Goal: Information Seeking & Learning: Learn about a topic

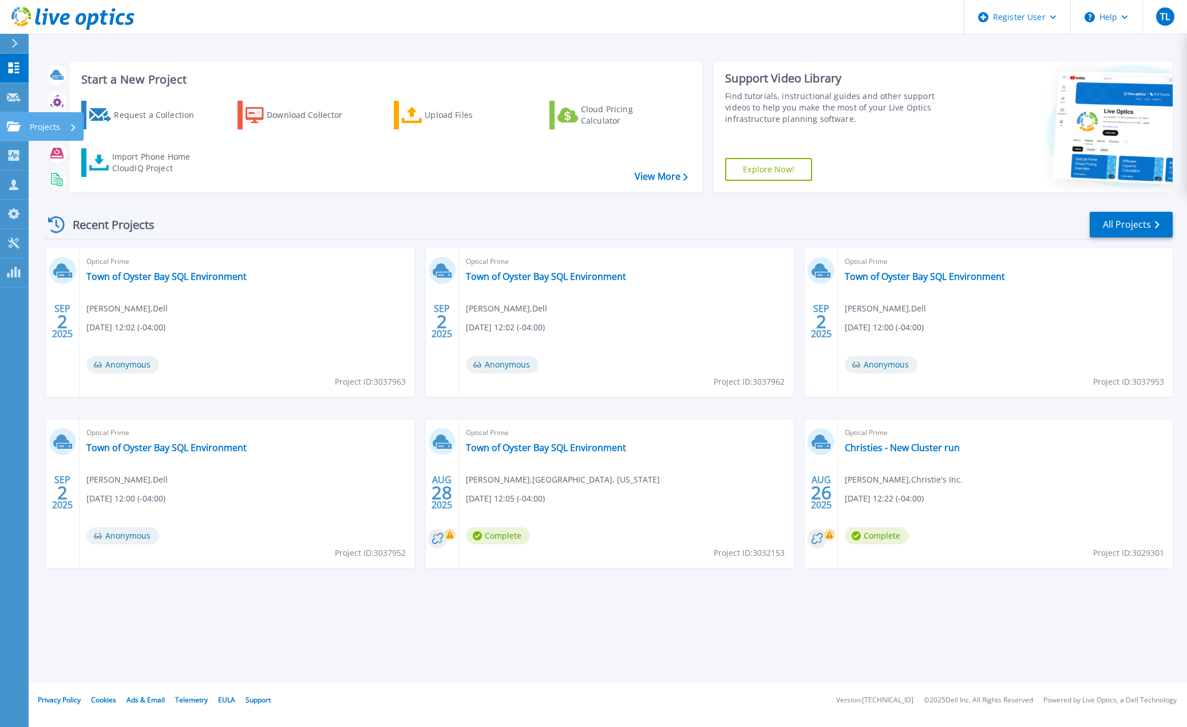
click at [15, 133] on link "Projects Projects" at bounding box center [14, 126] width 29 height 29
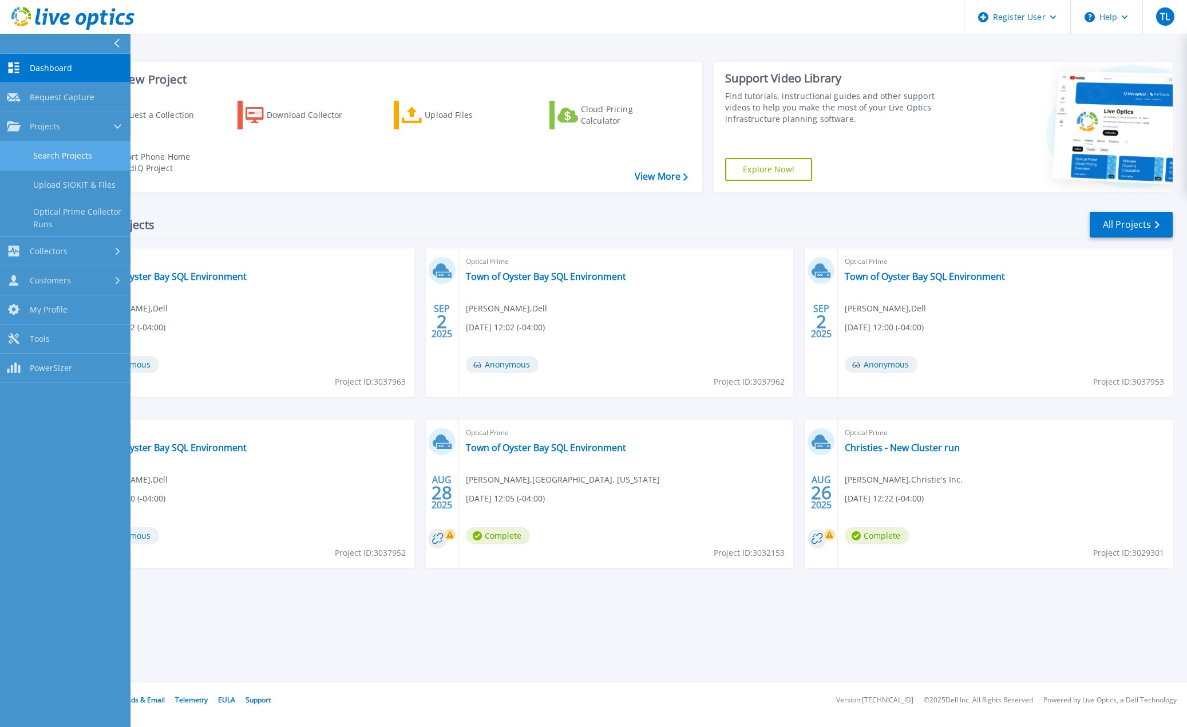
click at [55, 153] on link "Search Projects" at bounding box center [65, 155] width 130 height 29
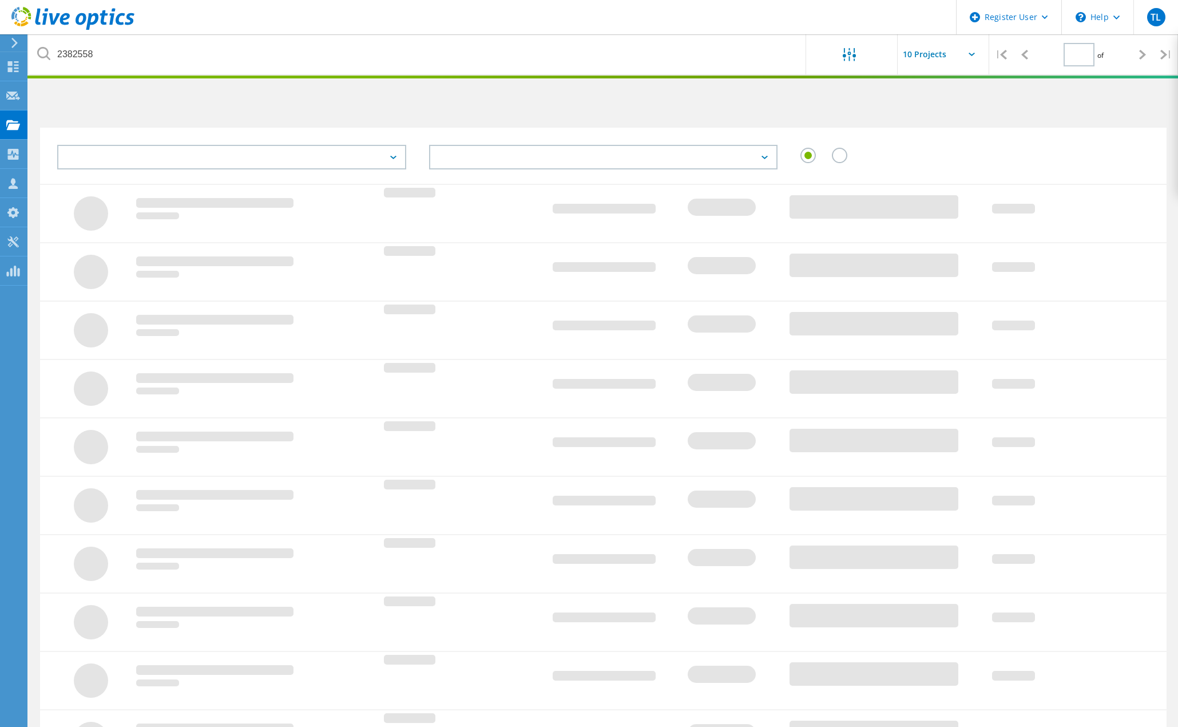
type input "1"
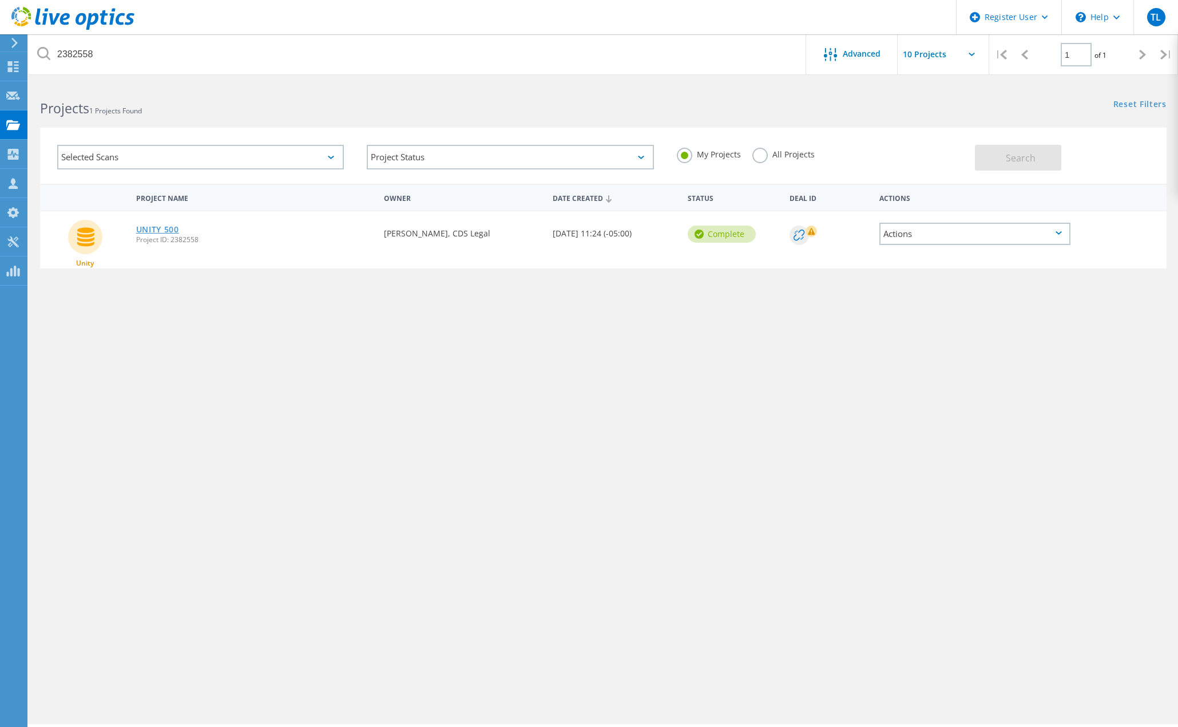
click at [157, 229] on link "UNITY 500" at bounding box center [157, 229] width 43 height 8
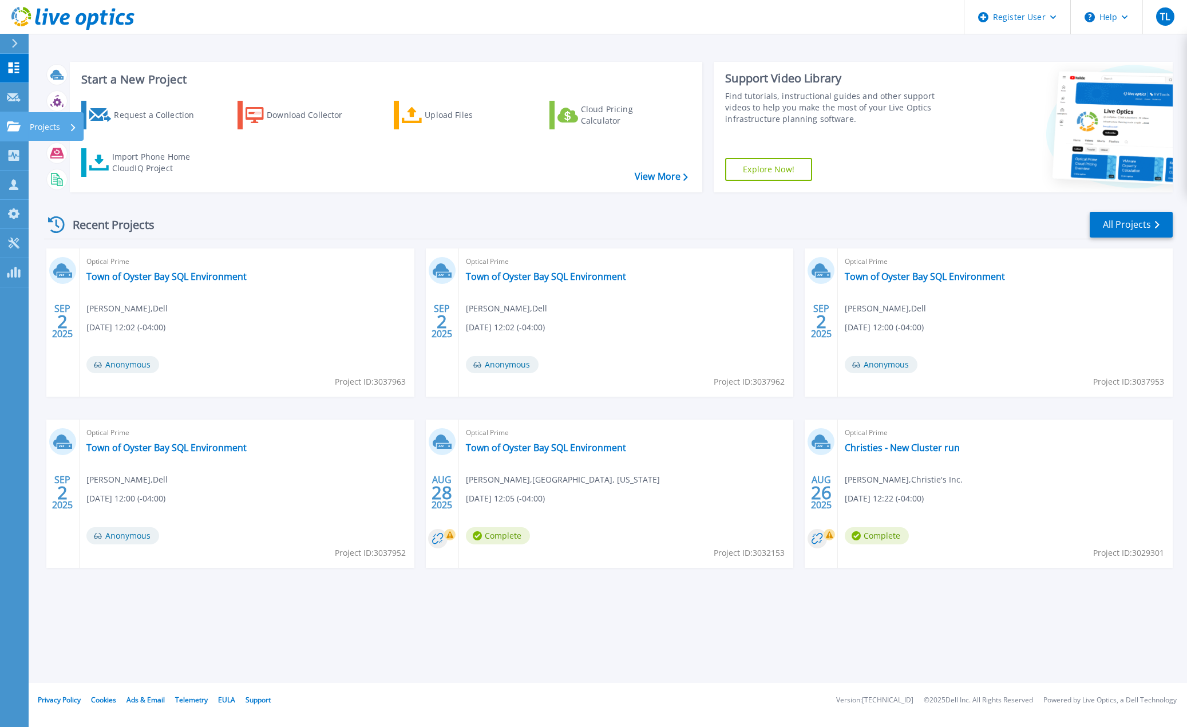
click at [12, 124] on icon at bounding box center [14, 126] width 14 height 10
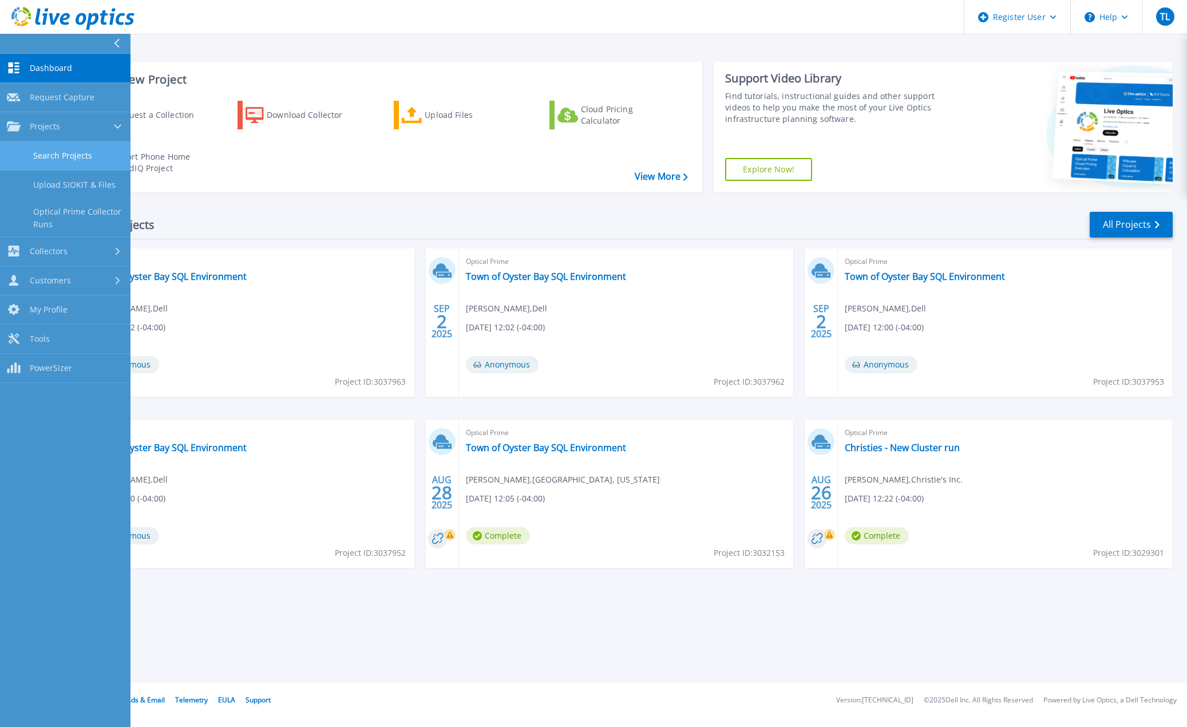
click at [71, 158] on link "Search Projects" at bounding box center [65, 155] width 130 height 29
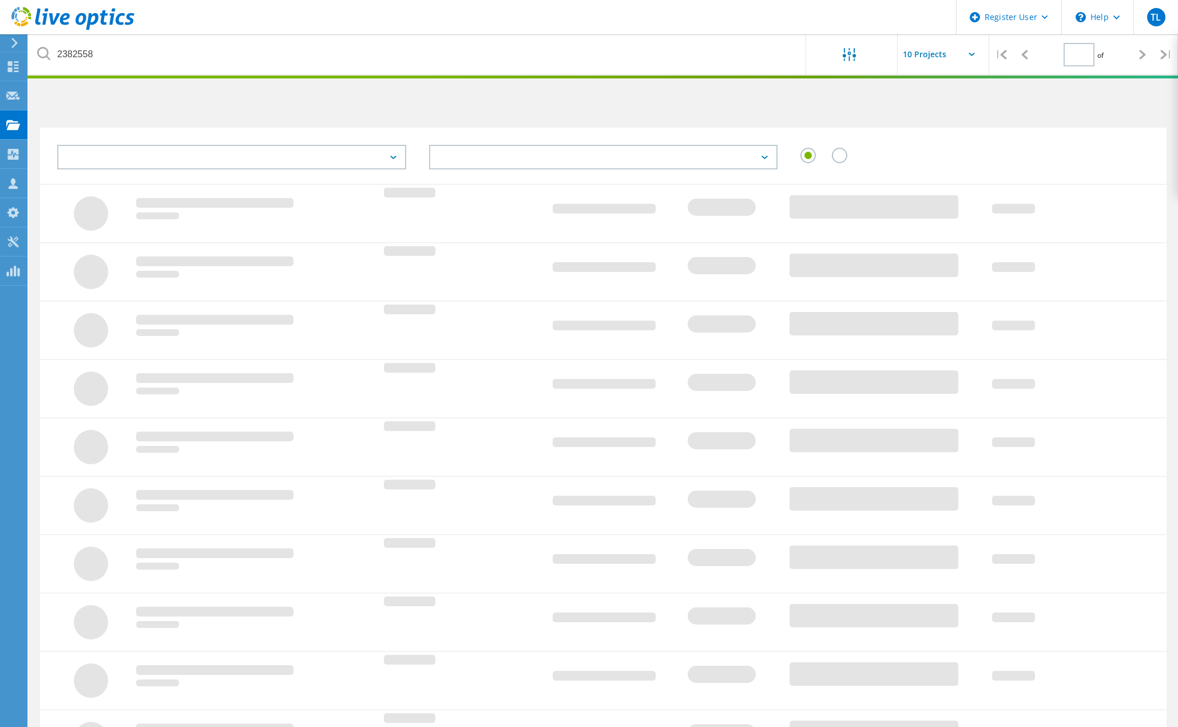
type input "1"
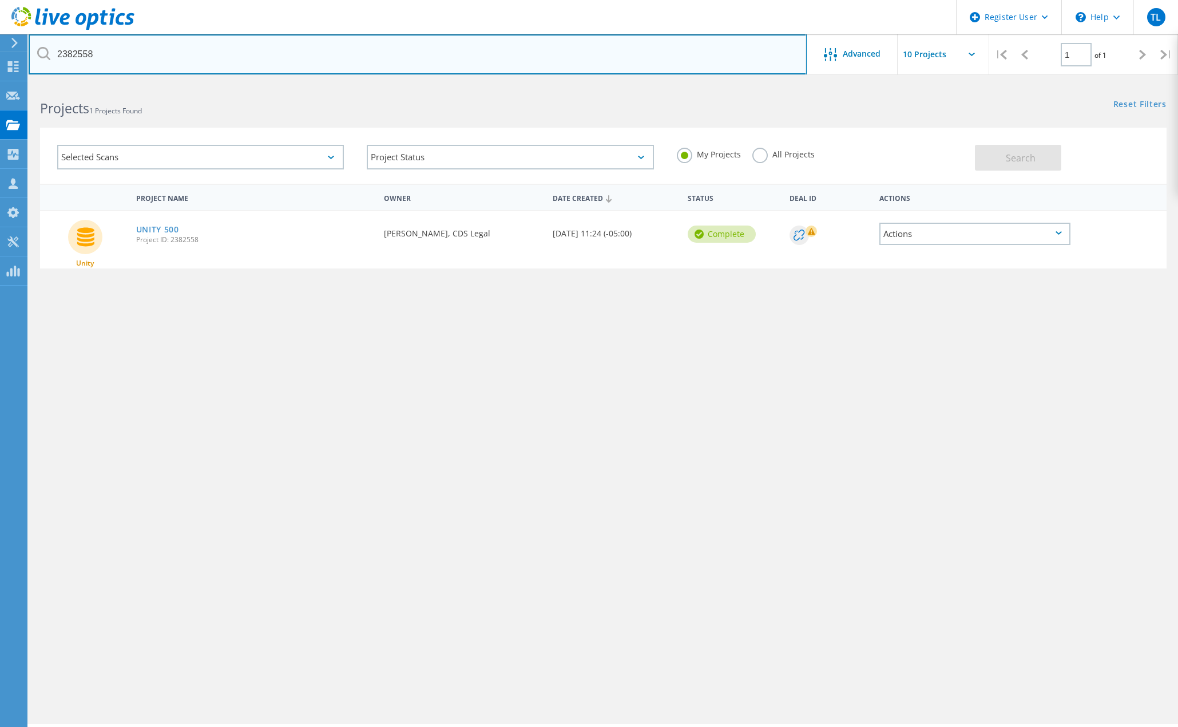
drag, startPoint x: 119, startPoint y: 57, endPoint x: -153, endPoint y: 37, distance: 273.1
click at [0, 37] on html "Register User \n Help Explore Helpful Articles Contact Support TL Dell User [PE…" at bounding box center [589, 379] width 1178 height 758
paste input "492"
type input "2382492"
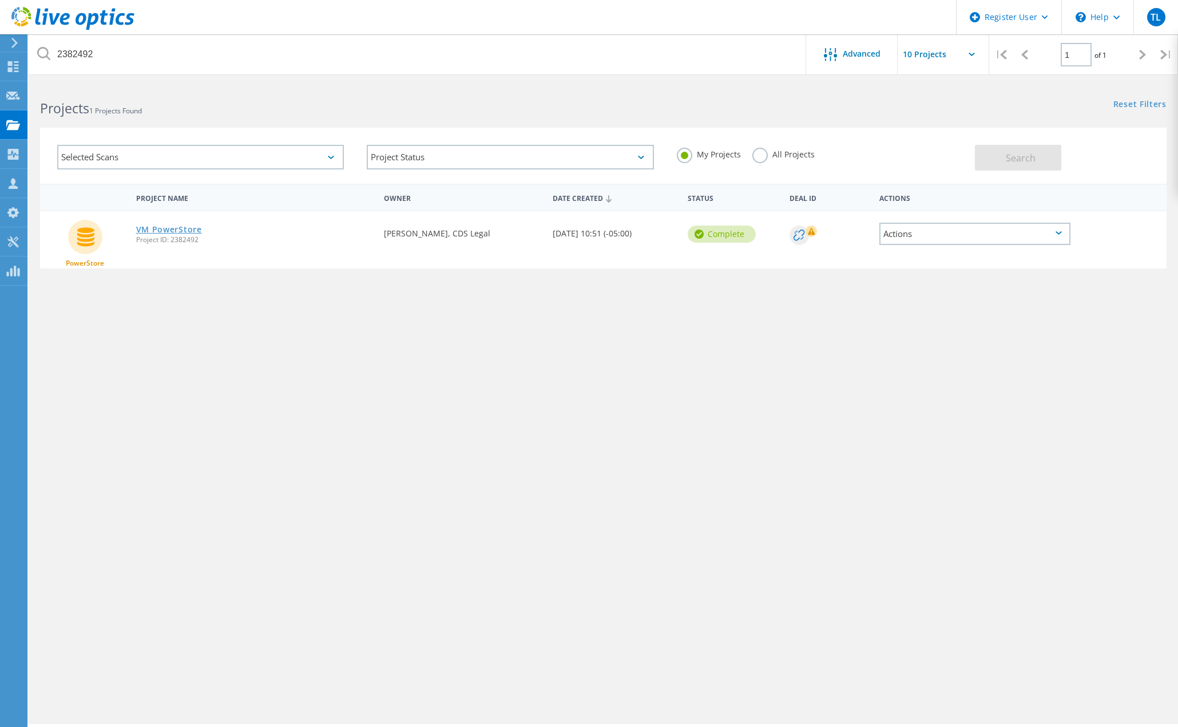
click at [184, 229] on link "VM PowerStore" at bounding box center [169, 229] width 66 height 8
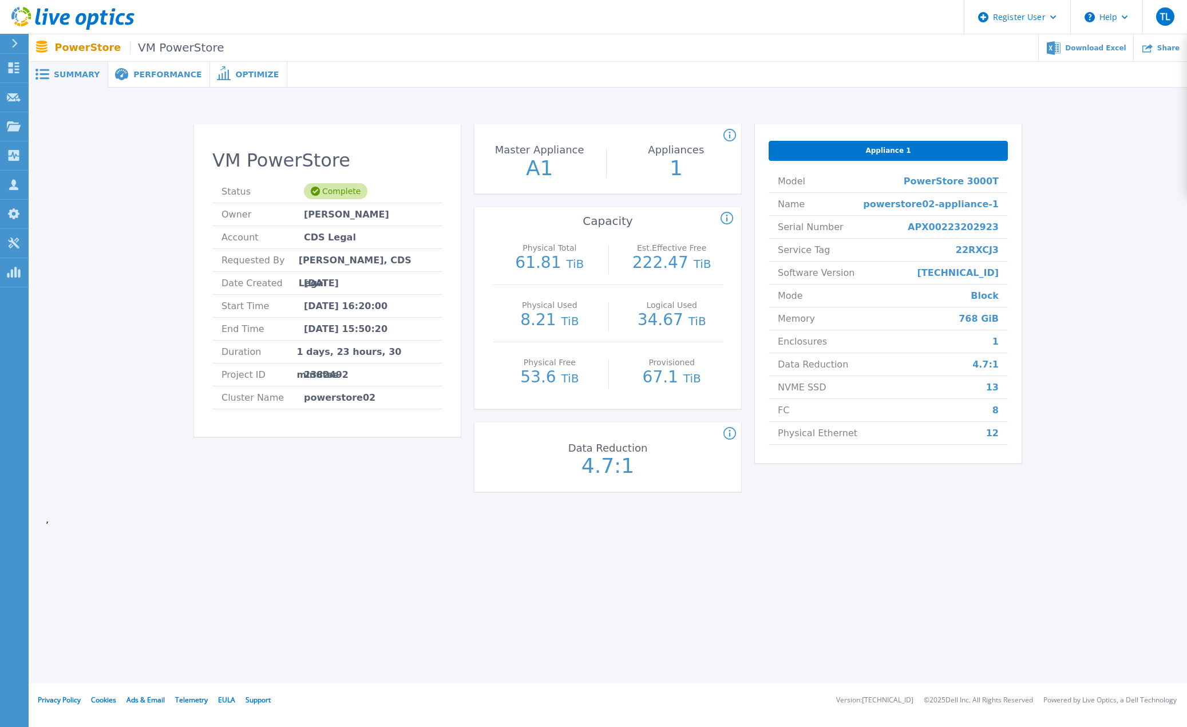
click at [141, 70] on span "Performance" at bounding box center [167, 74] width 68 height 8
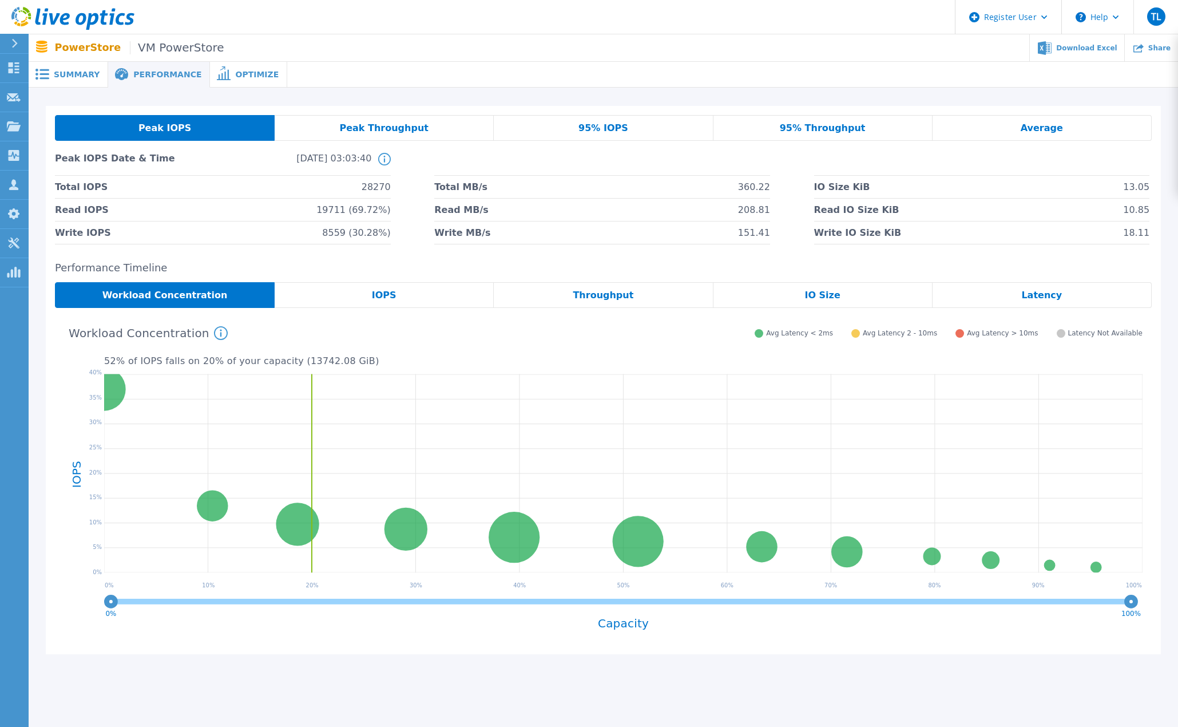
click at [449, 126] on div "Peak Throughput" at bounding box center [384, 128] width 219 height 26
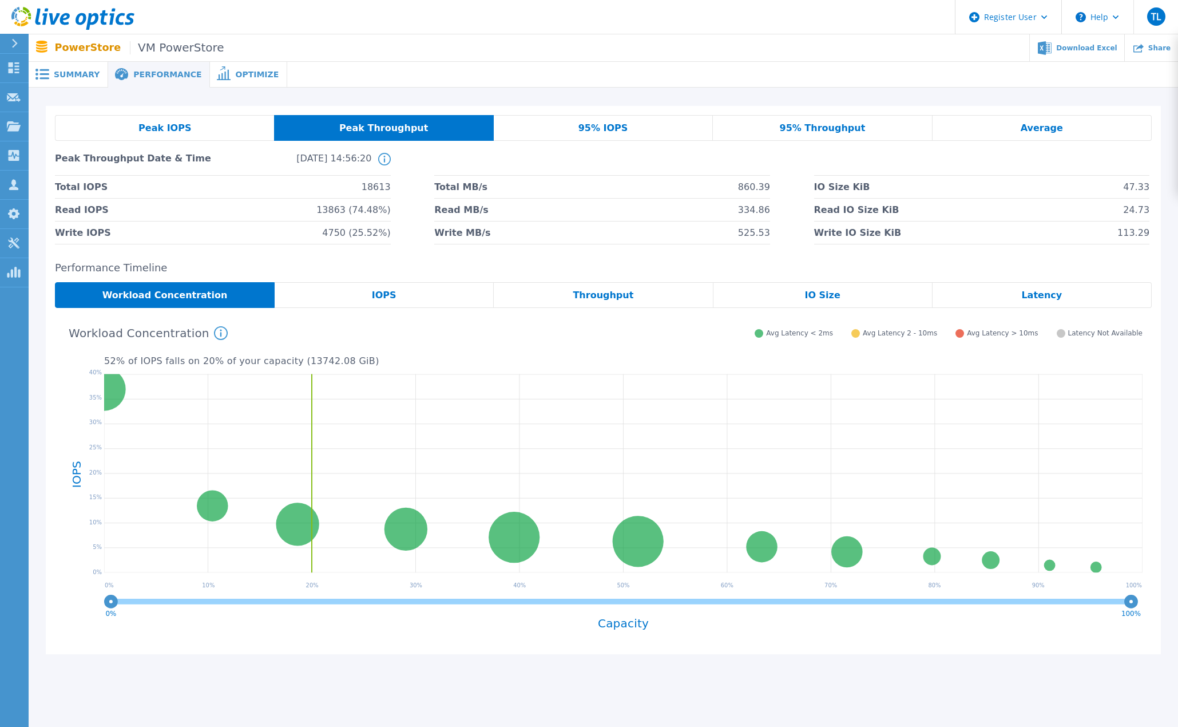
click at [382, 126] on span "Peak Throughput" at bounding box center [383, 128] width 89 height 9
click at [605, 126] on span "95% IOPS" at bounding box center [603, 128] width 50 height 9
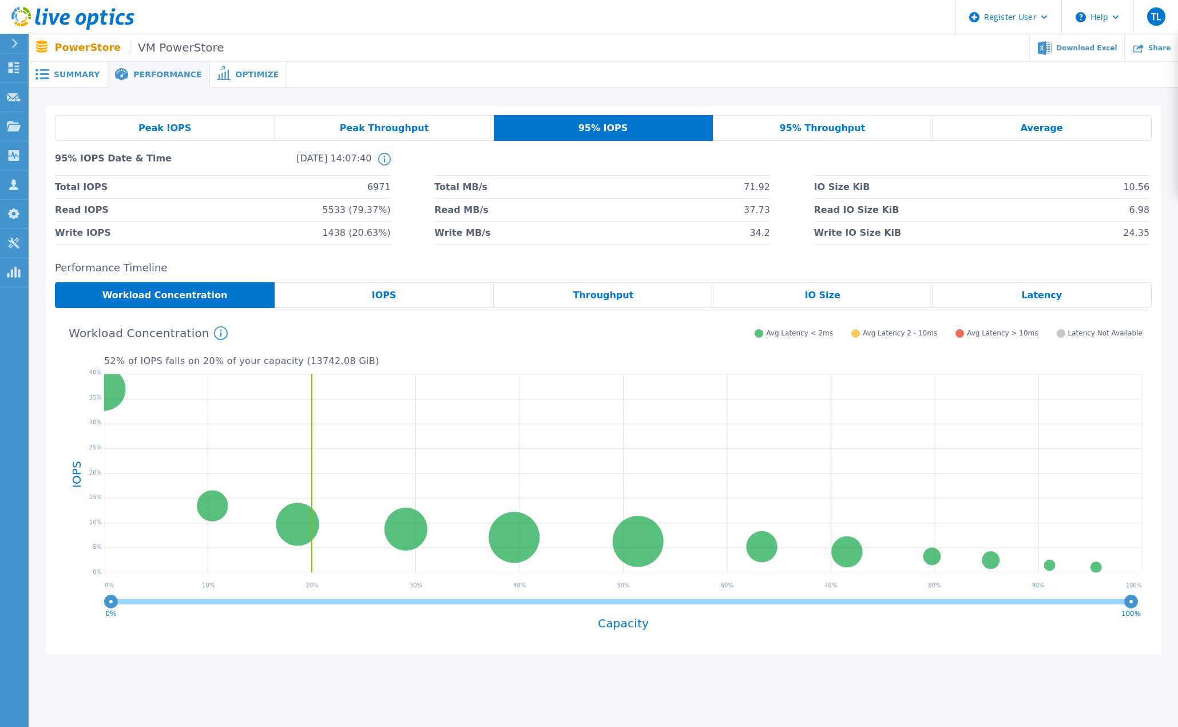
click at [370, 124] on span "Peak Throughput" at bounding box center [384, 128] width 89 height 9
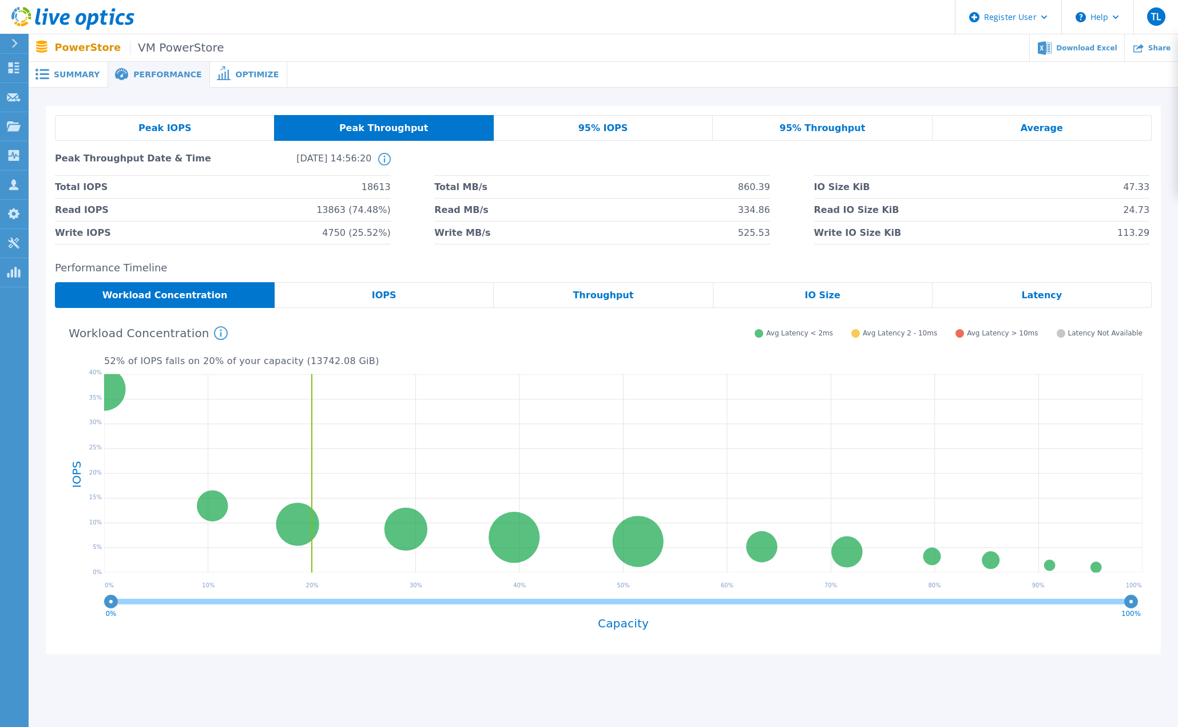
click at [370, 293] on div "IOPS" at bounding box center [384, 295] width 219 height 26
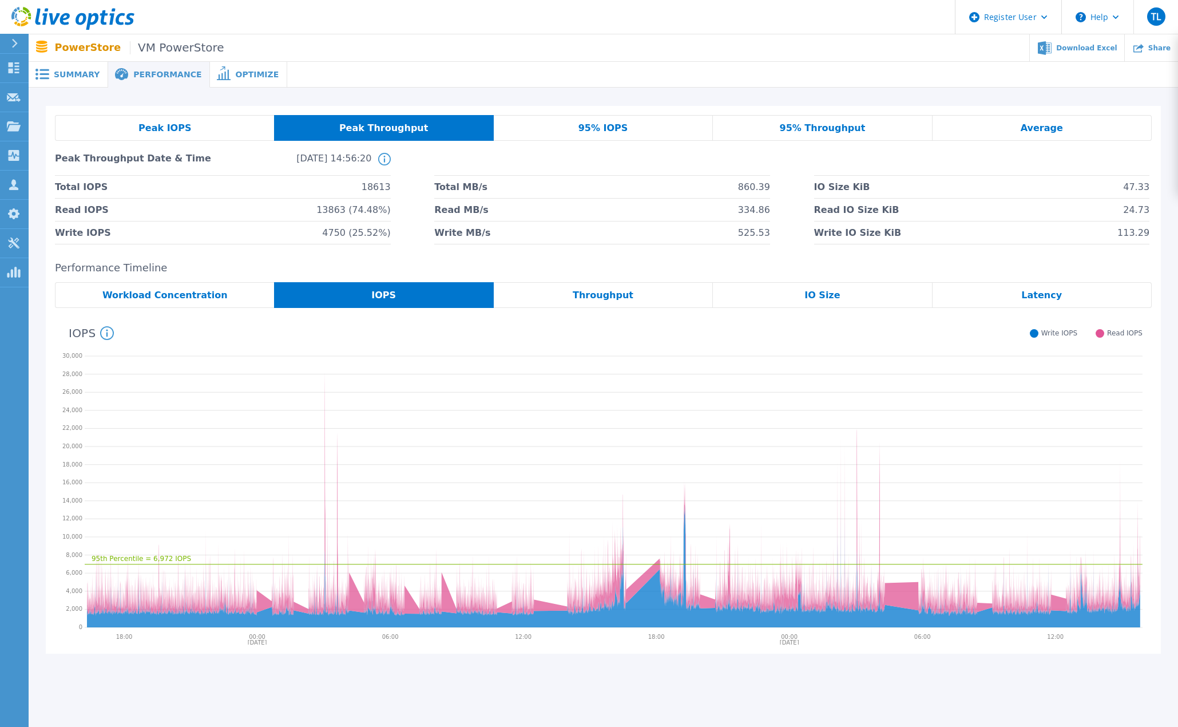
click at [608, 296] on span "Throughput" at bounding box center [603, 295] width 61 height 9
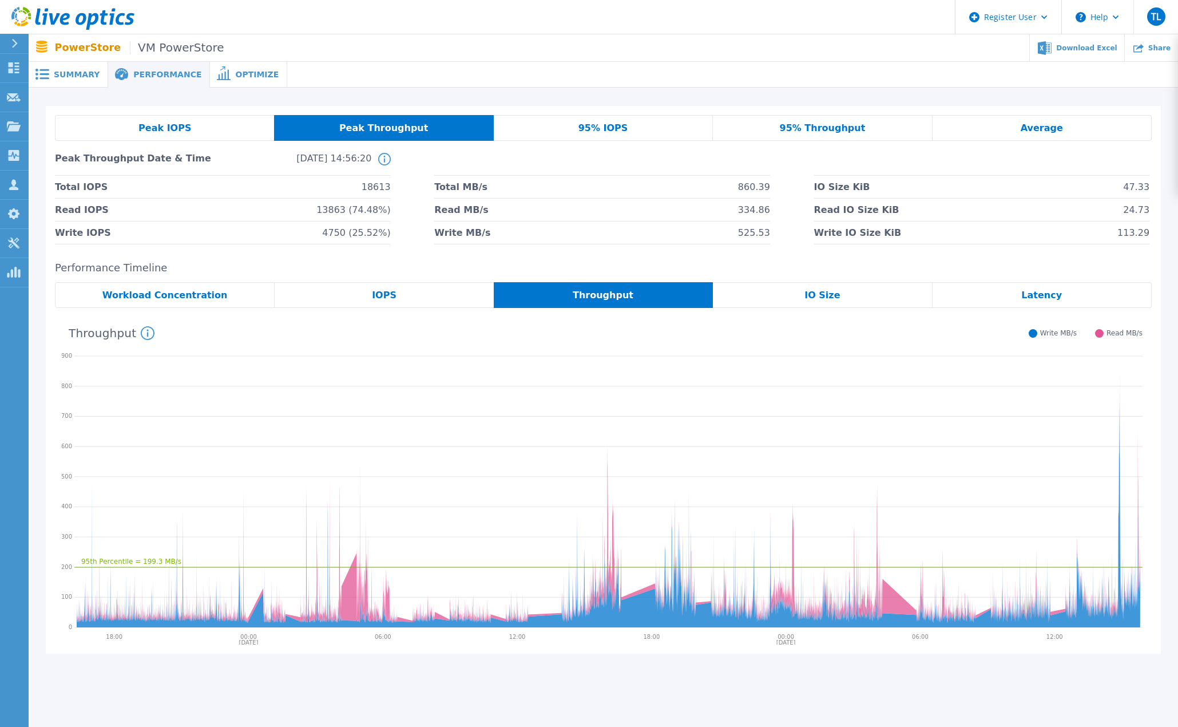
click at [822, 124] on span "95% Throughput" at bounding box center [823, 128] width 86 height 9
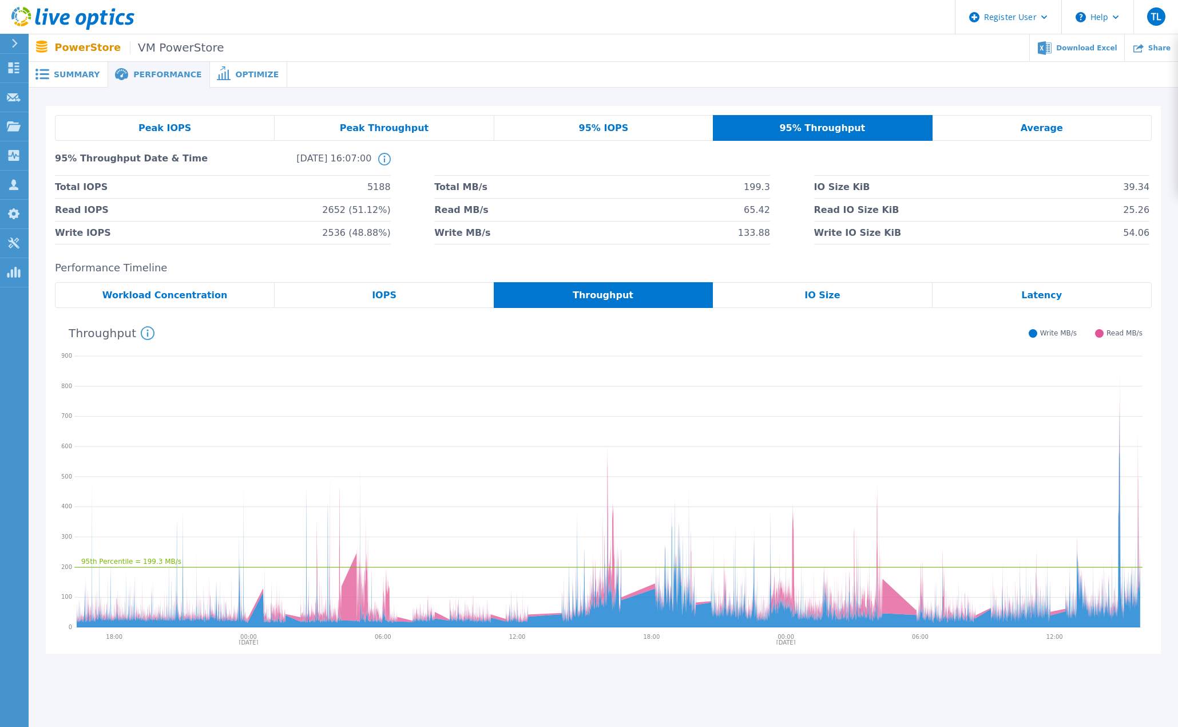
click at [825, 295] on span "IO Size" at bounding box center [821, 295] width 35 height 9
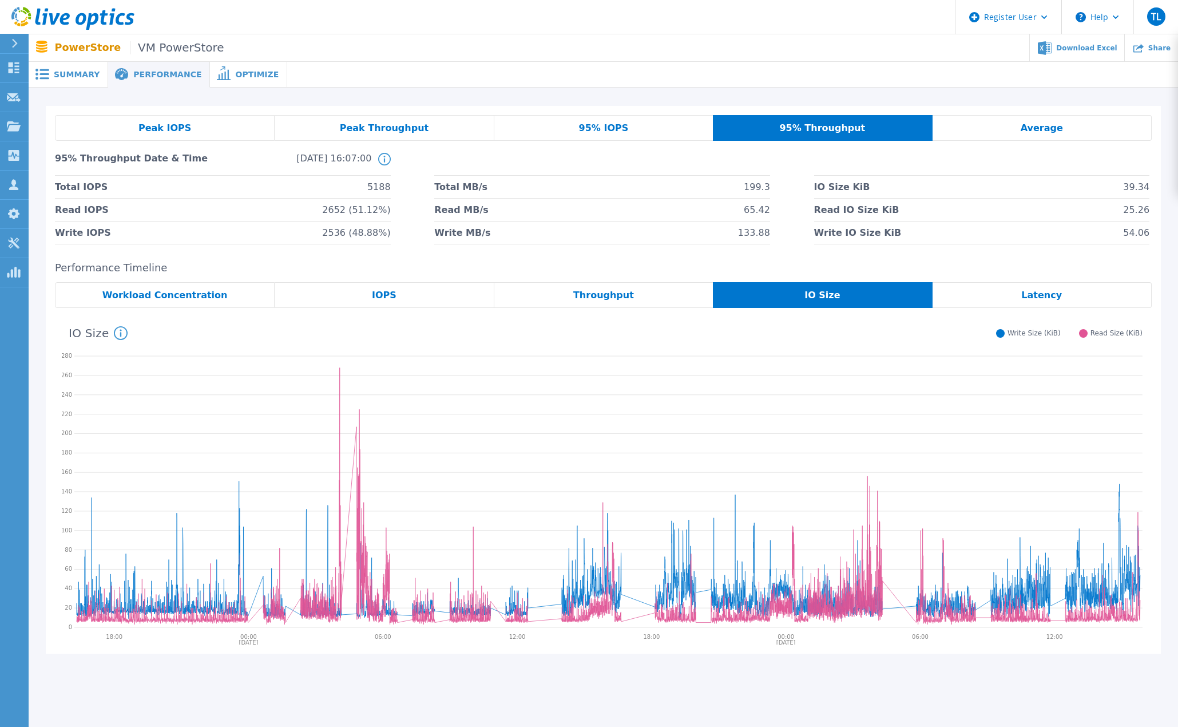
click at [611, 295] on span "Throughput" at bounding box center [603, 295] width 61 height 9
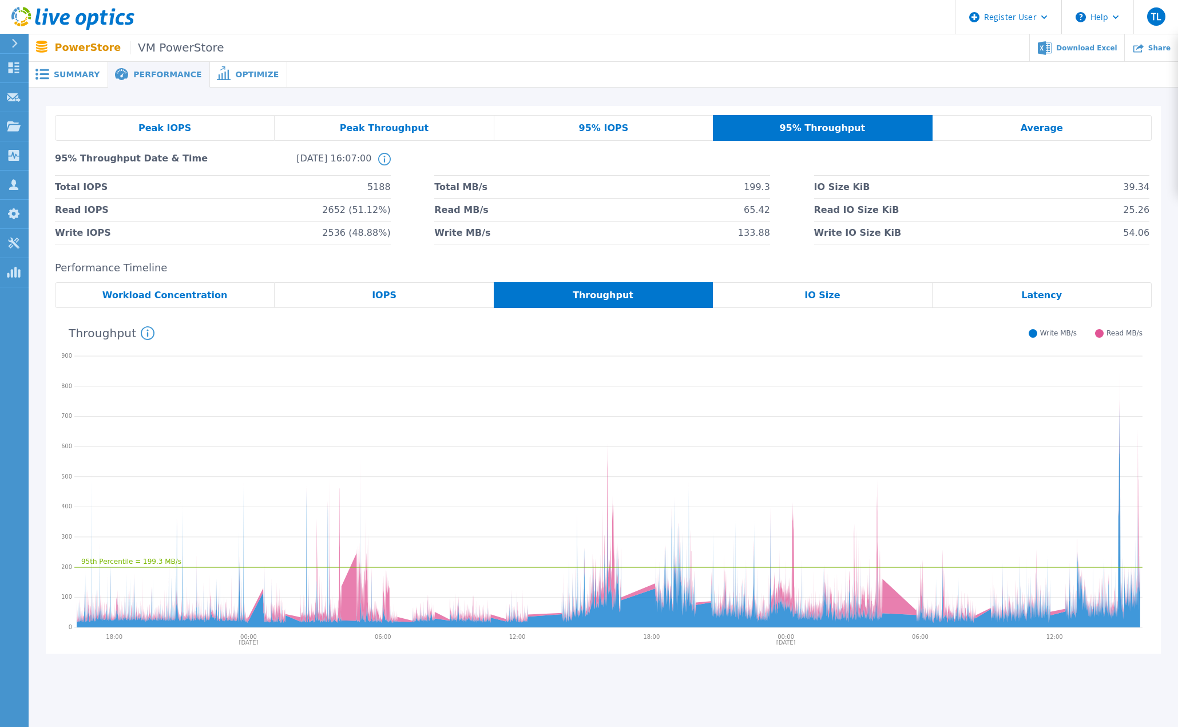
click at [830, 293] on span "IO Size" at bounding box center [821, 295] width 35 height 9
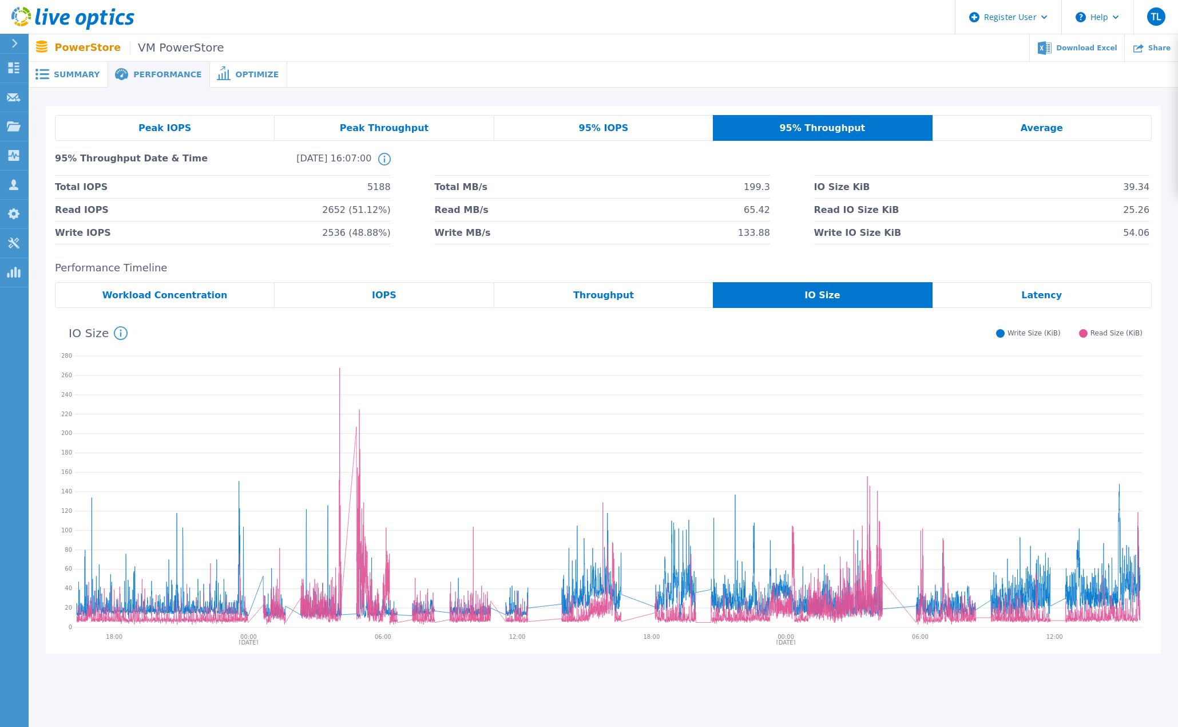
click at [1027, 291] on span "Latency" at bounding box center [1041, 295] width 41 height 9
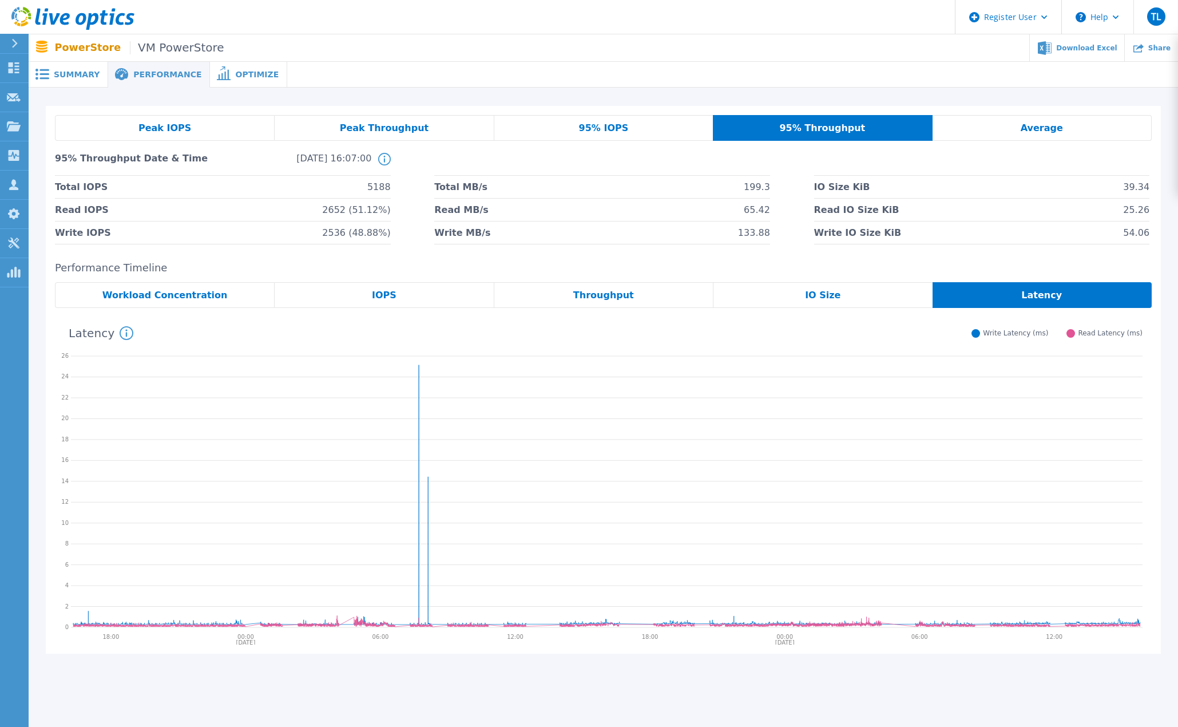
click at [70, 70] on span "Summary" at bounding box center [77, 74] width 46 height 8
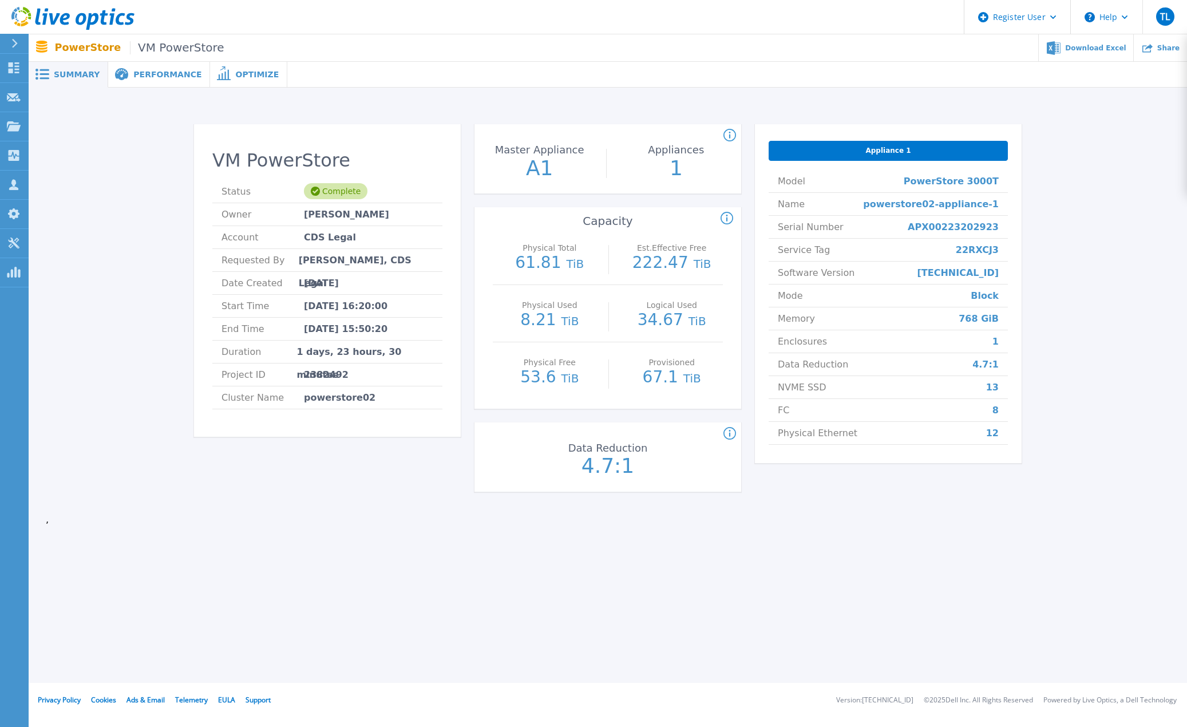
click at [156, 78] on span "Performance" at bounding box center [167, 74] width 68 height 8
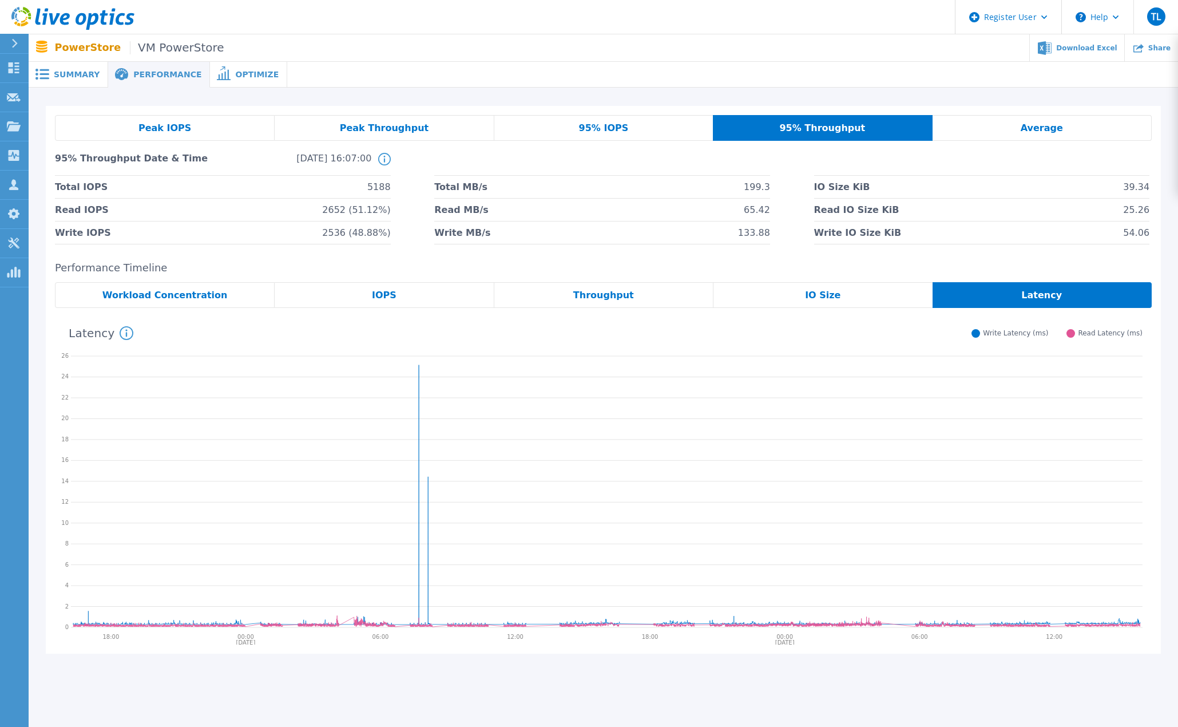
click at [203, 125] on div "Peak IOPS" at bounding box center [165, 128] width 220 height 26
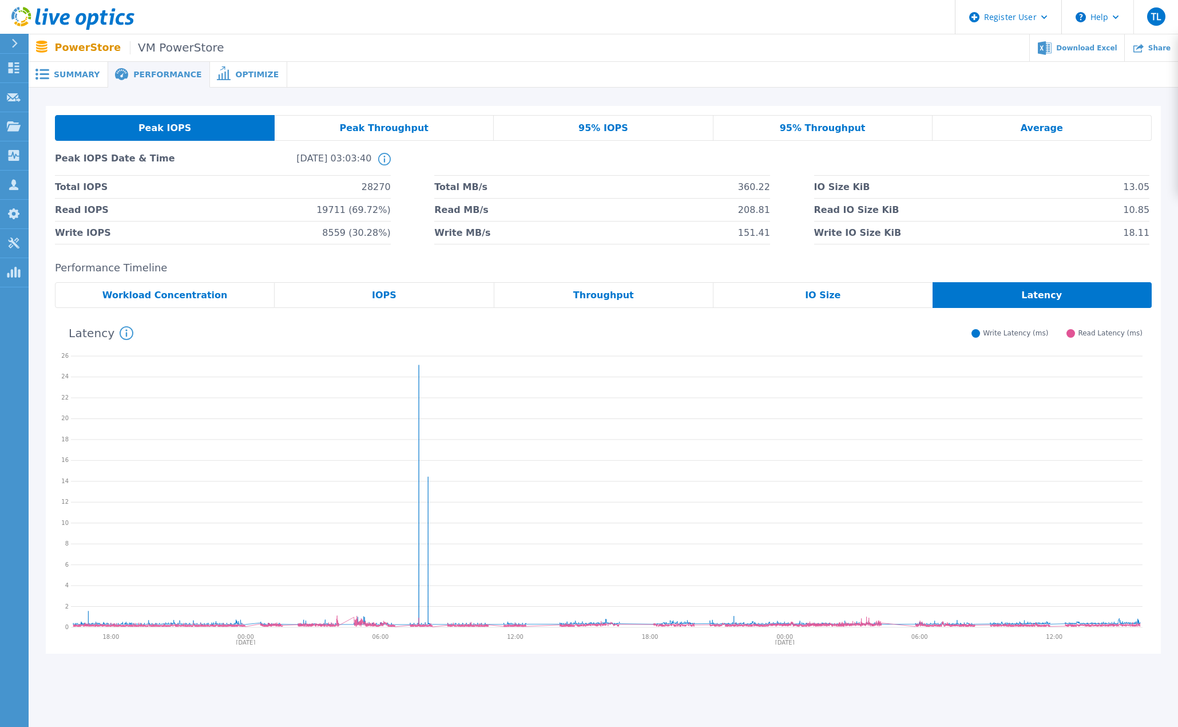
click at [649, 123] on div "95% IOPS" at bounding box center [603, 128] width 219 height 26
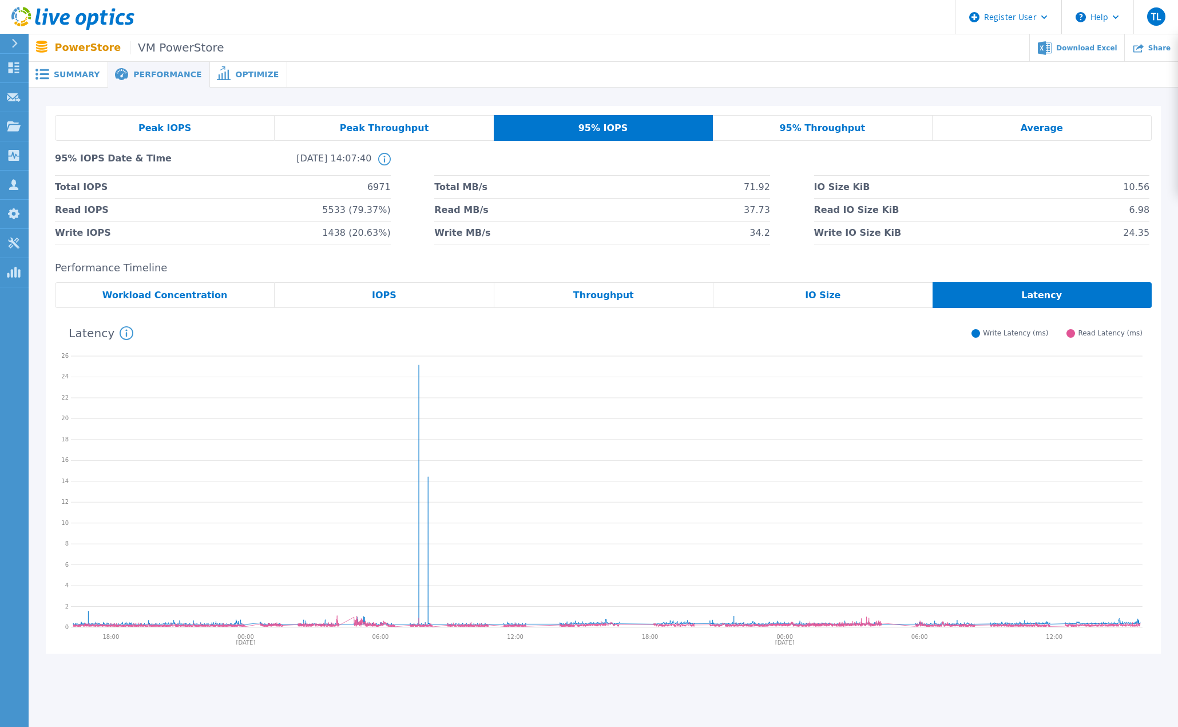
click at [1054, 126] on span "Average" at bounding box center [1042, 128] width 42 height 9
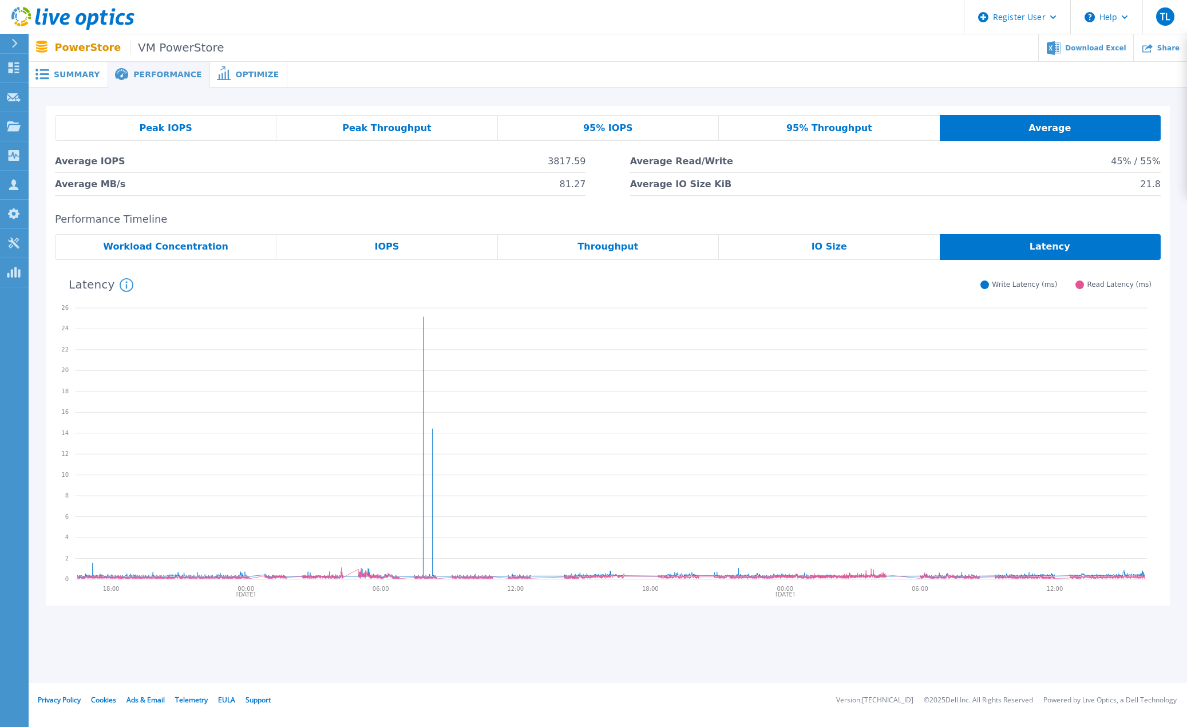
click at [77, 65] on div "Summary" at bounding box center [69, 75] width 80 height 26
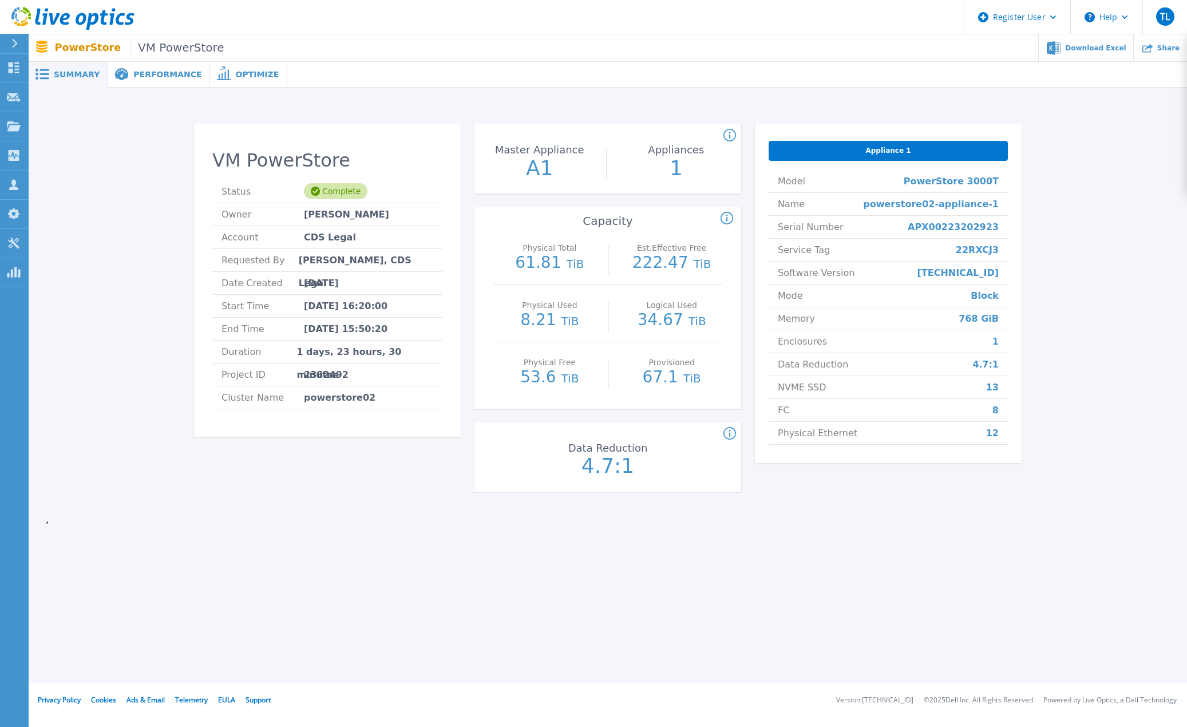
click at [156, 73] on span "Performance" at bounding box center [167, 74] width 68 height 8
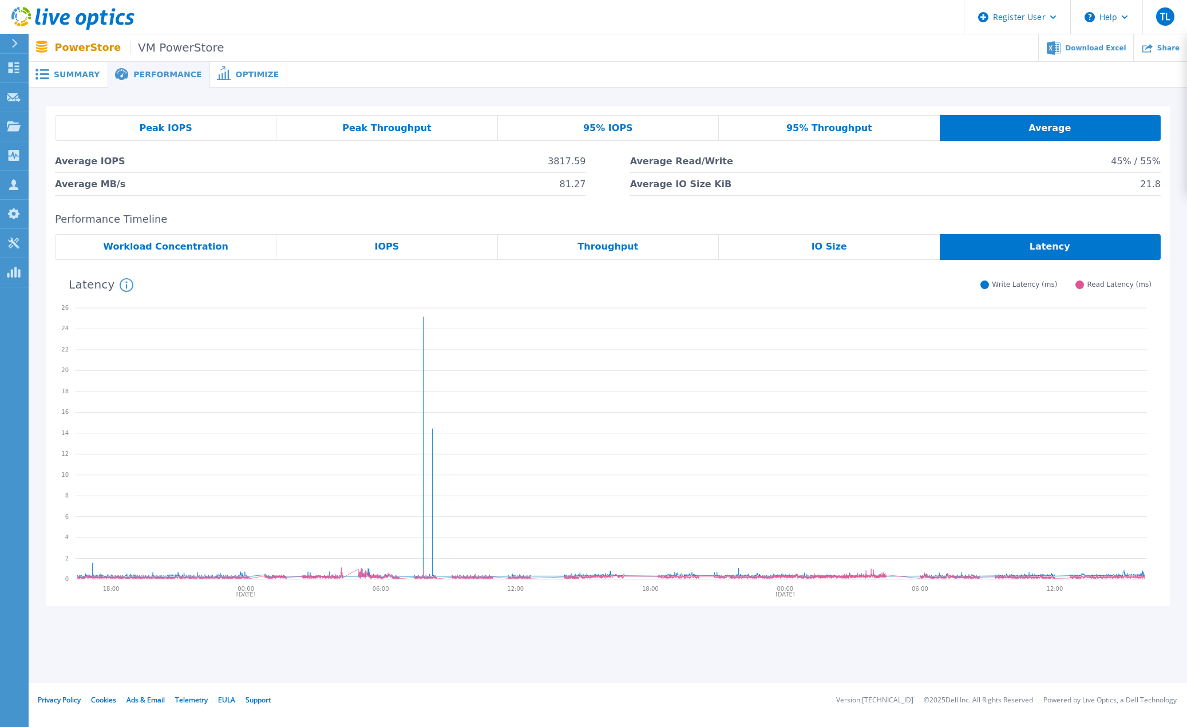
click at [178, 121] on div "Peak IOPS" at bounding box center [165, 128] width 221 height 26
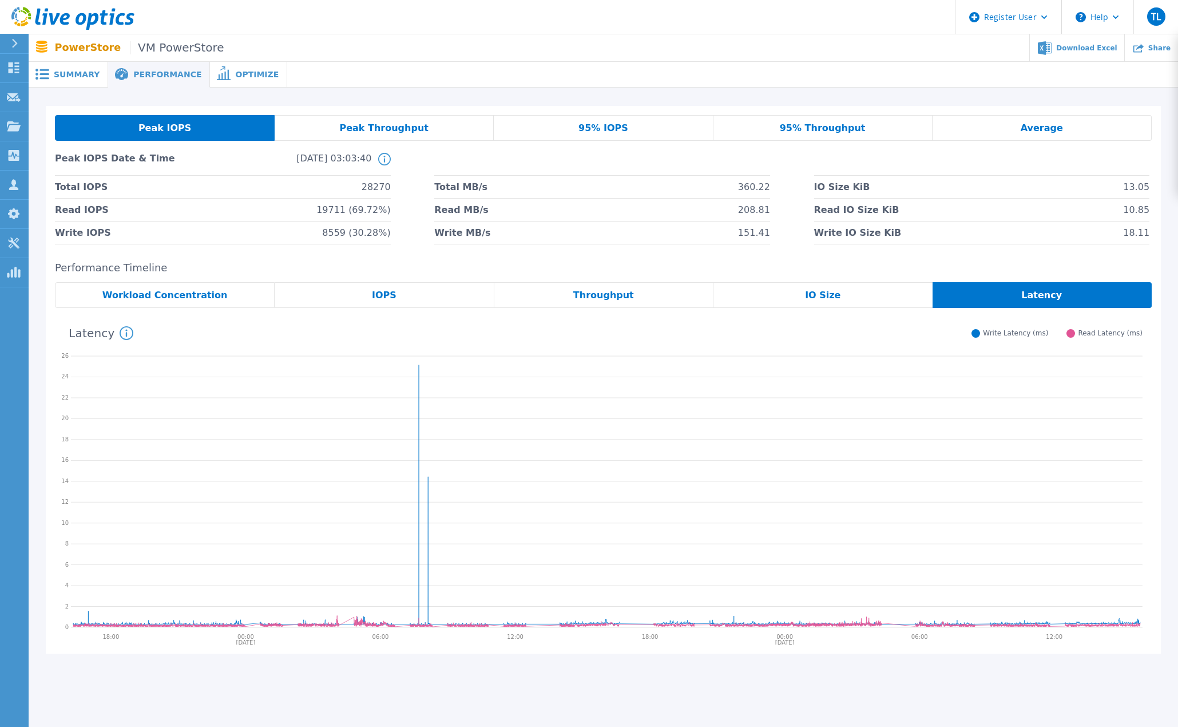
click at [413, 124] on span "Peak Throughput" at bounding box center [383, 128] width 89 height 9
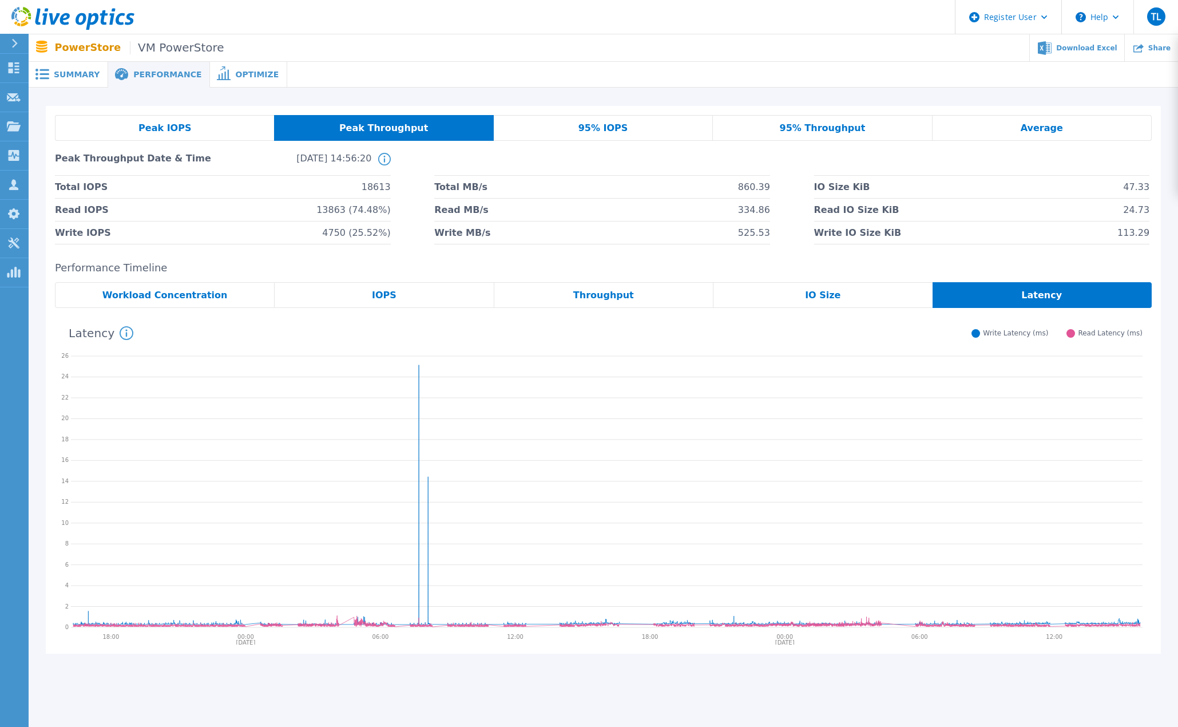
click at [836, 124] on span "95% Throughput" at bounding box center [823, 128] width 86 height 9
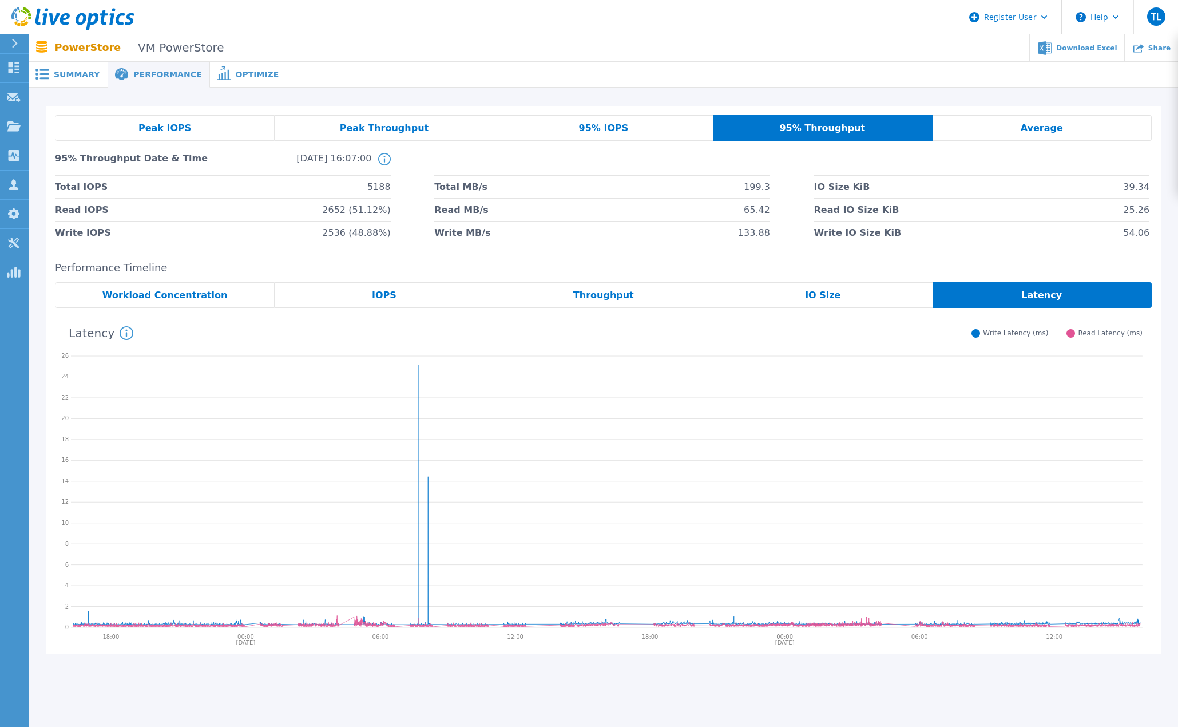
click at [1052, 126] on span "Average" at bounding box center [1042, 128] width 42 height 9
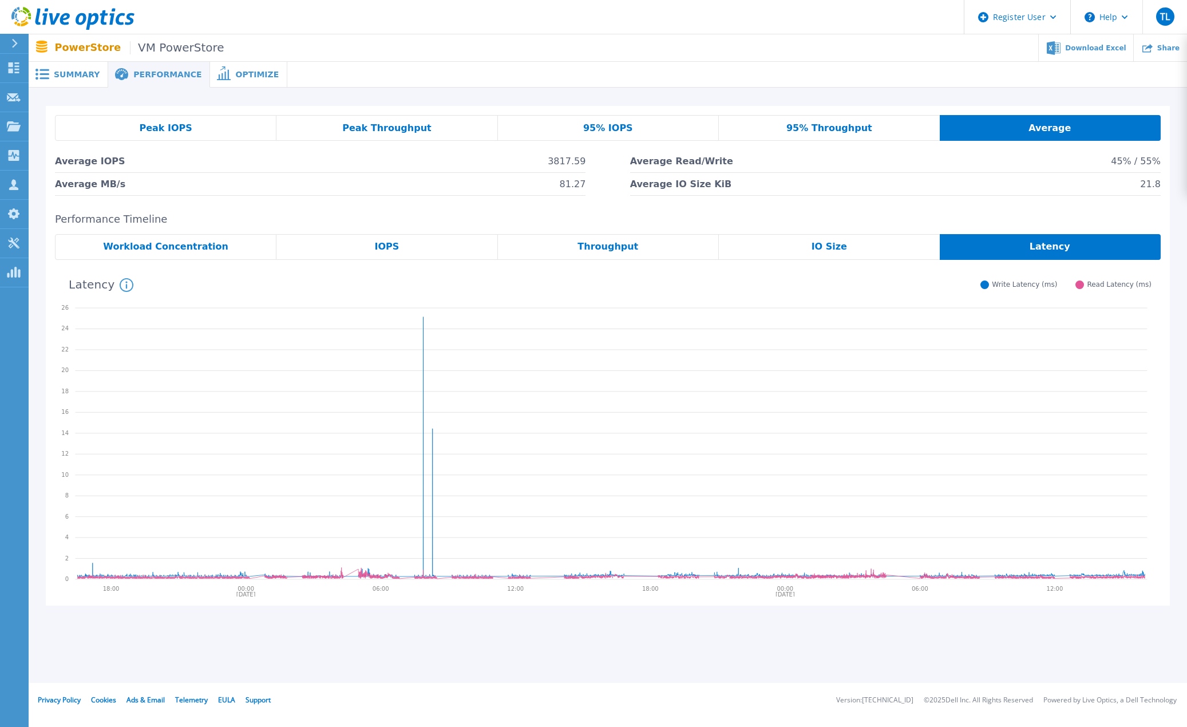
click at [74, 77] on span "Summary" at bounding box center [77, 74] width 46 height 8
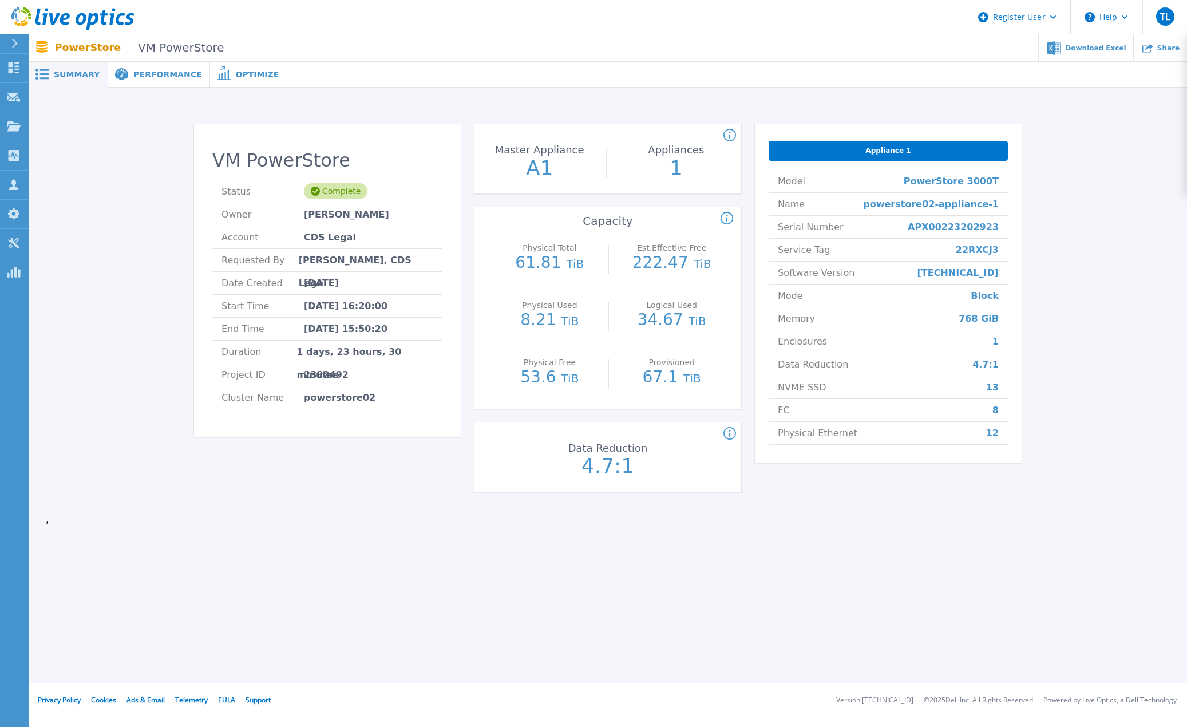
click at [128, 66] on div "Performance" at bounding box center [159, 75] width 102 height 26
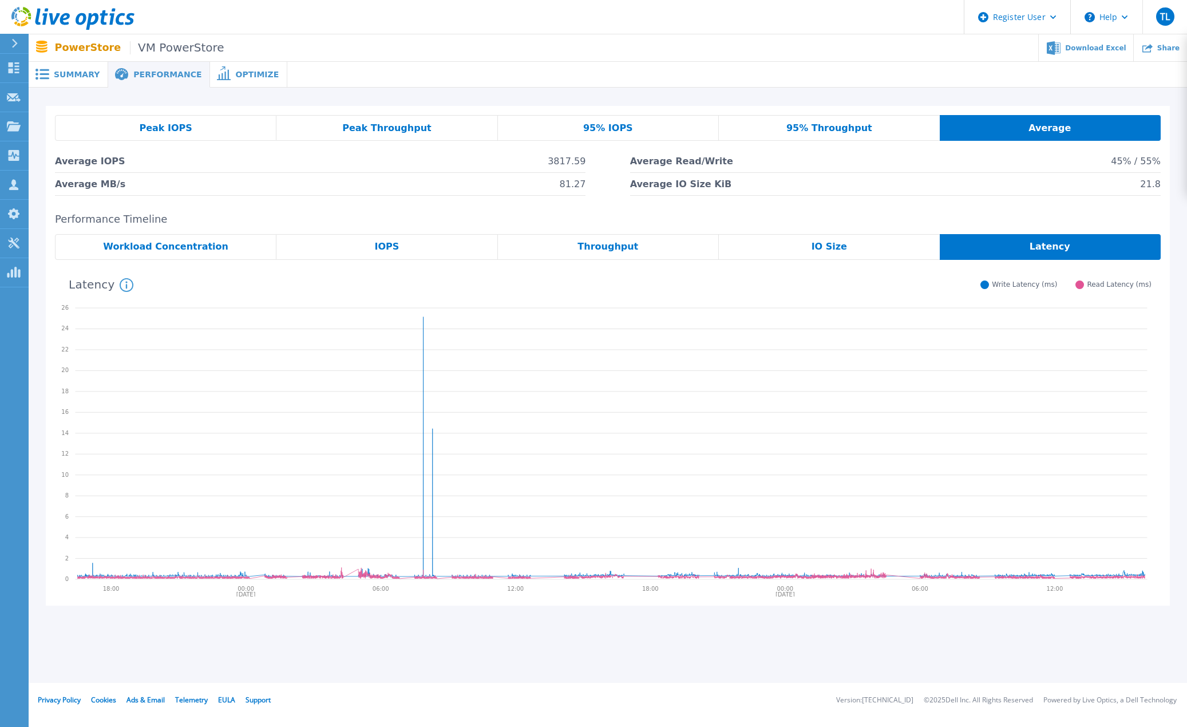
click at [220, 132] on div "Peak IOPS" at bounding box center [165, 128] width 221 height 26
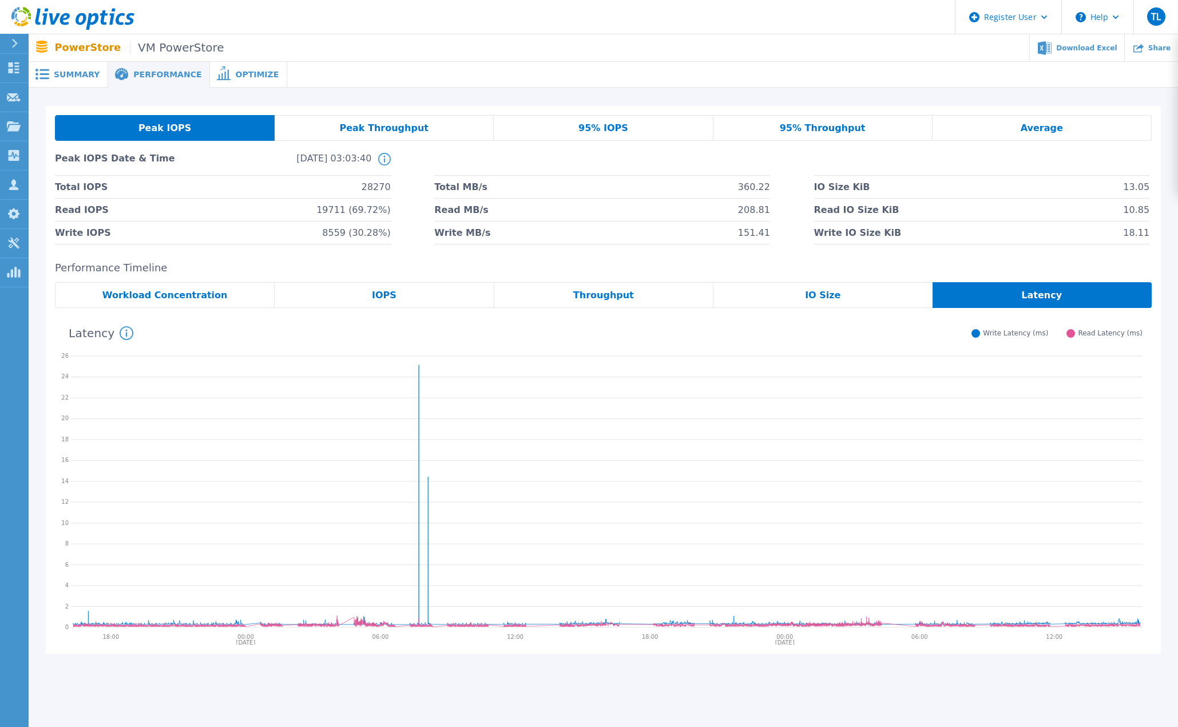
click at [646, 124] on div "95% IOPS" at bounding box center [603, 128] width 219 height 26
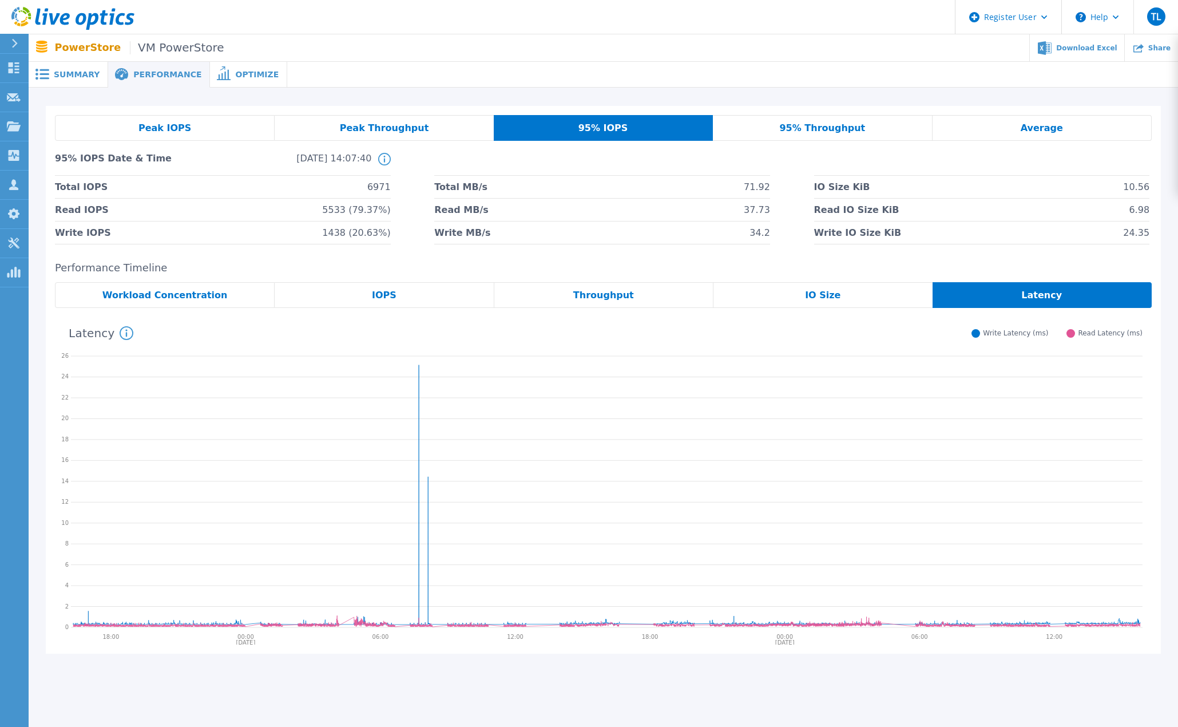
click at [209, 124] on div "Peak IOPS" at bounding box center [165, 128] width 220 height 26
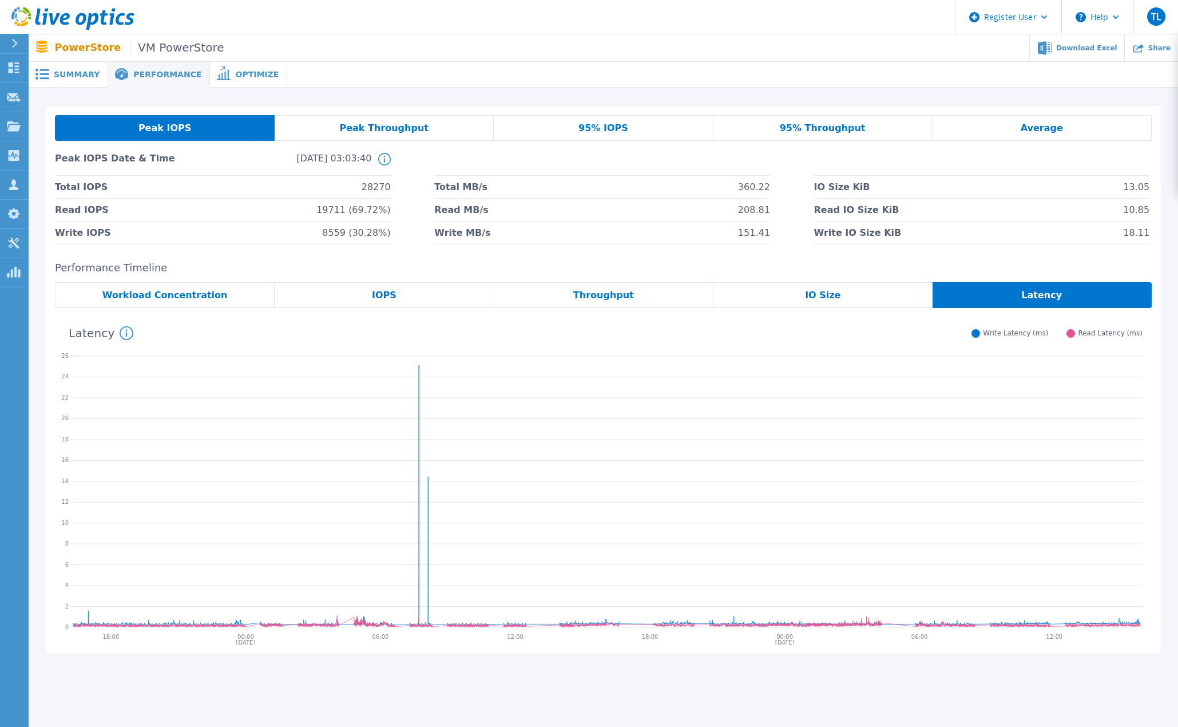
click at [1046, 128] on span "Average" at bounding box center [1042, 128] width 42 height 9
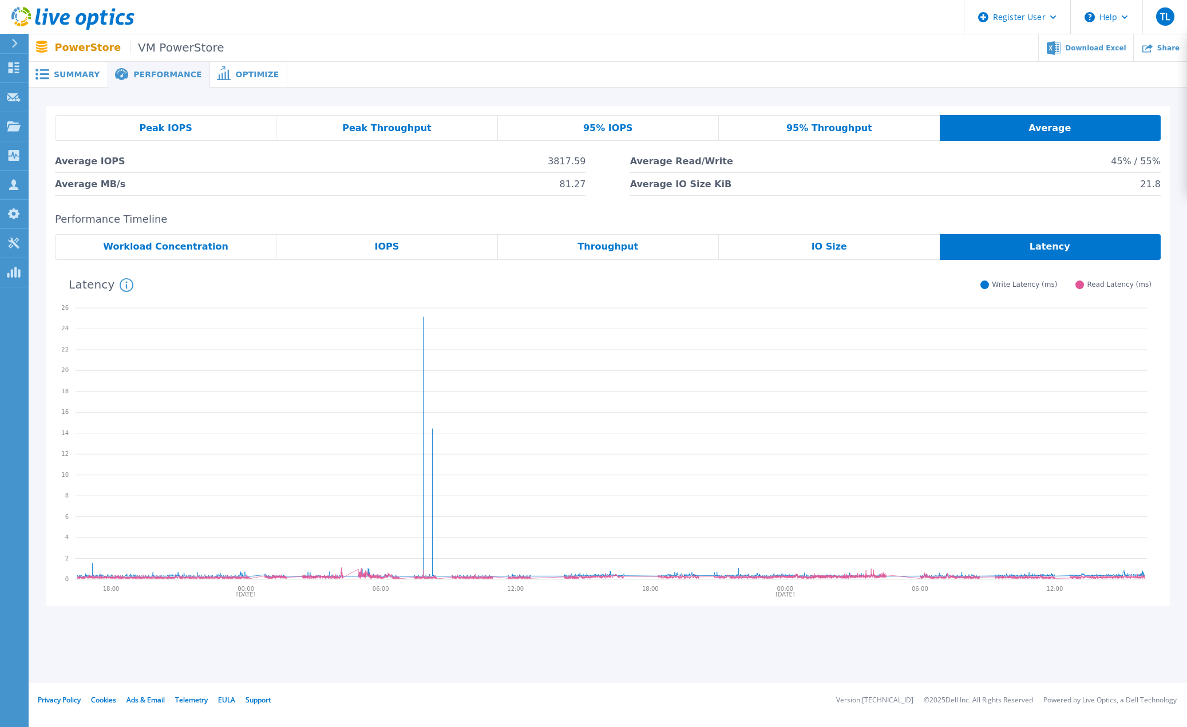
click at [388, 126] on span "Peak Throughput" at bounding box center [386, 128] width 89 height 9
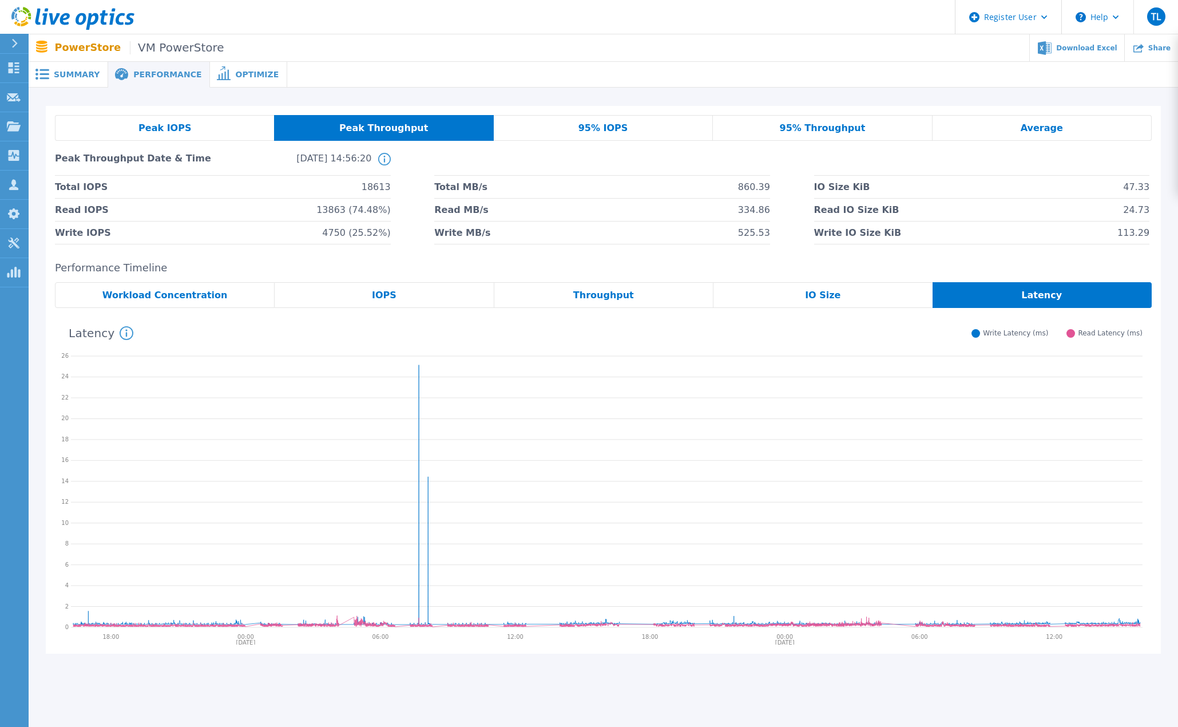
click at [820, 124] on span "95% Throughput" at bounding box center [823, 128] width 86 height 9
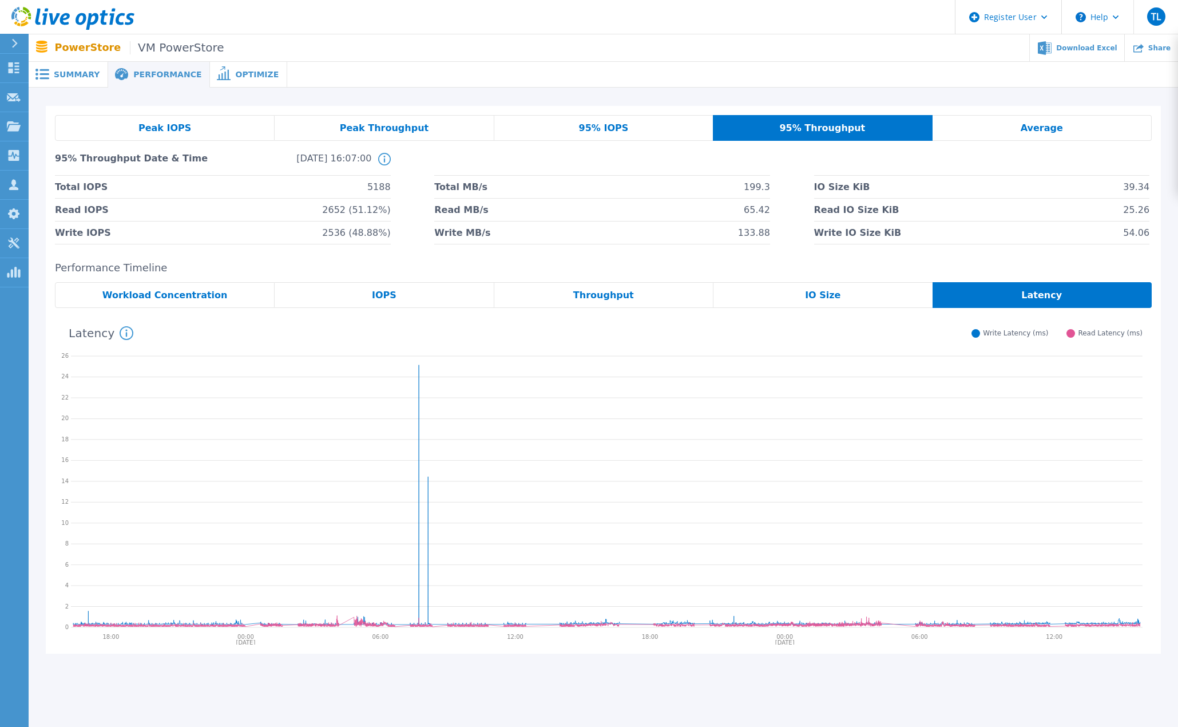
click at [396, 130] on span "Peak Throughput" at bounding box center [384, 128] width 89 height 9
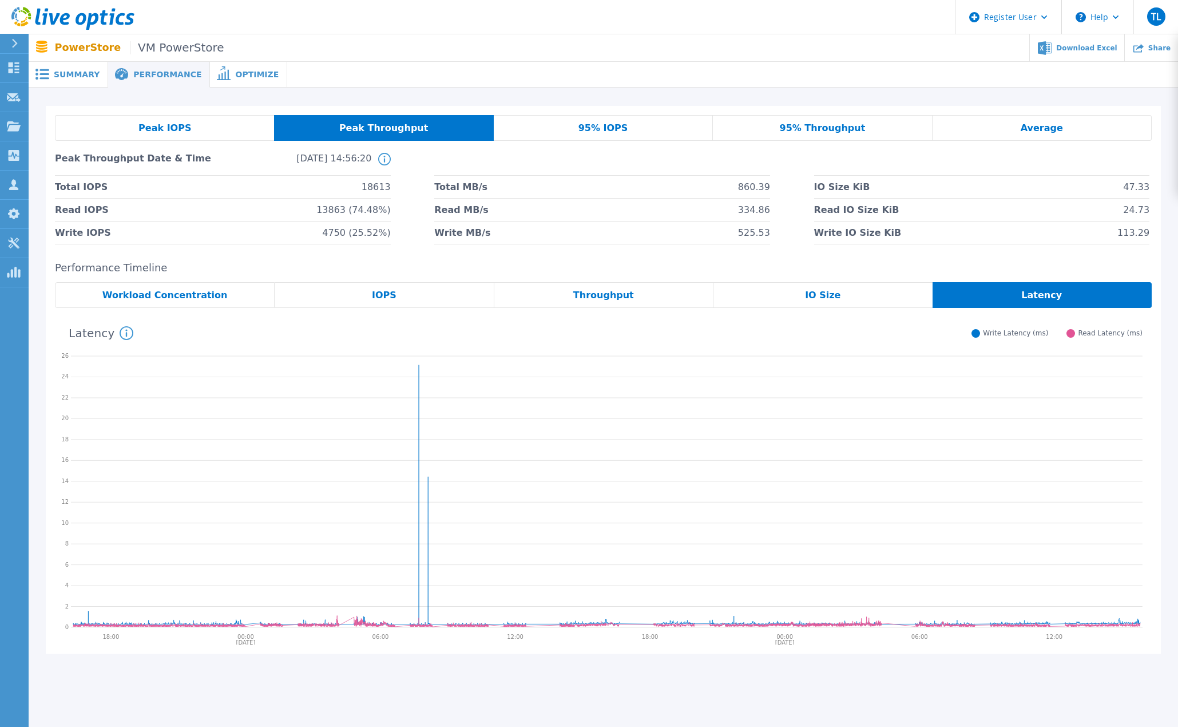
click at [1052, 128] on span "Average" at bounding box center [1042, 128] width 42 height 9
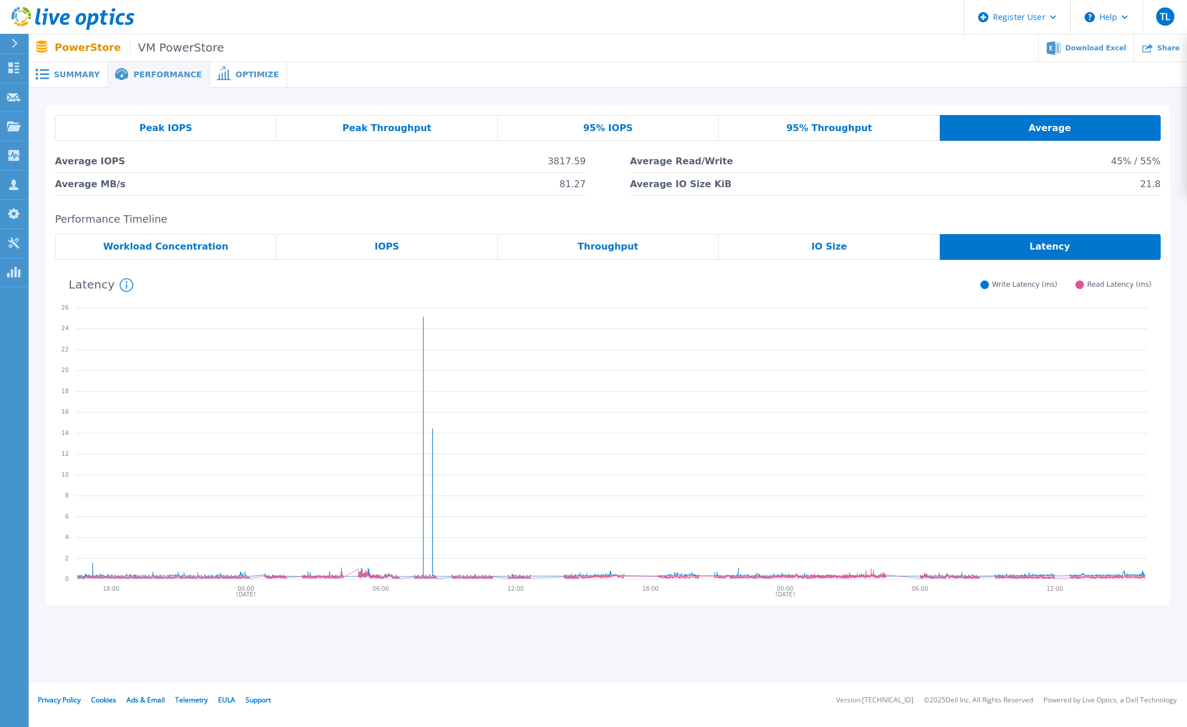
click at [1073, 120] on div "Average" at bounding box center [1049, 128] width 221 height 26
click at [624, 243] on span "Throughput" at bounding box center [607, 246] width 61 height 9
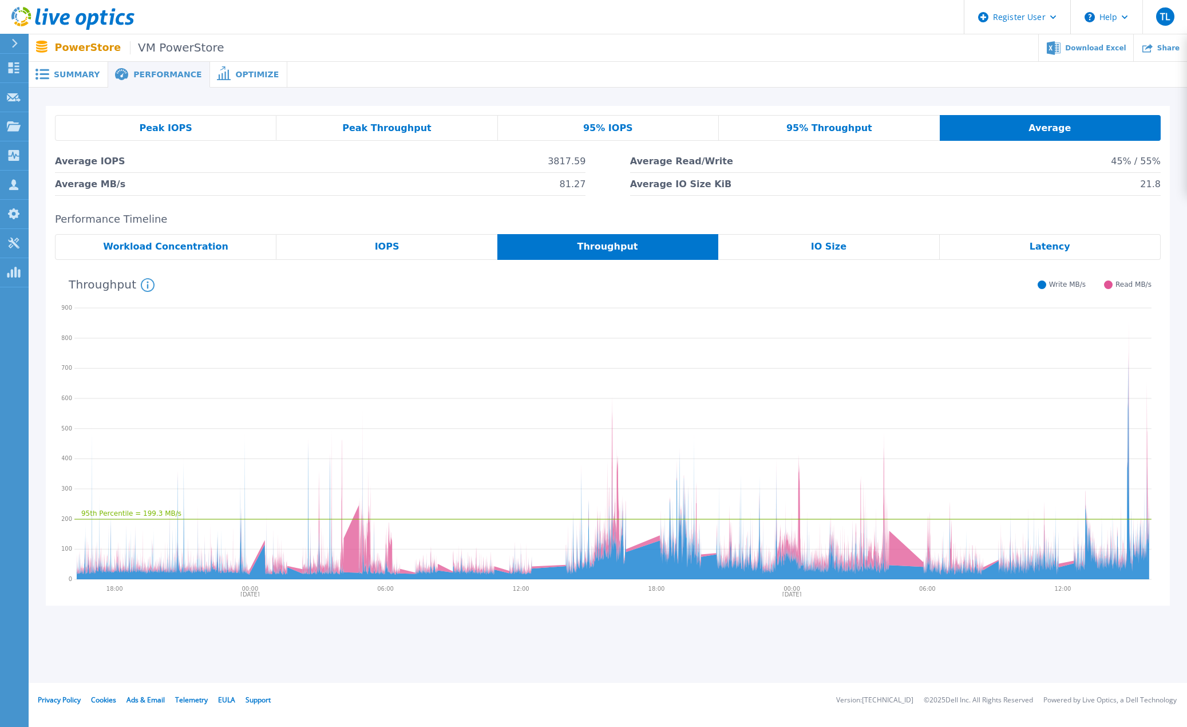
click at [1062, 245] on span "Latency" at bounding box center [1049, 246] width 41 height 9
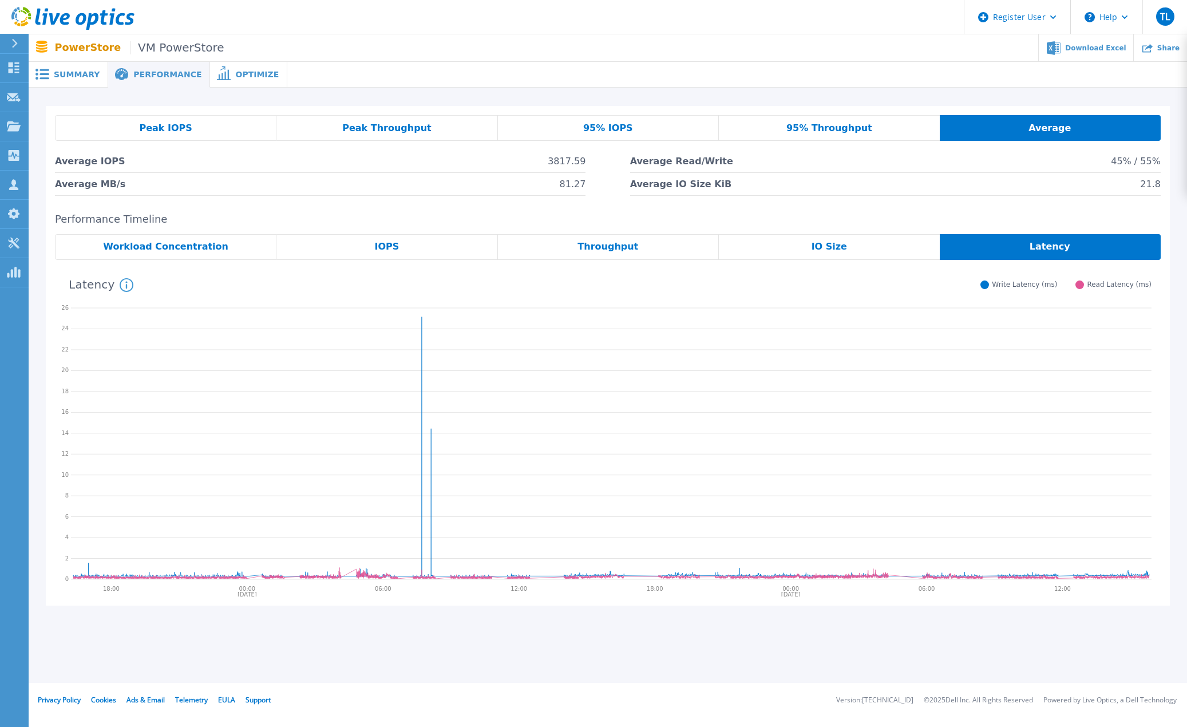
click at [69, 74] on span "Summary" at bounding box center [77, 74] width 46 height 8
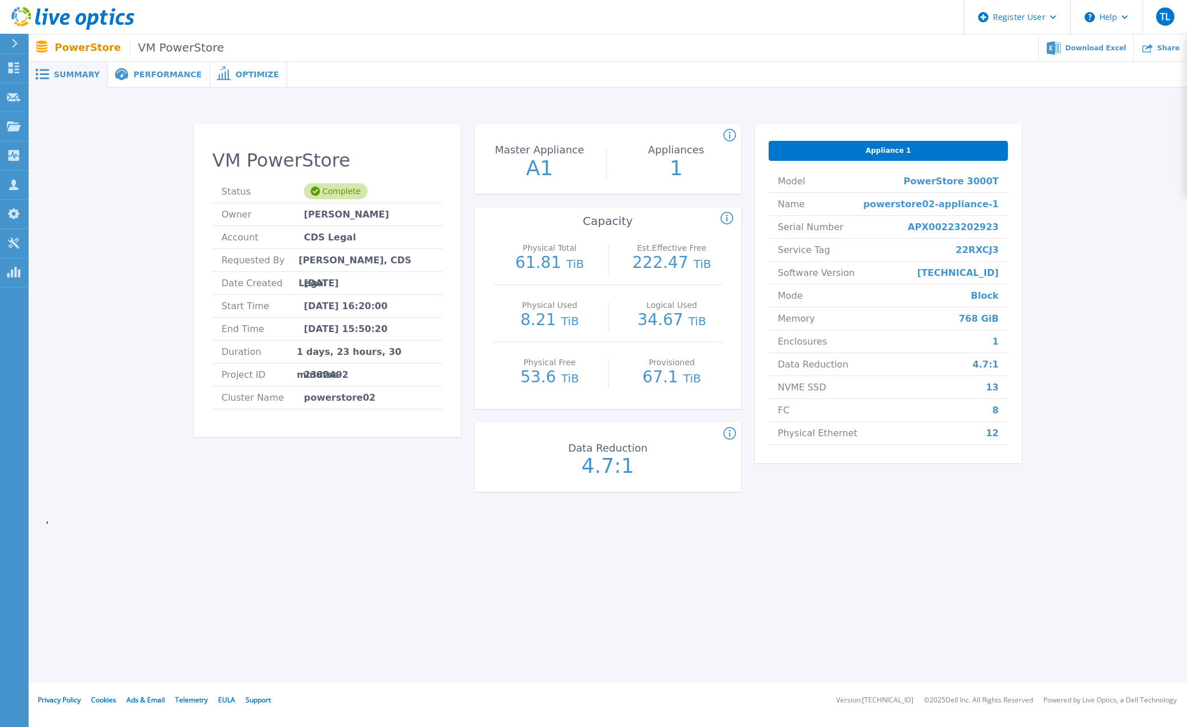
click at [134, 75] on span "Performance" at bounding box center [167, 74] width 68 height 8
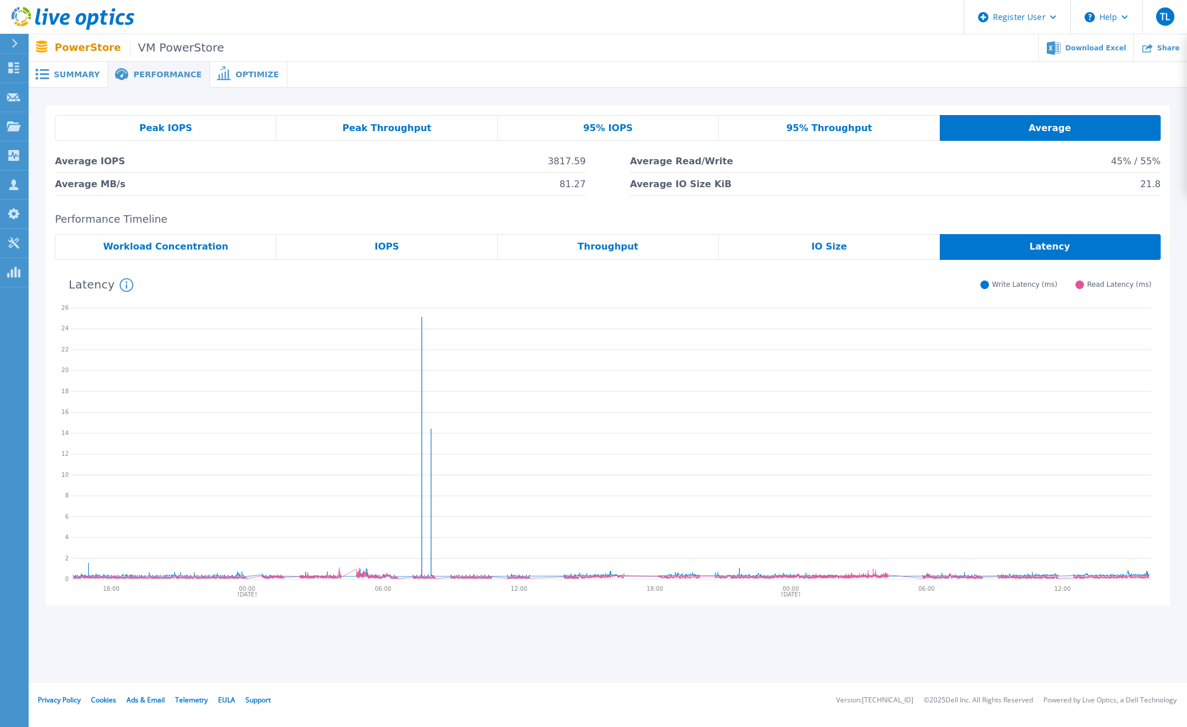
click at [613, 242] on span "Throughput" at bounding box center [607, 246] width 61 height 9
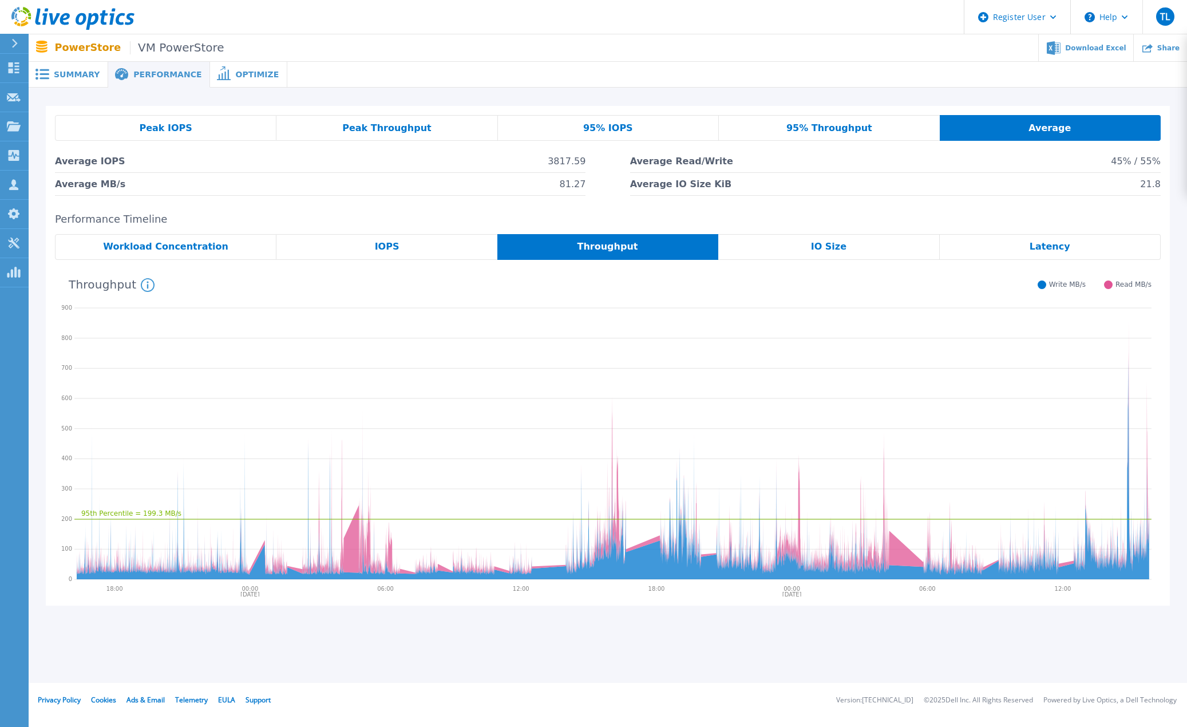
click at [70, 72] on span "Summary" at bounding box center [77, 74] width 46 height 8
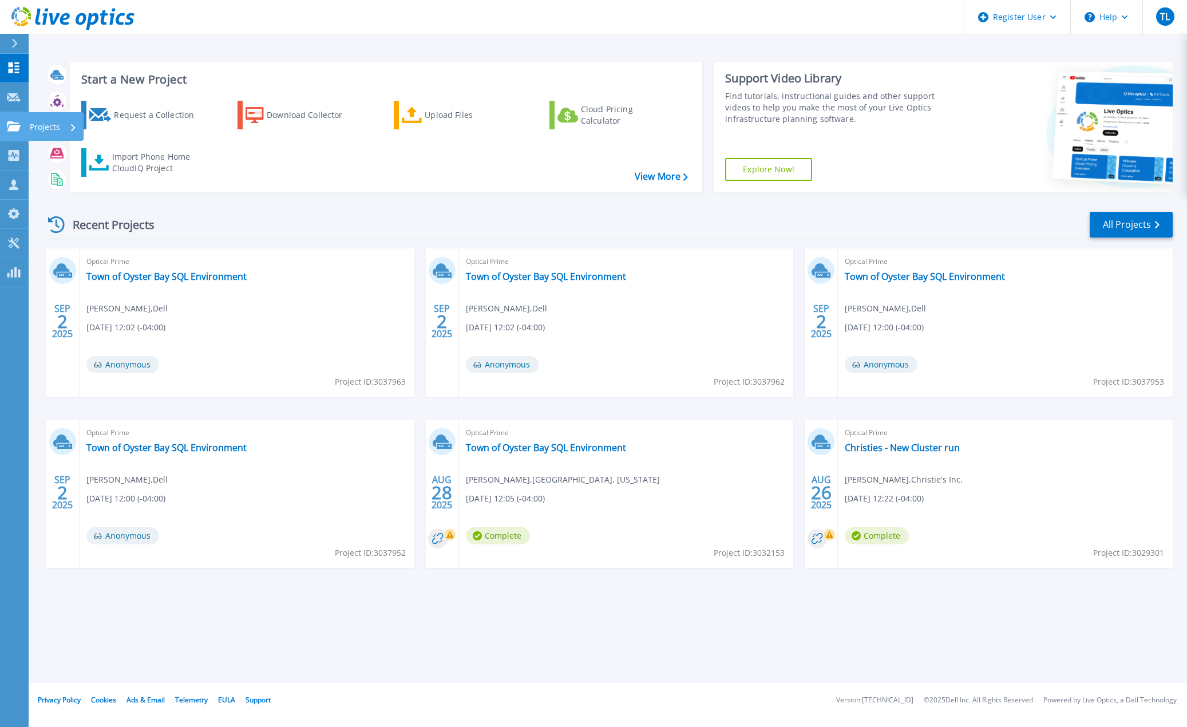
click at [14, 125] on icon at bounding box center [14, 126] width 14 height 10
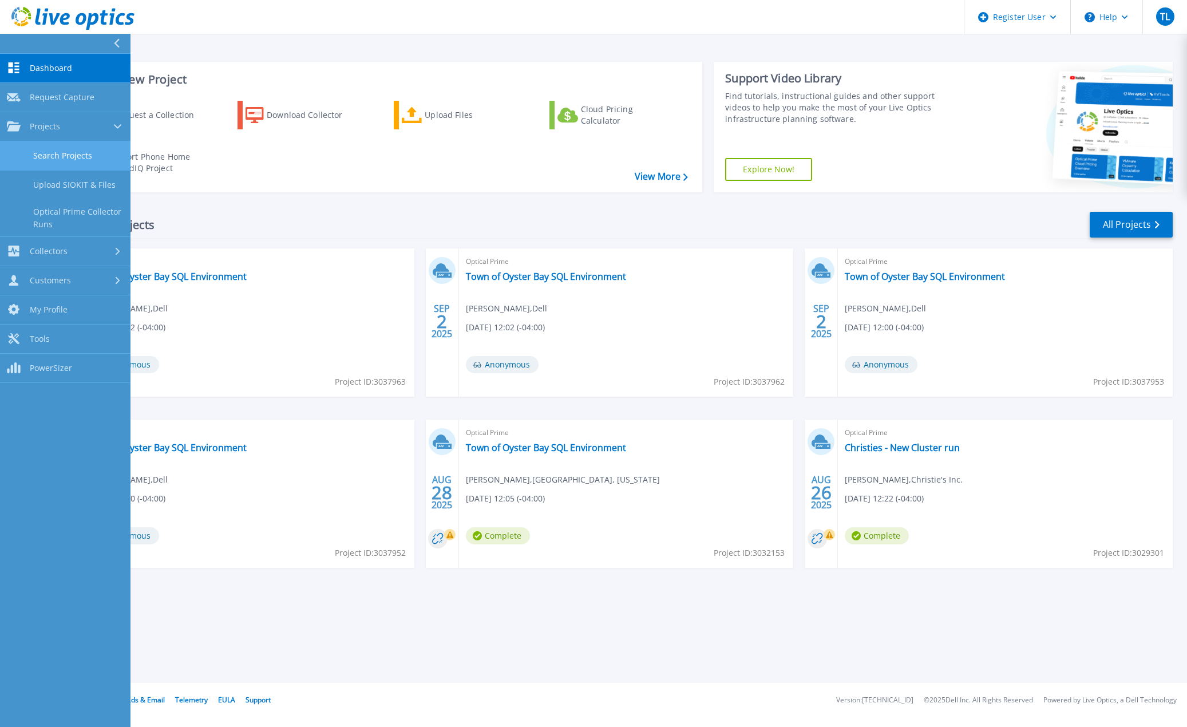
click at [56, 152] on link "Search Projects" at bounding box center [65, 155] width 130 height 29
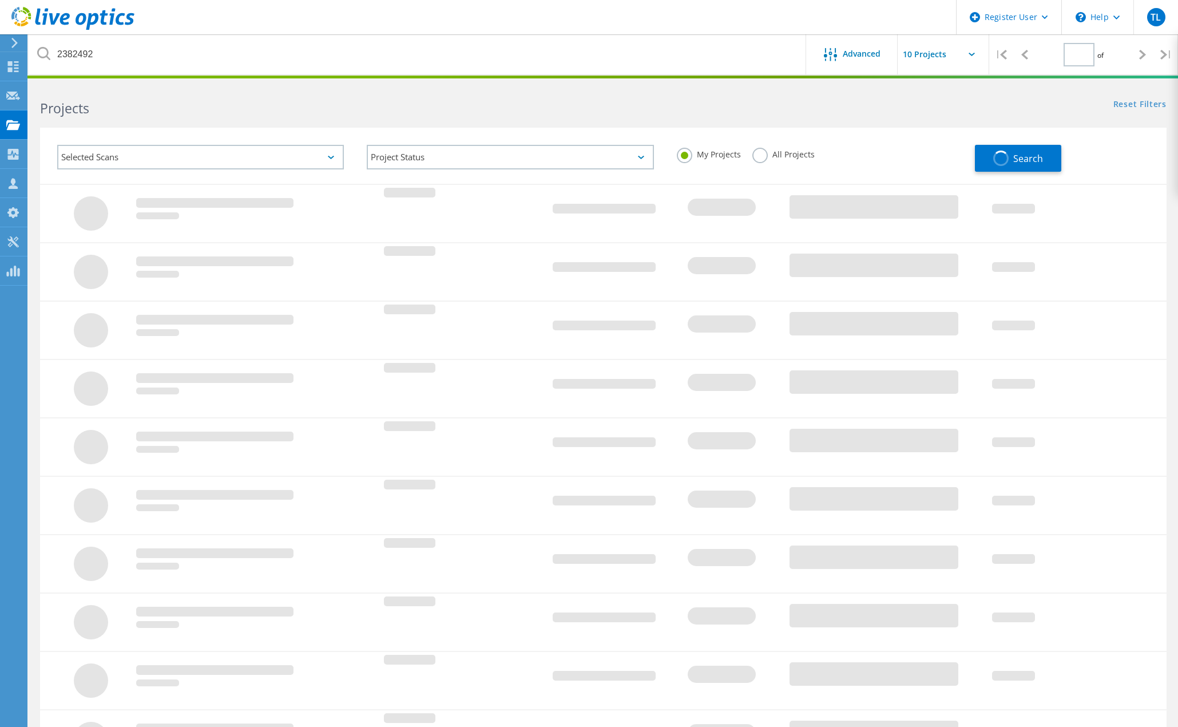
type input "1"
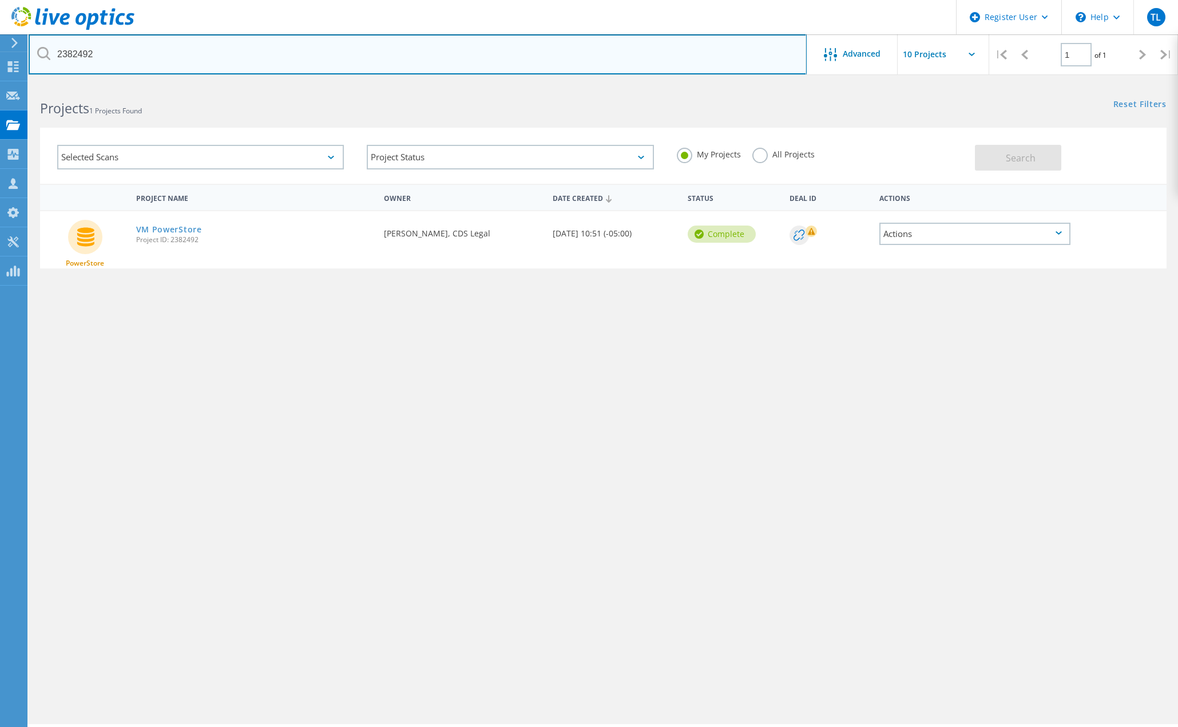
drag, startPoint x: 137, startPoint y: 52, endPoint x: -481, endPoint y: 153, distance: 626.0
click at [0, 153] on html "Register User \n Help Explore Helpful Articles Contact Support TL Dell User Tun…" at bounding box center [589, 379] width 1178 height 758
paste input "73"
type input "2382473"
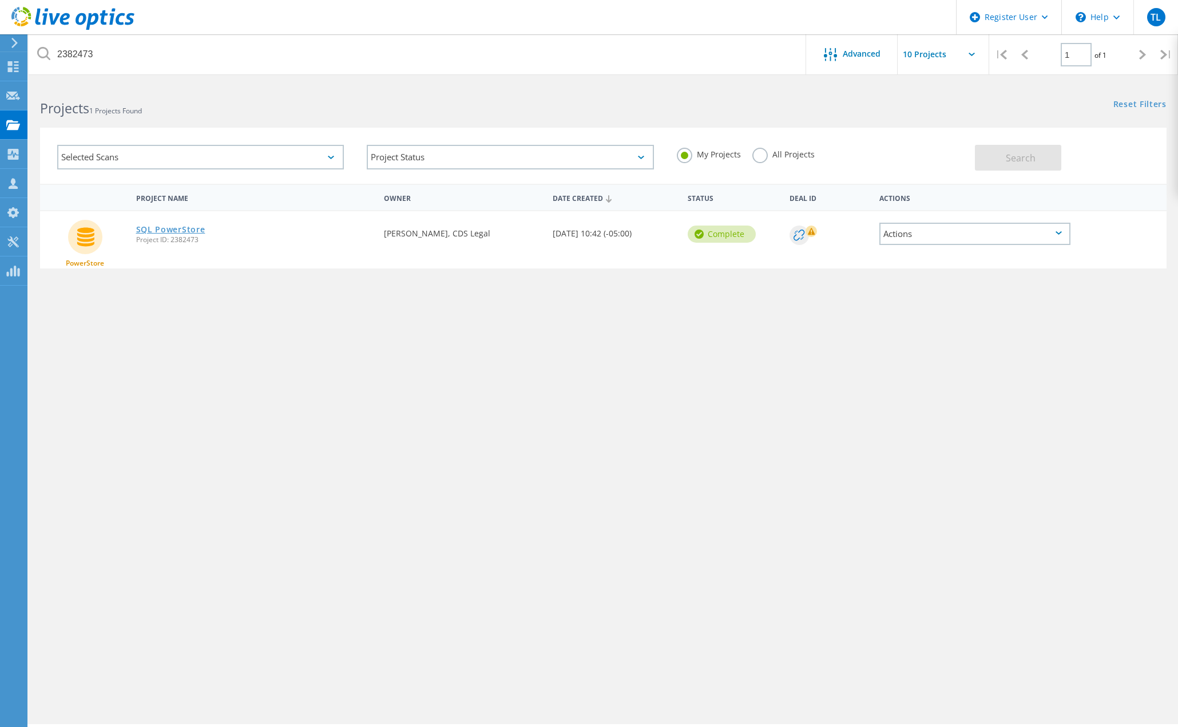
click at [173, 225] on link "SQL PowerStore" at bounding box center [170, 229] width 69 height 8
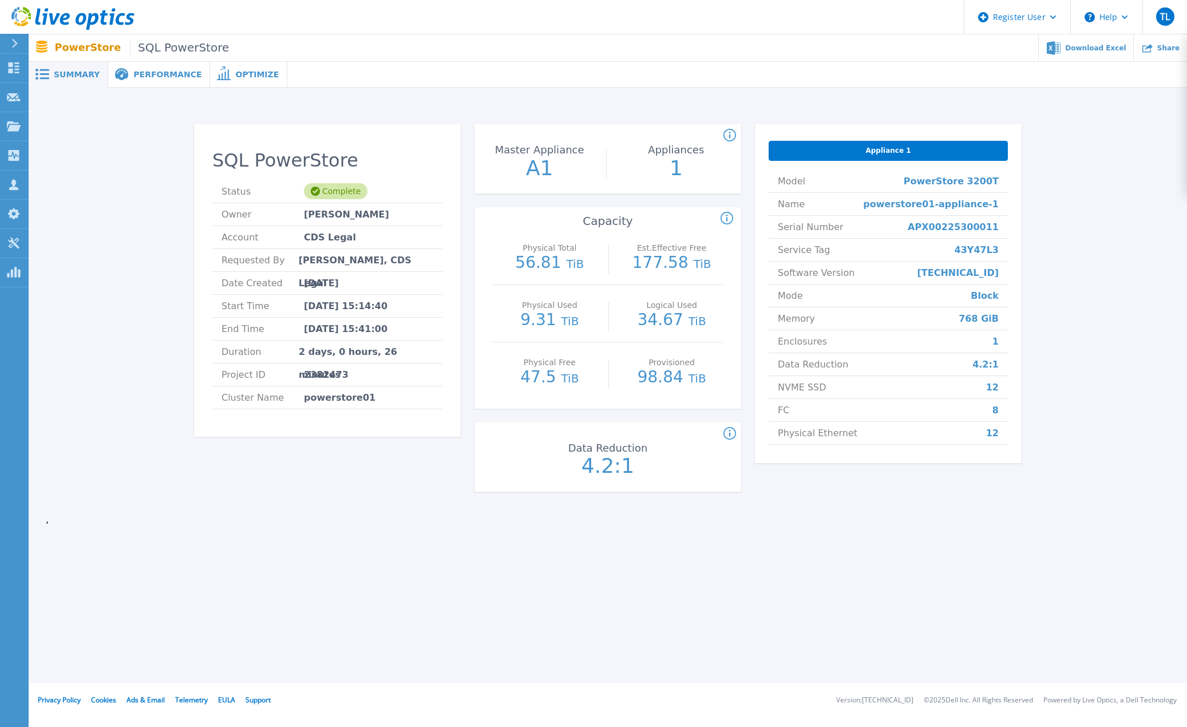
click at [147, 73] on span "Performance" at bounding box center [167, 74] width 68 height 8
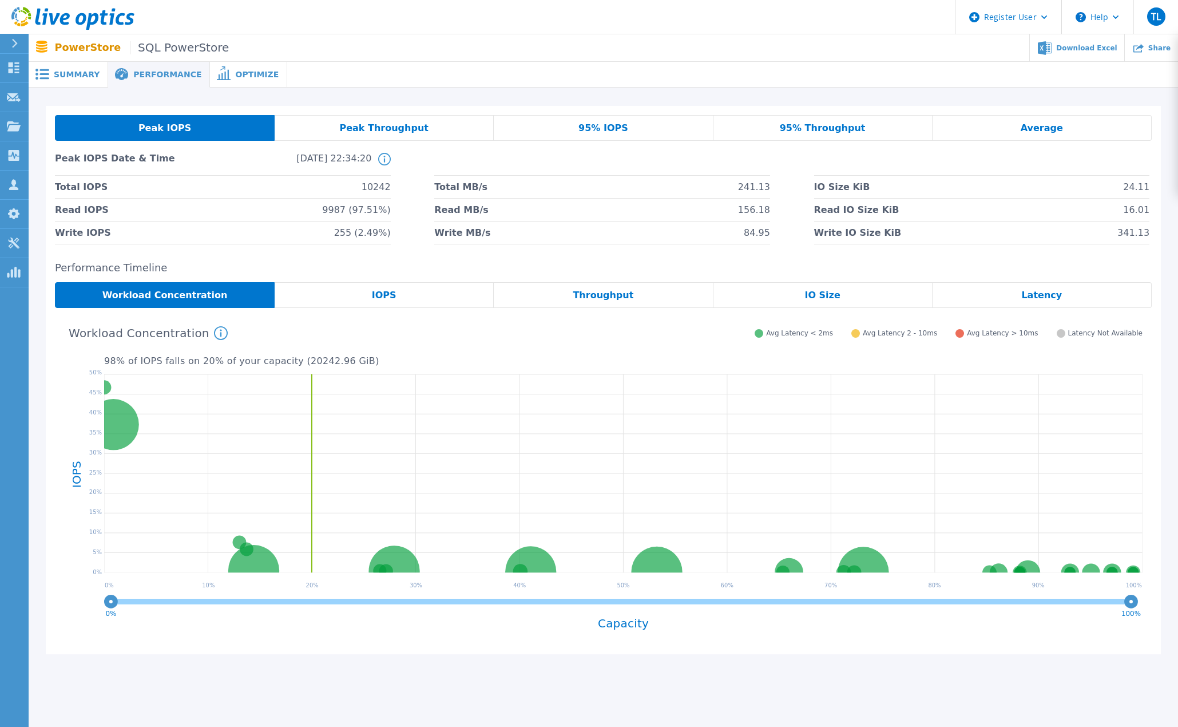
click at [408, 292] on div "IOPS" at bounding box center [384, 295] width 219 height 26
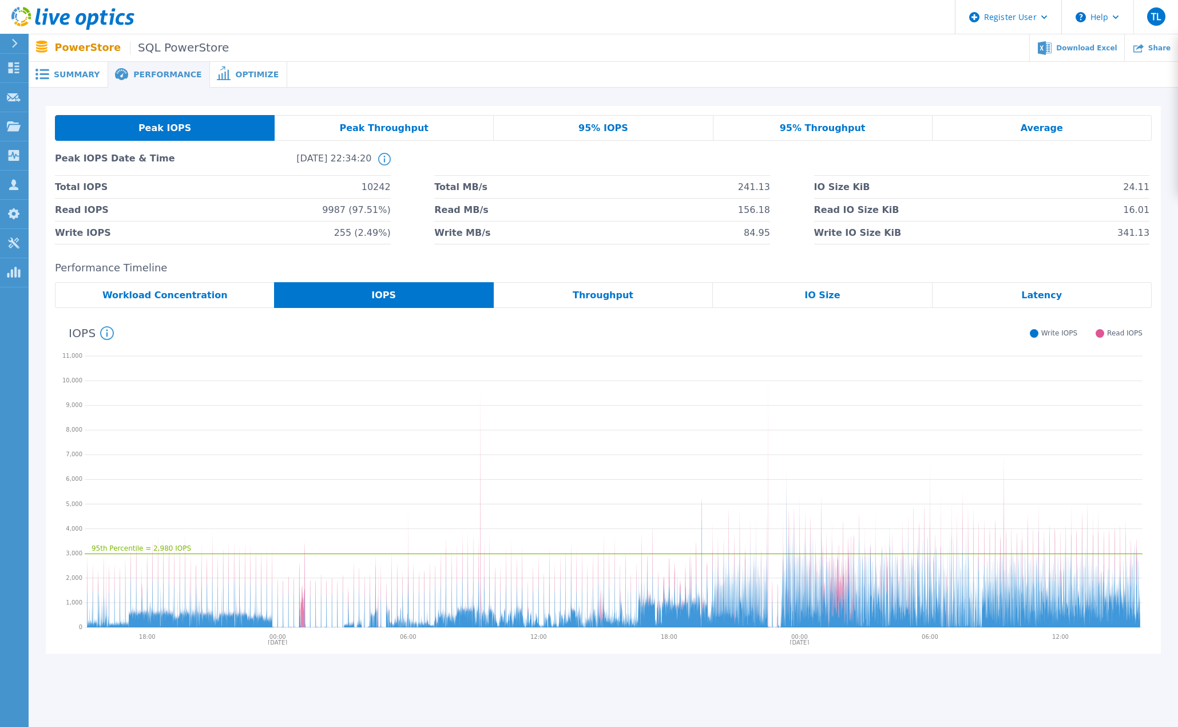
click at [588, 291] on span "Throughput" at bounding box center [603, 295] width 61 height 9
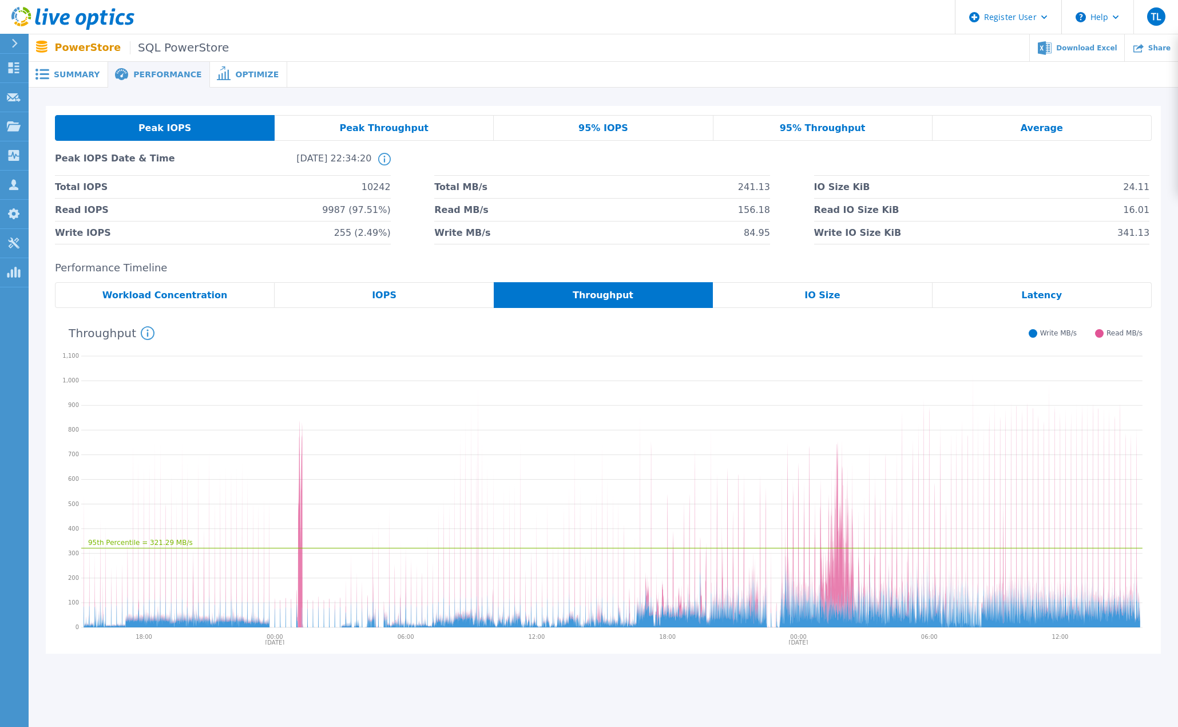
click at [839, 296] on div "IO Size" at bounding box center [822, 295] width 219 height 26
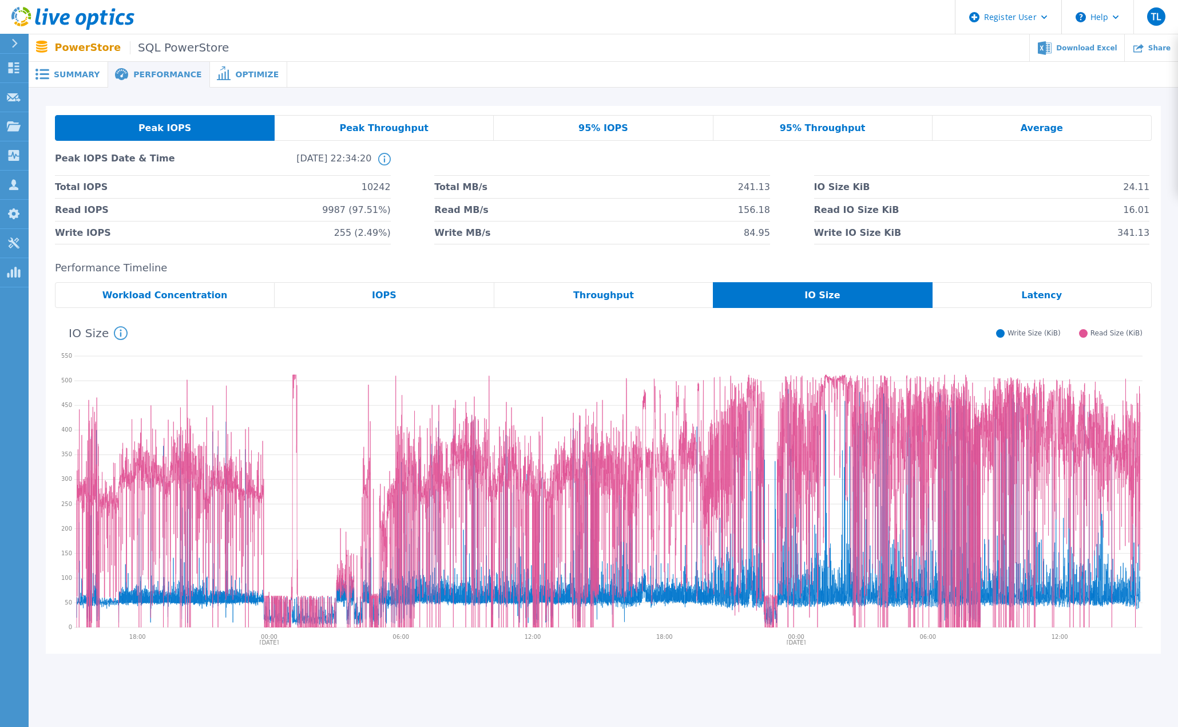
click at [1035, 288] on div "Latency" at bounding box center [1042, 295] width 219 height 26
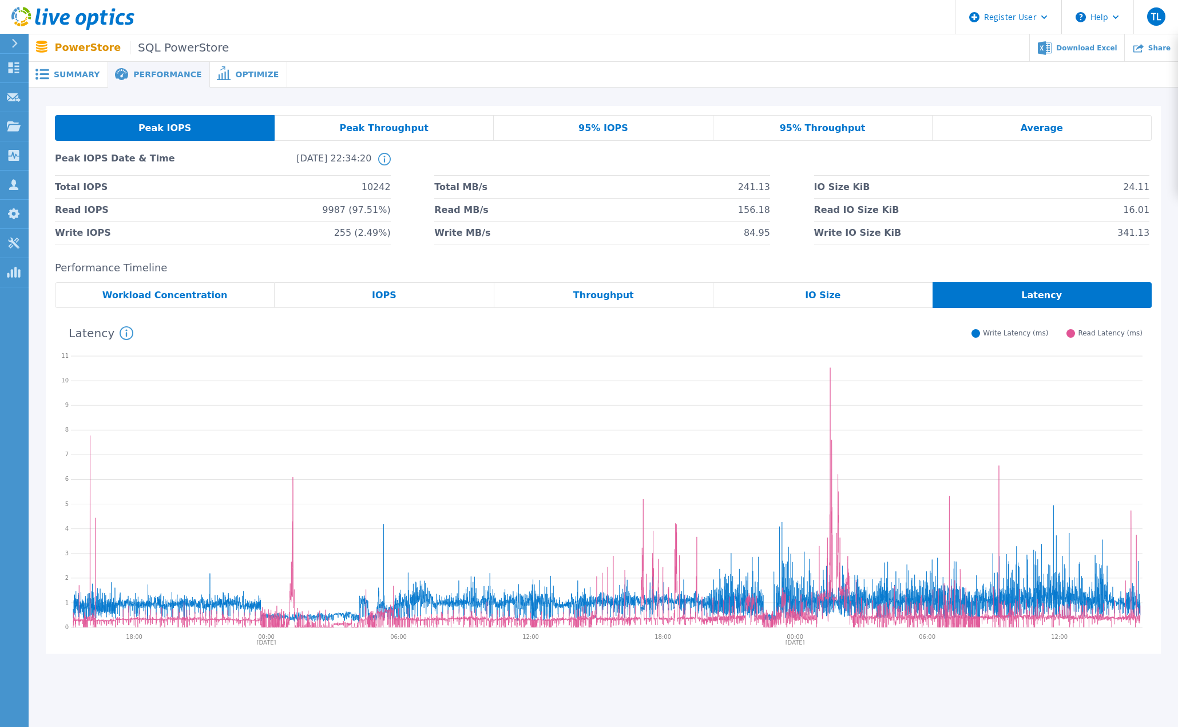
click at [835, 124] on span "95% Throughput" at bounding box center [823, 128] width 86 height 9
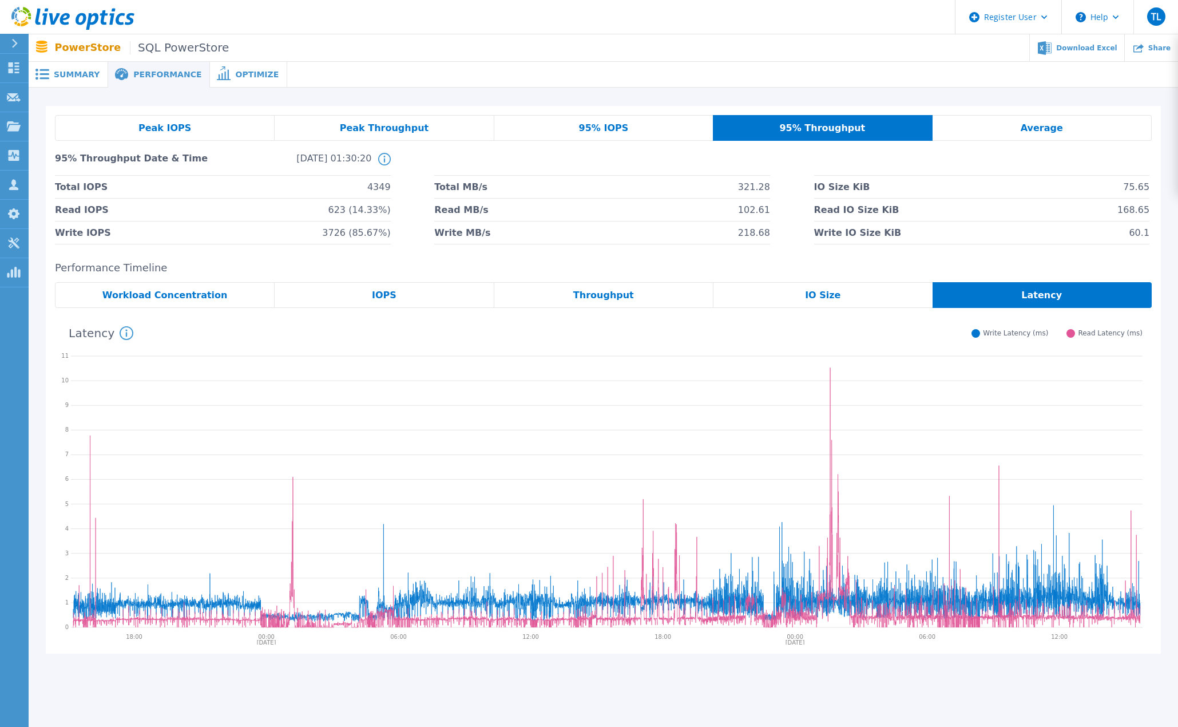
click at [835, 124] on span "95% Throughput" at bounding box center [822, 128] width 86 height 9
click at [1002, 129] on div "Average" at bounding box center [1042, 128] width 219 height 26
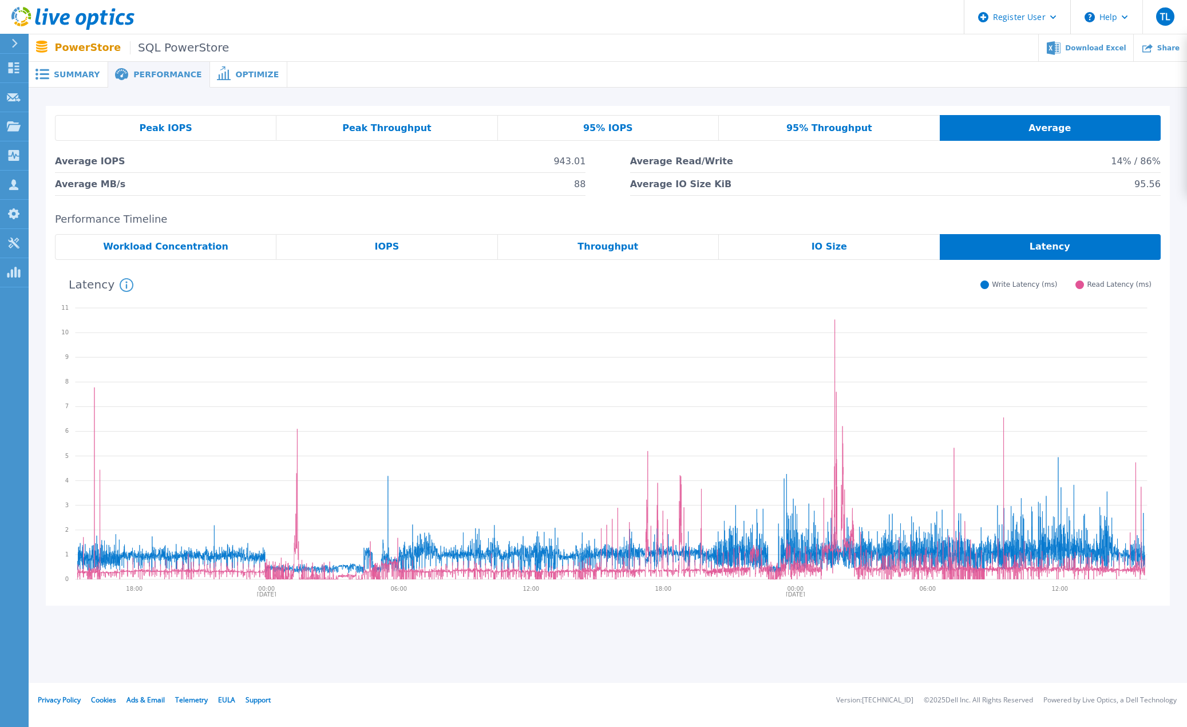
click at [839, 130] on span "95% Throughput" at bounding box center [829, 128] width 86 height 9
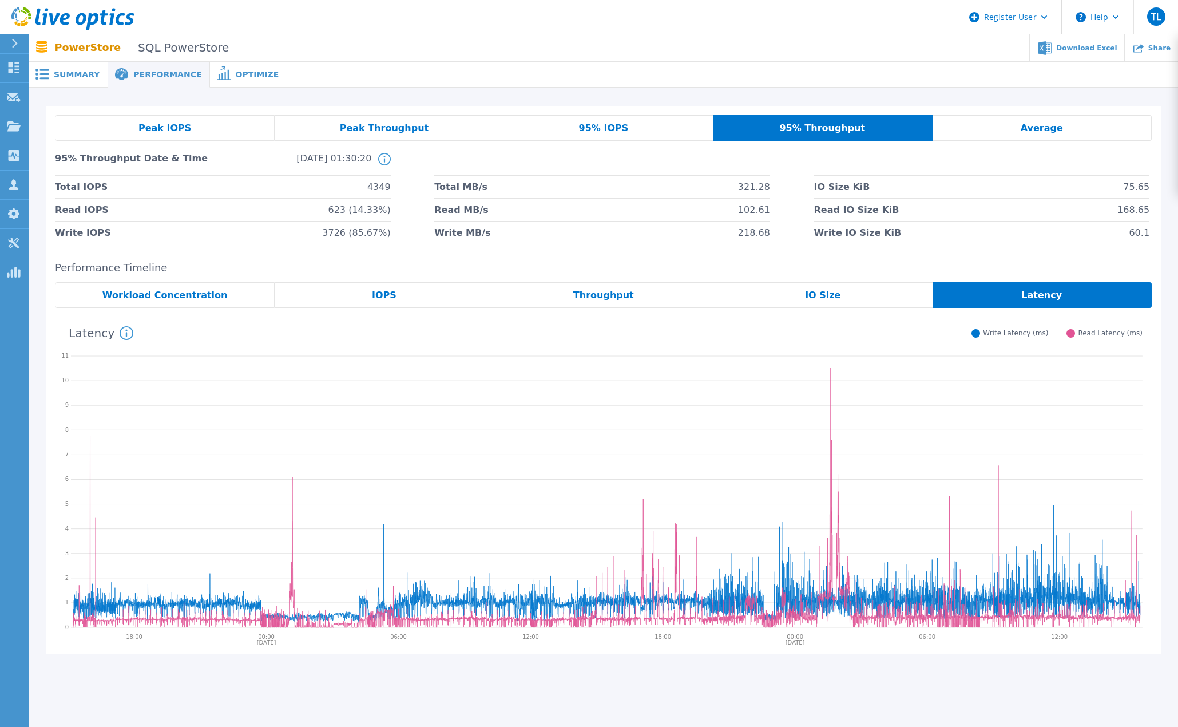
click at [835, 296] on span "IO Size" at bounding box center [822, 295] width 35 height 9
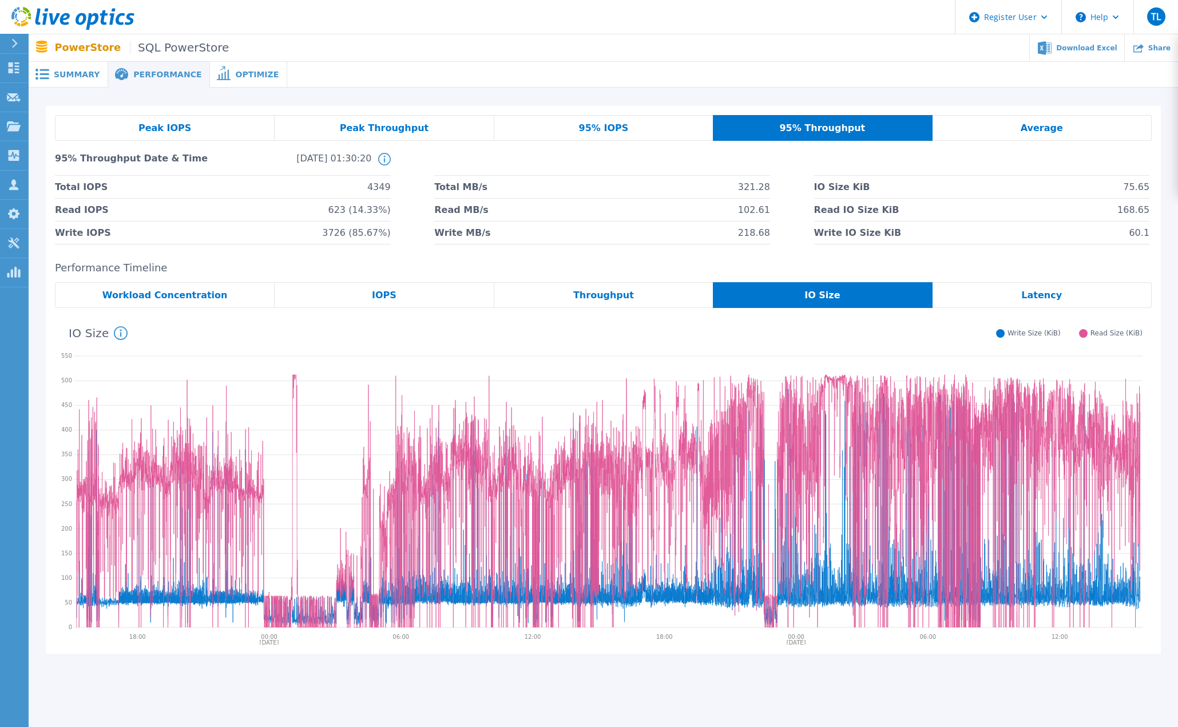
click at [1057, 296] on span "Latency" at bounding box center [1041, 295] width 41 height 9
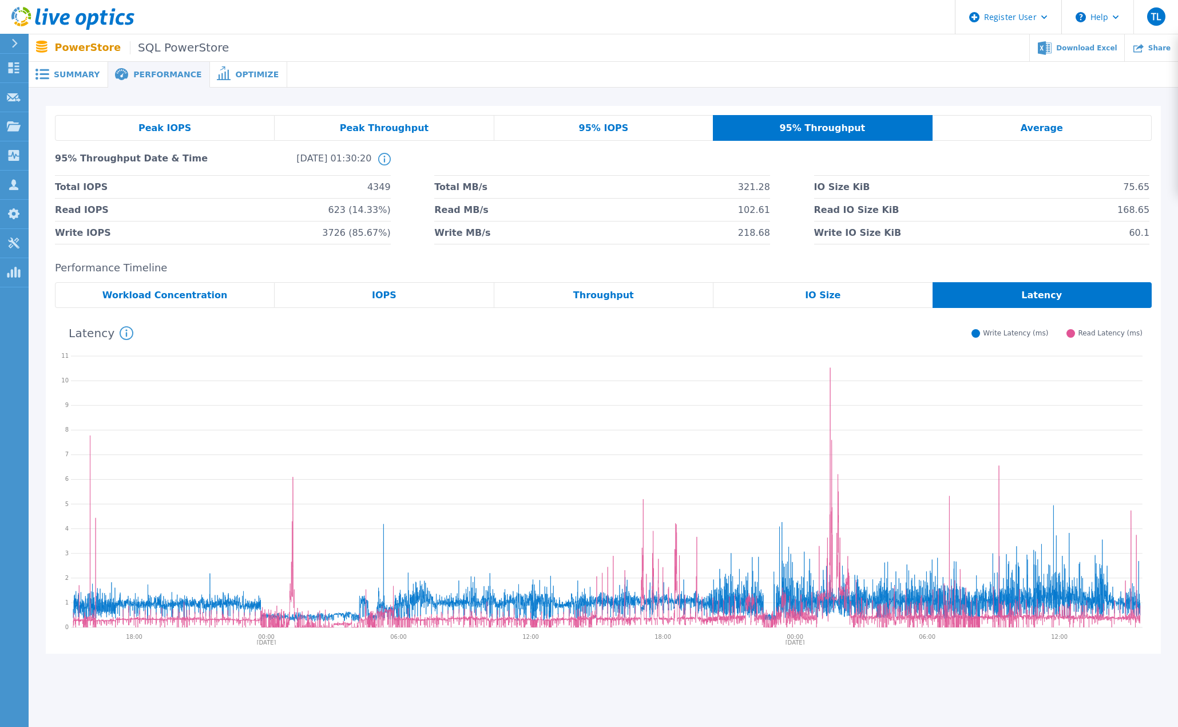
click at [851, 295] on div "IO Size" at bounding box center [822, 295] width 219 height 26
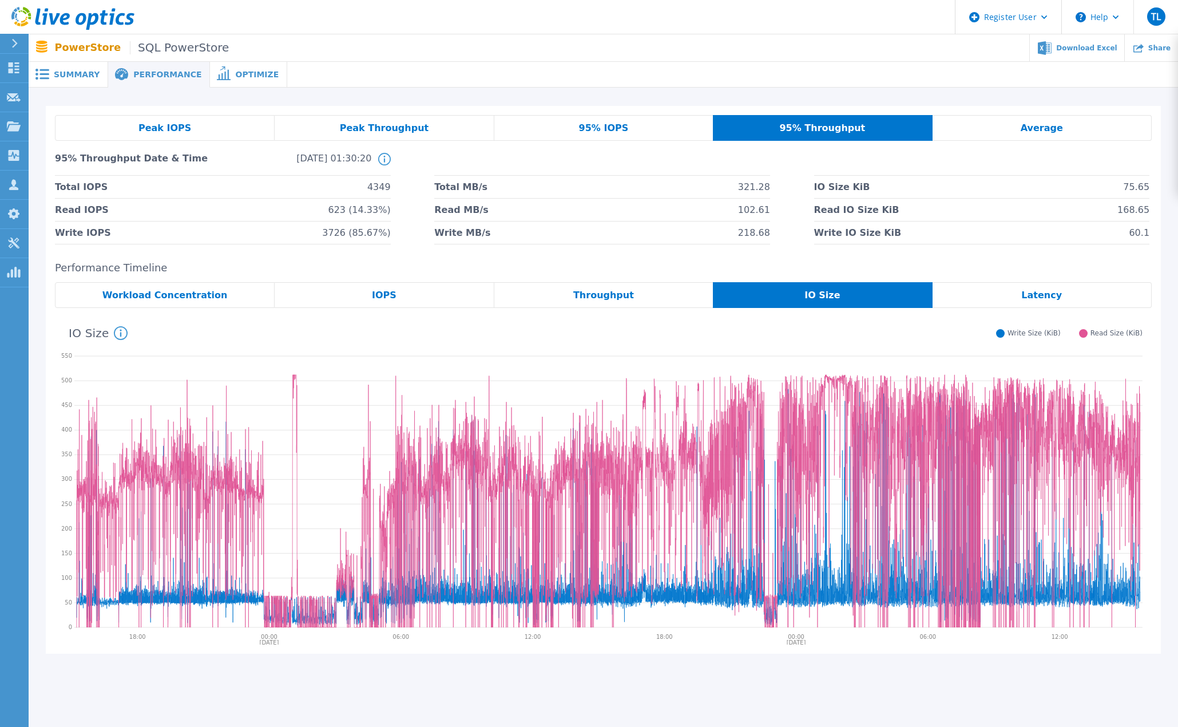
click at [605, 291] on span "Throughput" at bounding box center [603, 295] width 61 height 9
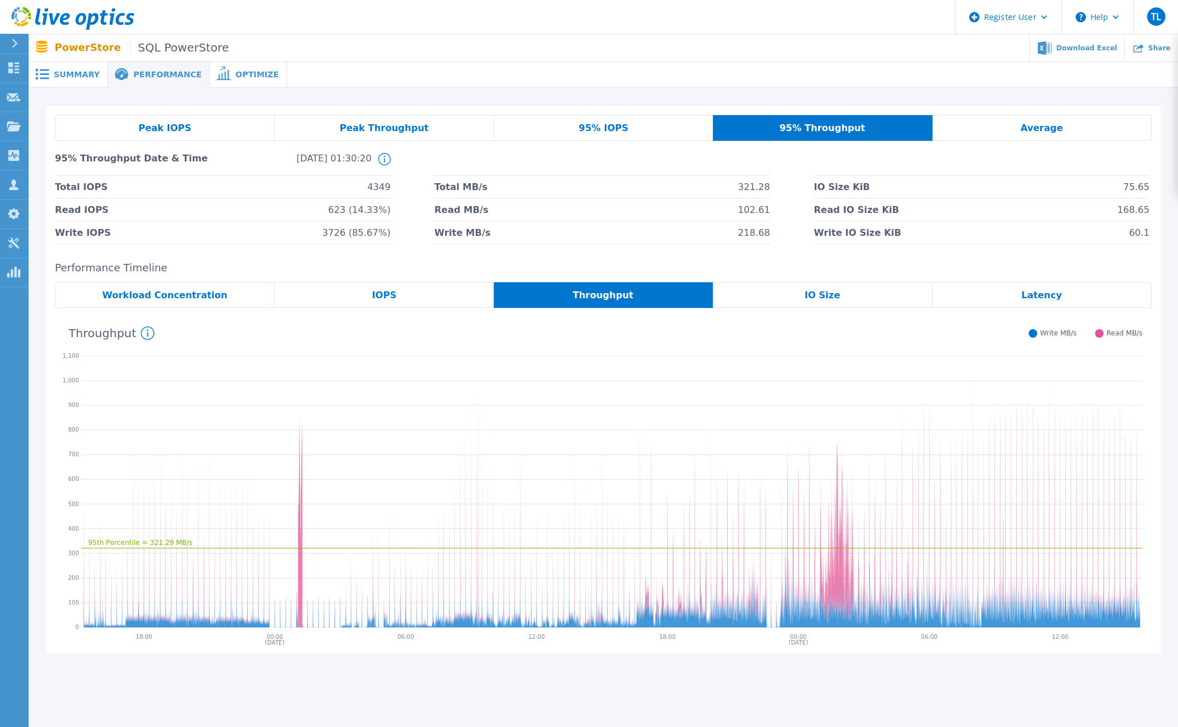
click at [396, 292] on div "IOPS" at bounding box center [384, 295] width 219 height 26
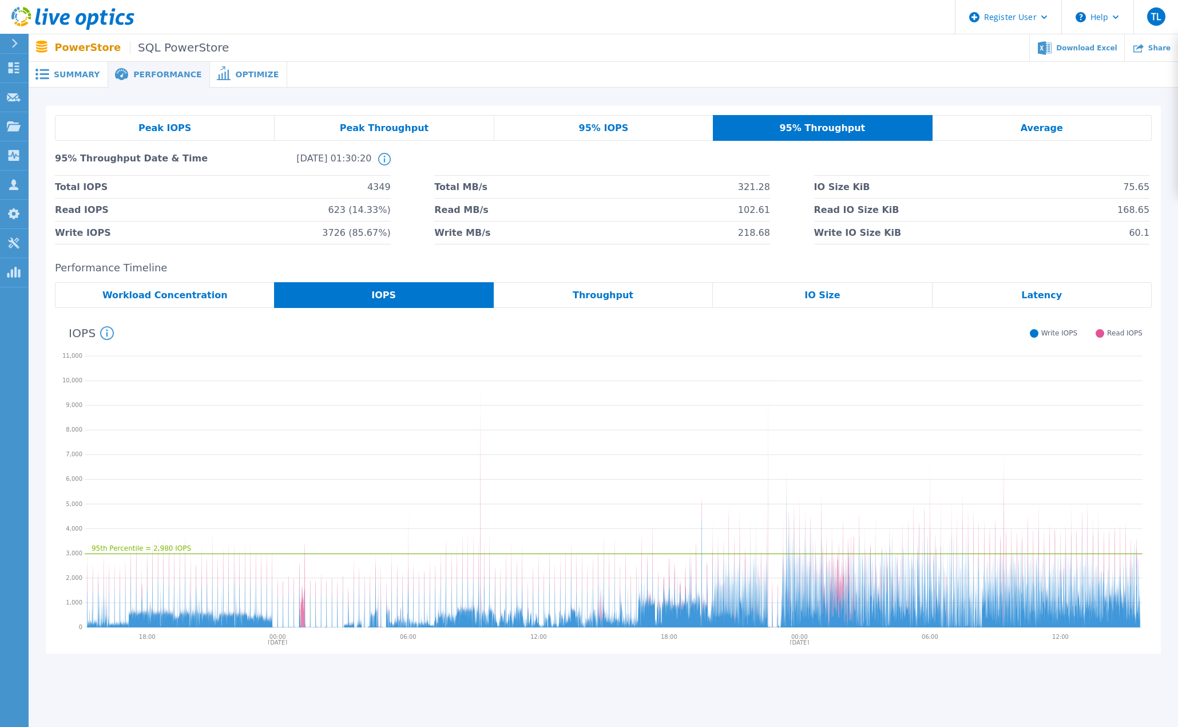
click at [186, 292] on span "Workload Concentration" at bounding box center [164, 295] width 125 height 9
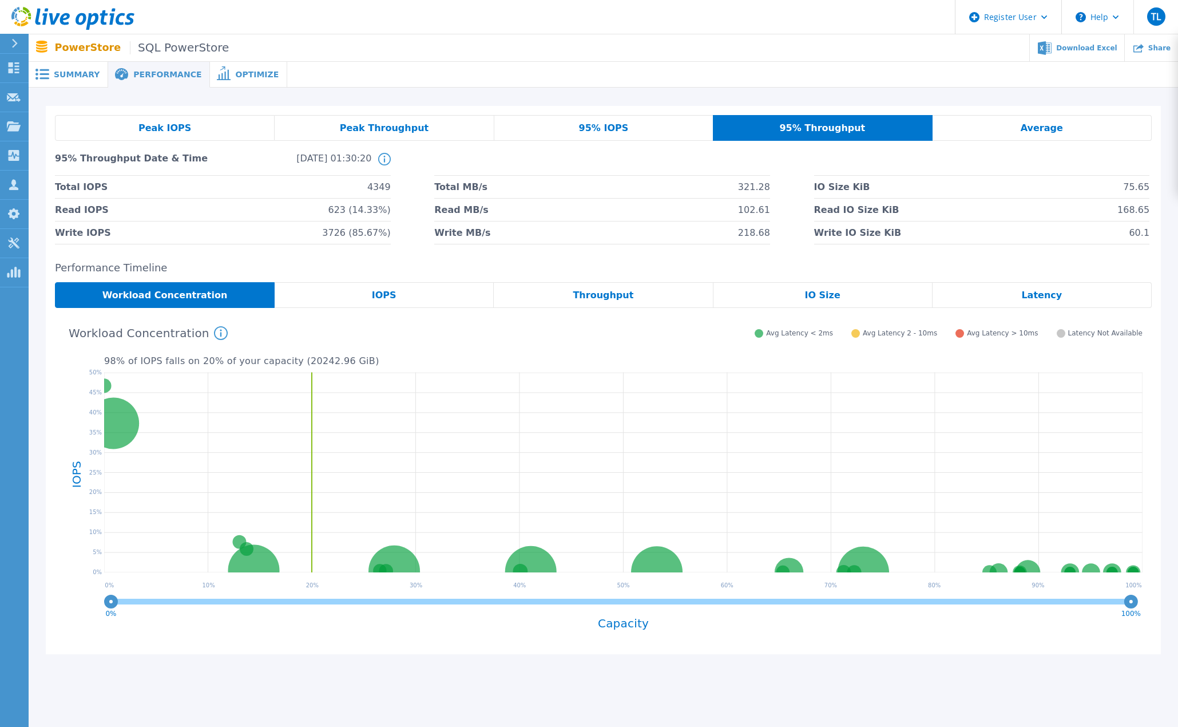
click at [629, 292] on div "Throughput" at bounding box center [603, 295] width 219 height 26
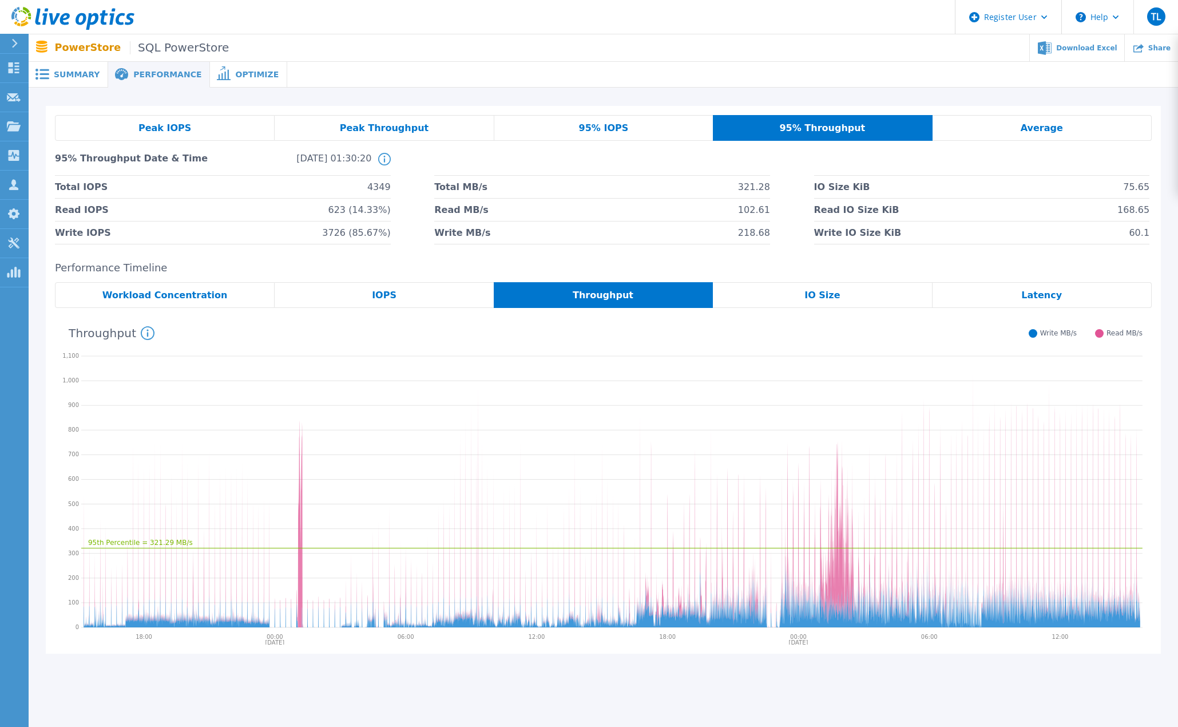
click at [1057, 126] on span "Average" at bounding box center [1042, 128] width 42 height 9
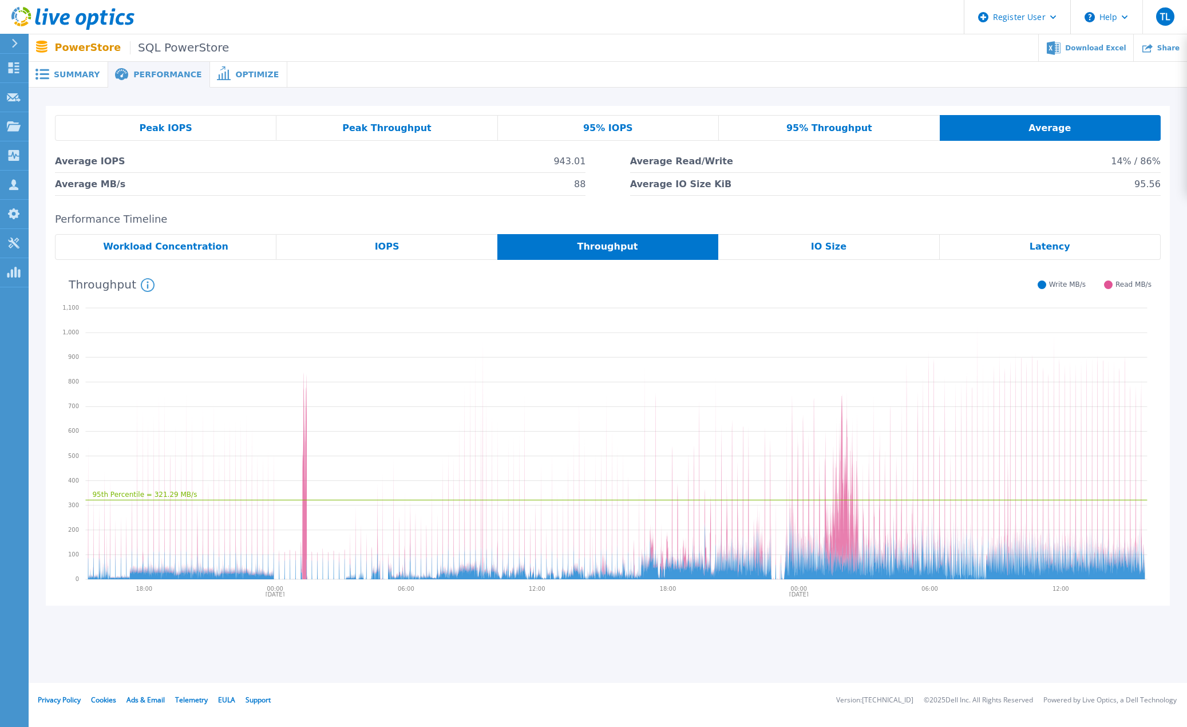
click at [601, 126] on span "95% IOPS" at bounding box center [608, 128] width 50 height 9
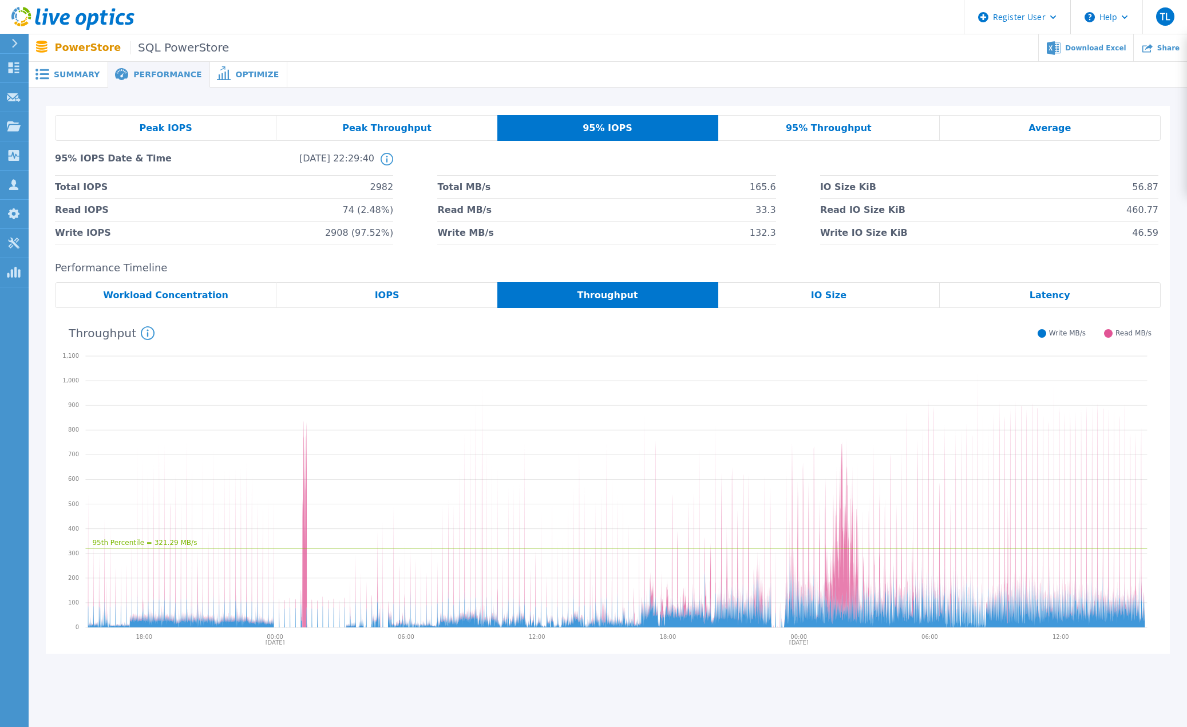
click at [601, 126] on span "95% IOPS" at bounding box center [607, 128] width 50 height 9
click at [173, 124] on span "Peak IOPS" at bounding box center [164, 128] width 53 height 9
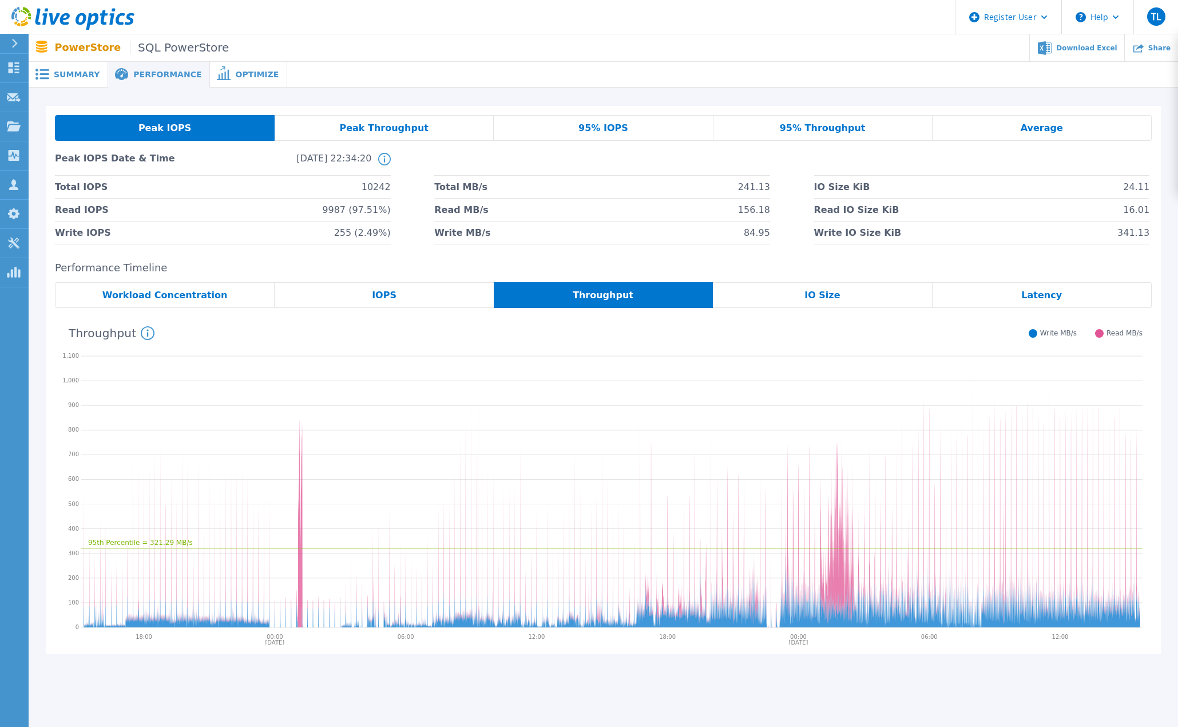
click at [173, 124] on span "Peak IOPS" at bounding box center [164, 128] width 53 height 9
click at [76, 72] on span "Summary" at bounding box center [77, 74] width 46 height 8
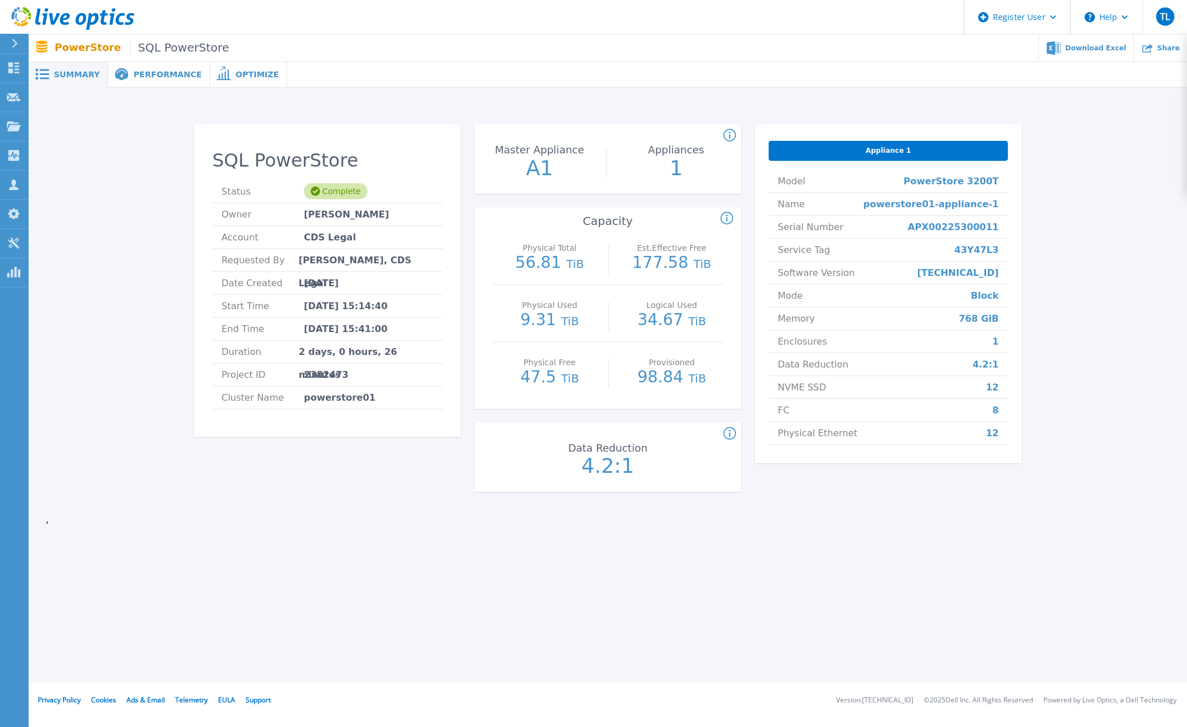
click at [156, 70] on span "Performance" at bounding box center [167, 74] width 68 height 8
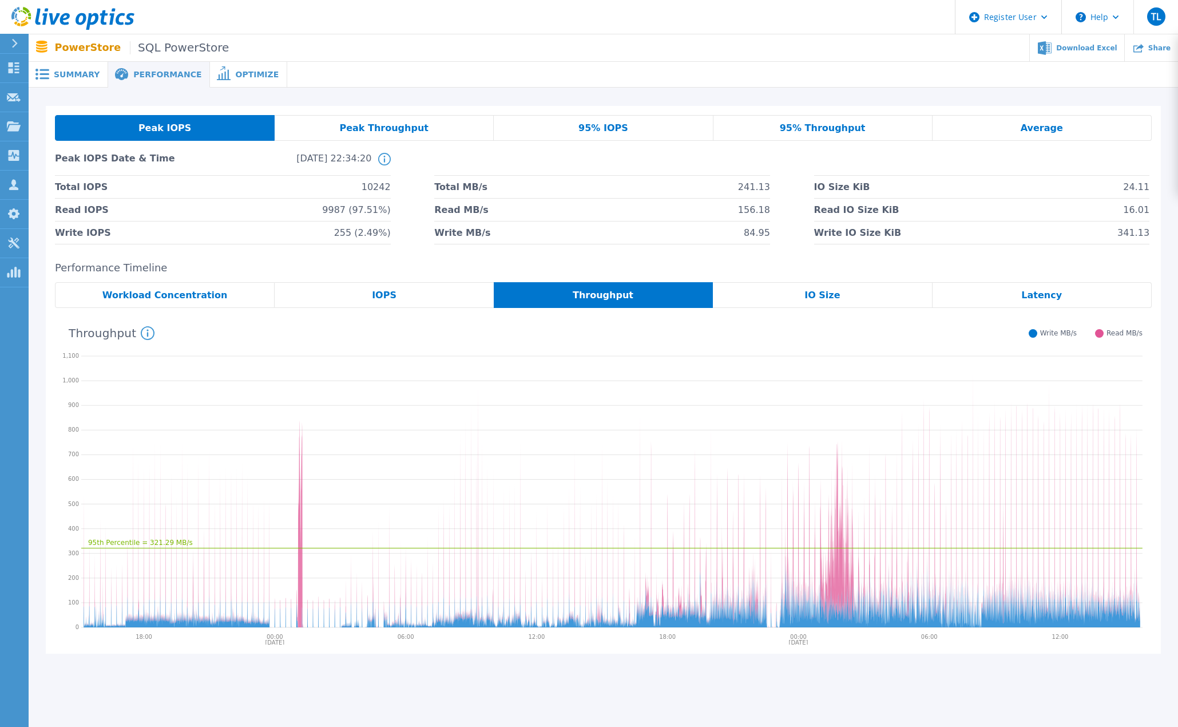
click at [420, 123] on div "Peak Throughput" at bounding box center [384, 128] width 219 height 26
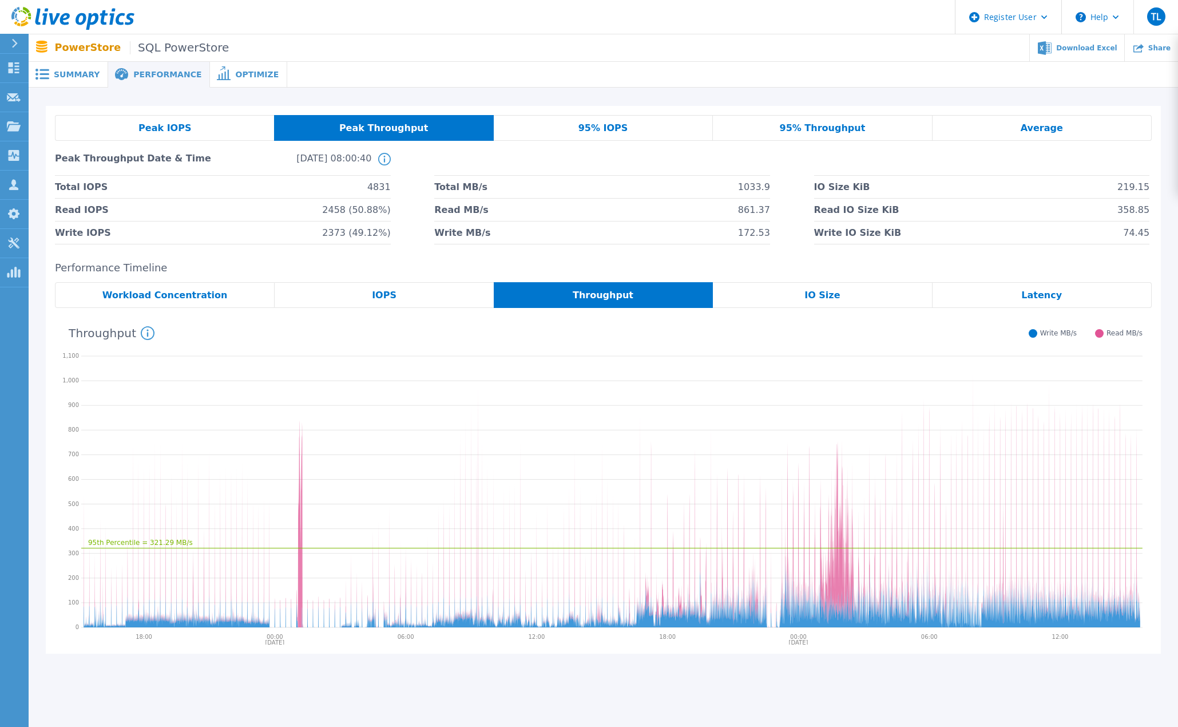
click at [854, 125] on span "95% Throughput" at bounding box center [823, 128] width 86 height 9
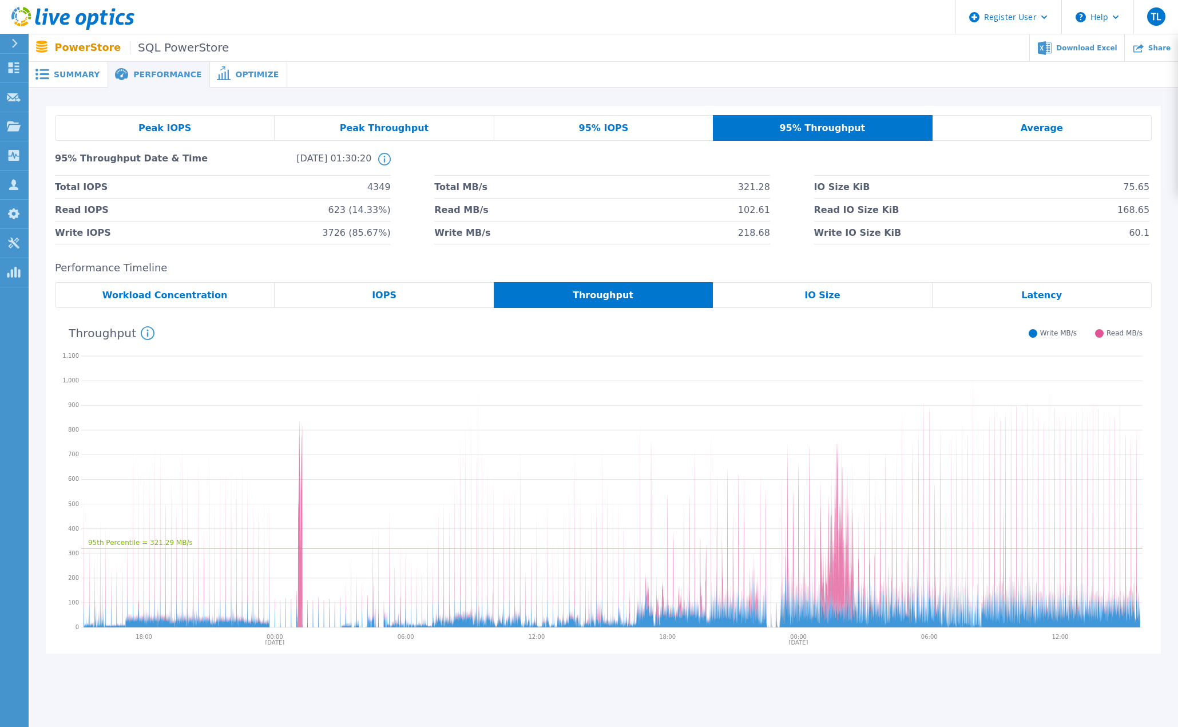
click at [387, 120] on div "Peak Throughput" at bounding box center [384, 128] width 219 height 26
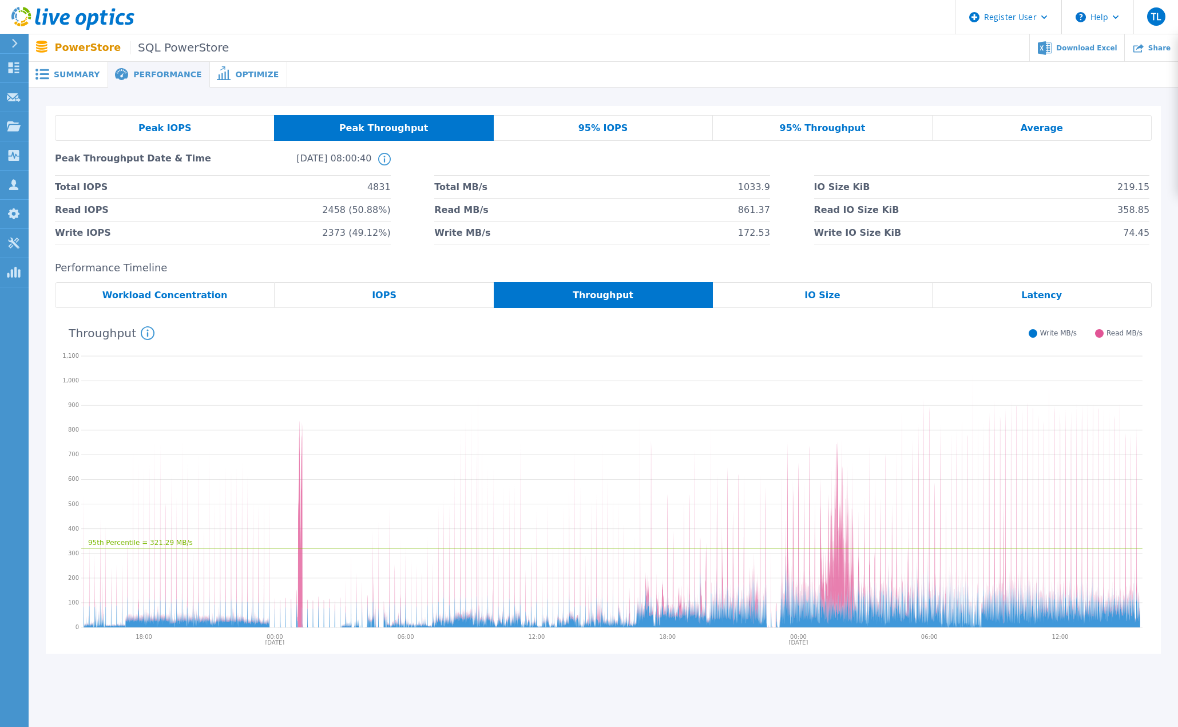
click at [1053, 125] on span "Average" at bounding box center [1042, 128] width 42 height 9
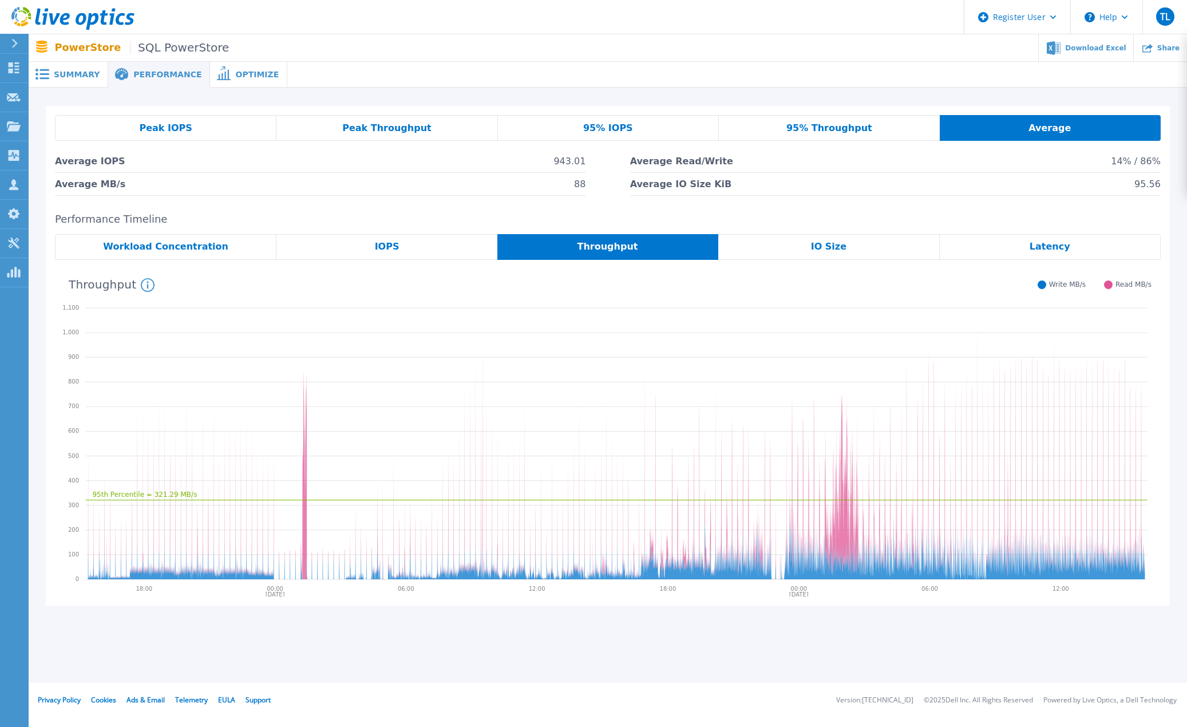
click at [80, 72] on span "Summary" at bounding box center [77, 74] width 46 height 8
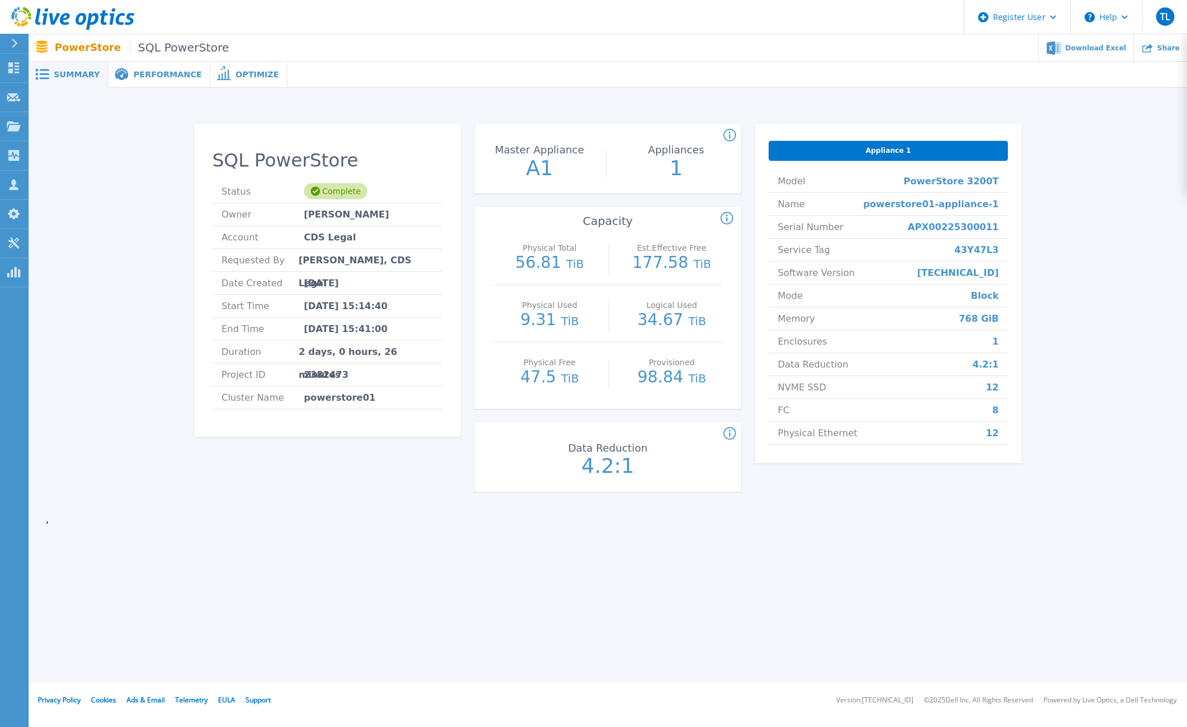
click at [153, 73] on span "Performance" at bounding box center [167, 74] width 68 height 8
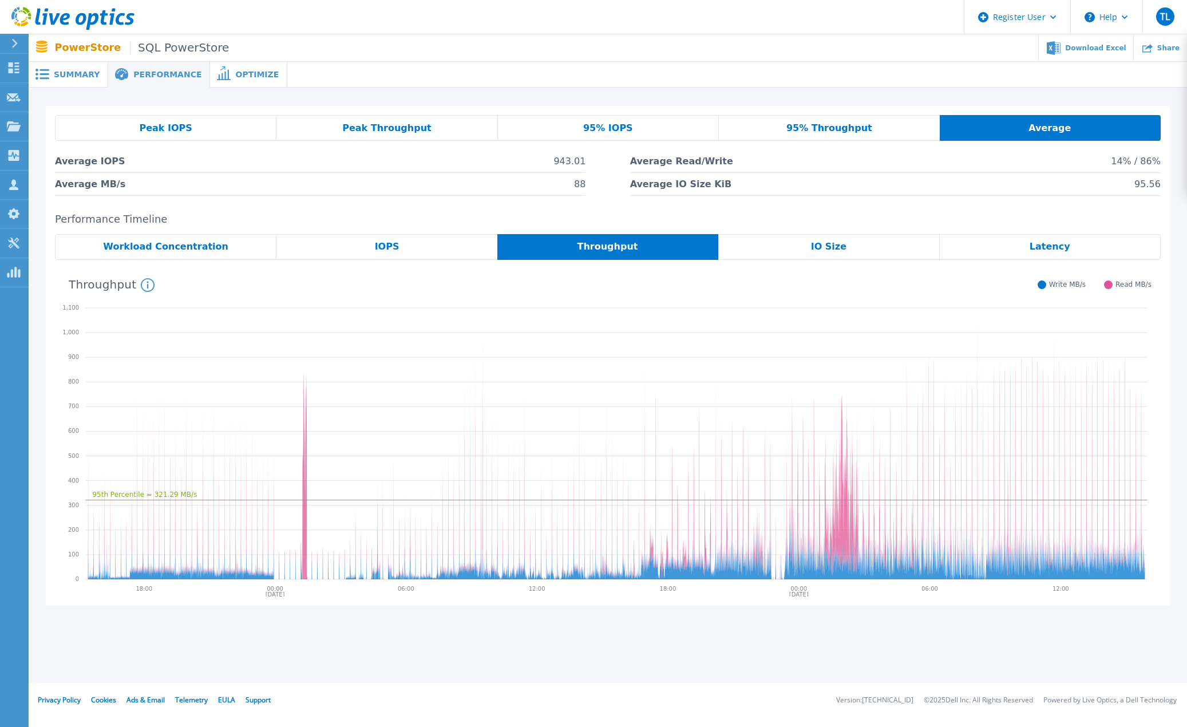
click at [153, 73] on span "Performance" at bounding box center [167, 74] width 68 height 8
click at [172, 124] on span "Peak IOPS" at bounding box center [165, 128] width 53 height 9
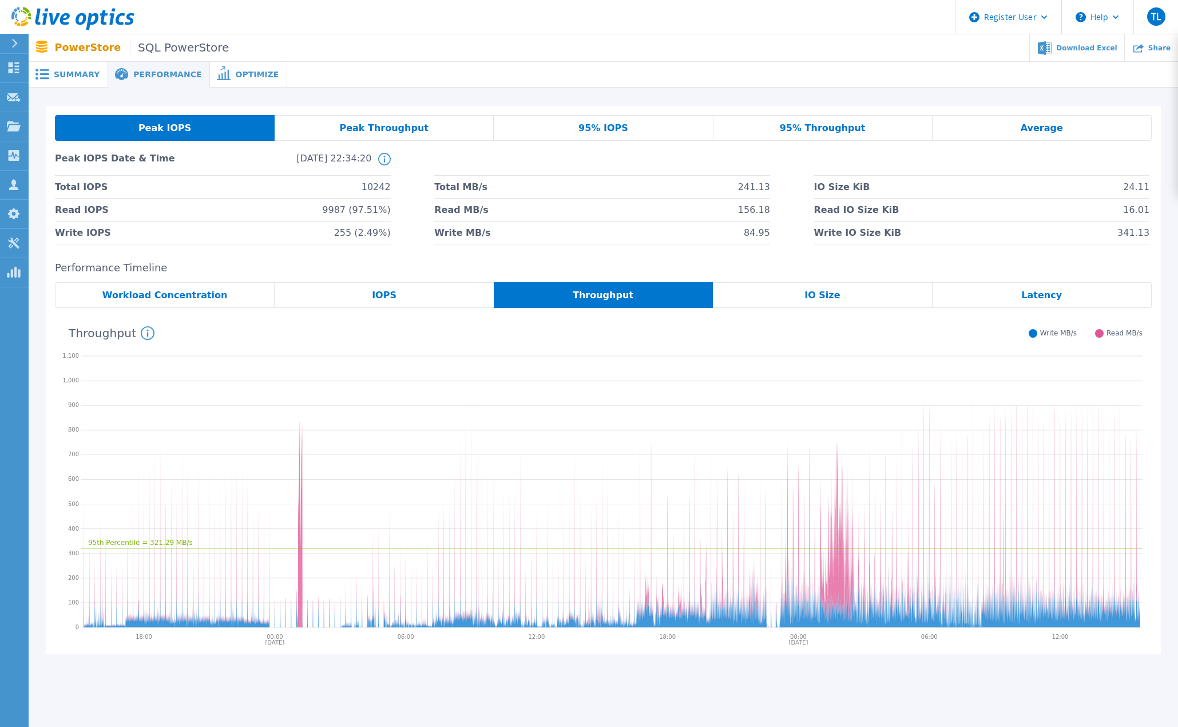
click at [168, 121] on div "Peak IOPS" at bounding box center [165, 128] width 220 height 26
click at [612, 124] on span "95% IOPS" at bounding box center [603, 128] width 50 height 9
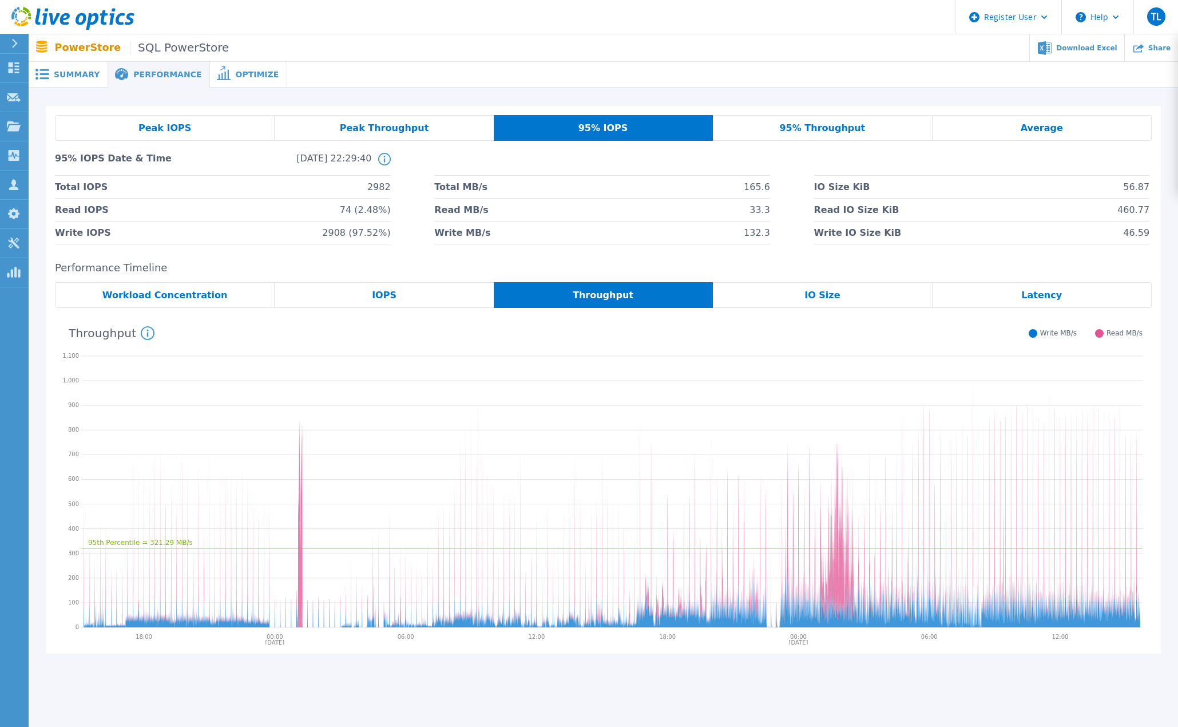
click at [1056, 125] on span "Average" at bounding box center [1042, 128] width 42 height 9
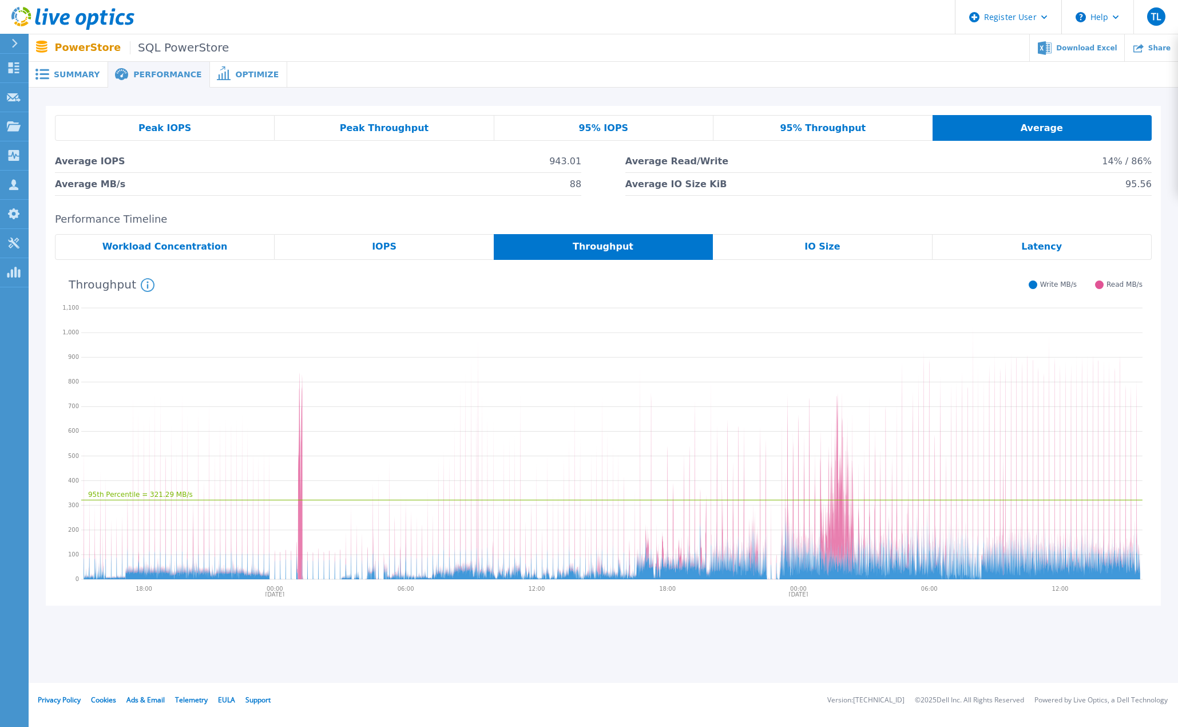
click at [1045, 124] on span "Average" at bounding box center [1042, 128] width 42 height 9
click at [73, 70] on span "Summary" at bounding box center [77, 74] width 46 height 8
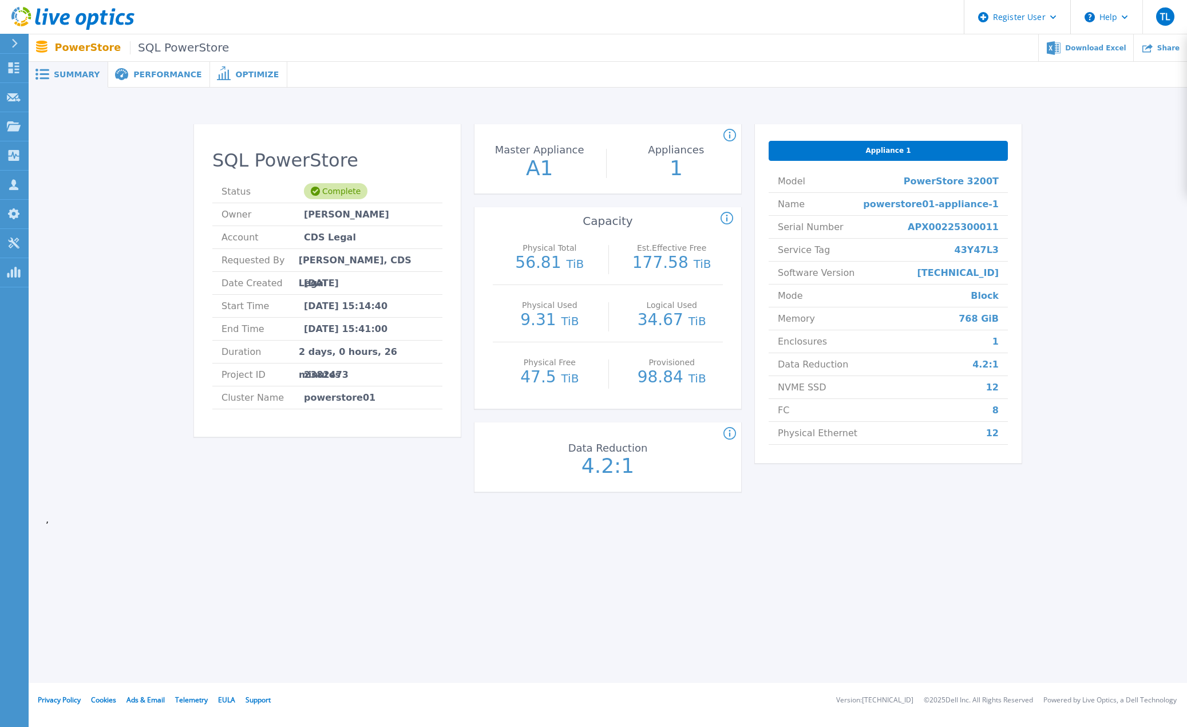
click at [149, 73] on span "Performance" at bounding box center [167, 74] width 68 height 8
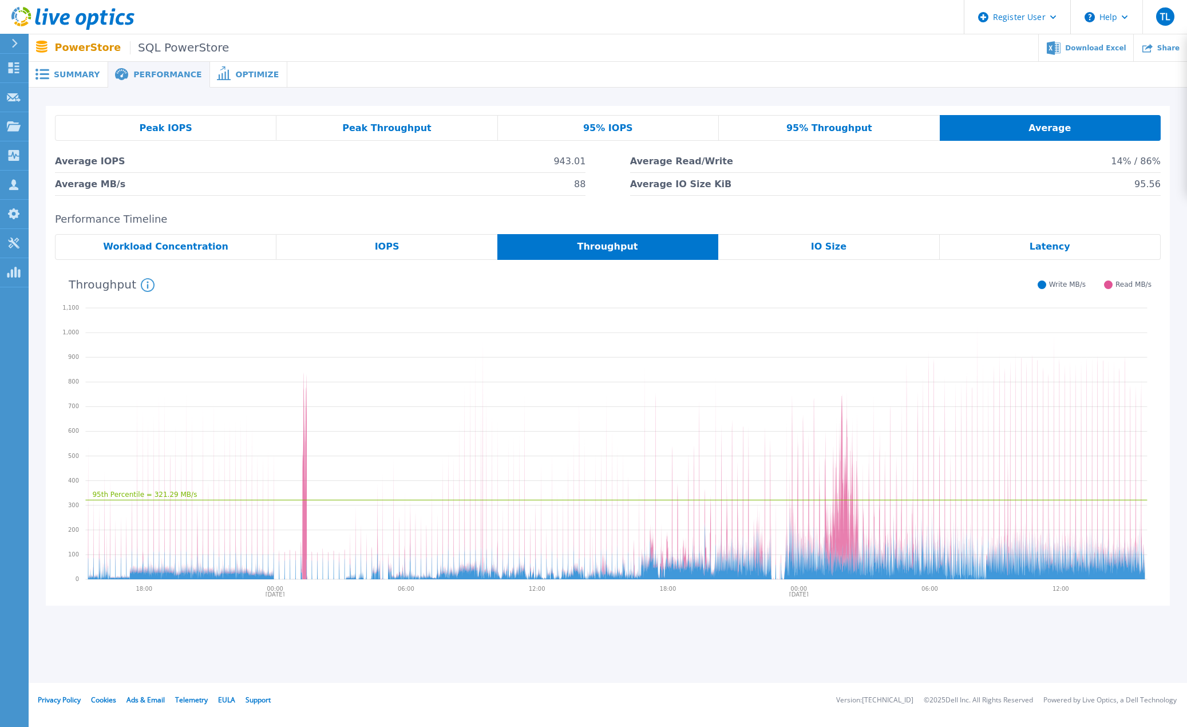
click at [149, 73] on span "Performance" at bounding box center [167, 74] width 68 height 8
click at [811, 126] on span "95% Throughput" at bounding box center [829, 128] width 86 height 9
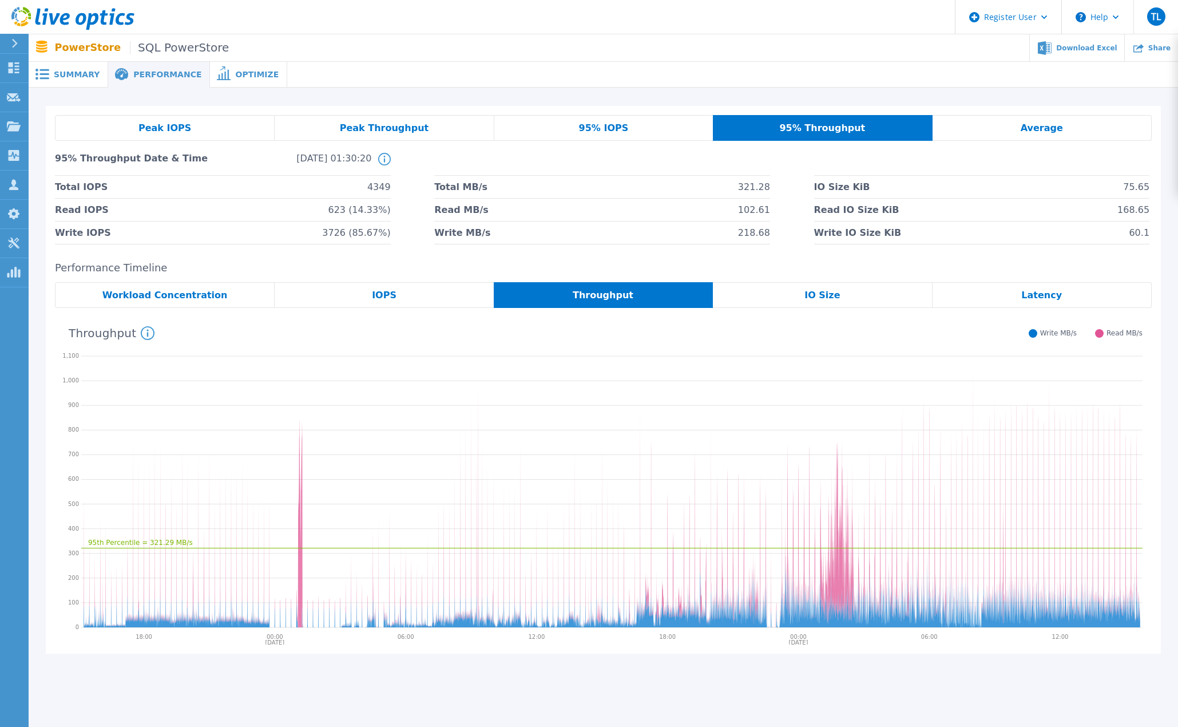
click at [427, 124] on div "Peak Throughput" at bounding box center [384, 128] width 219 height 26
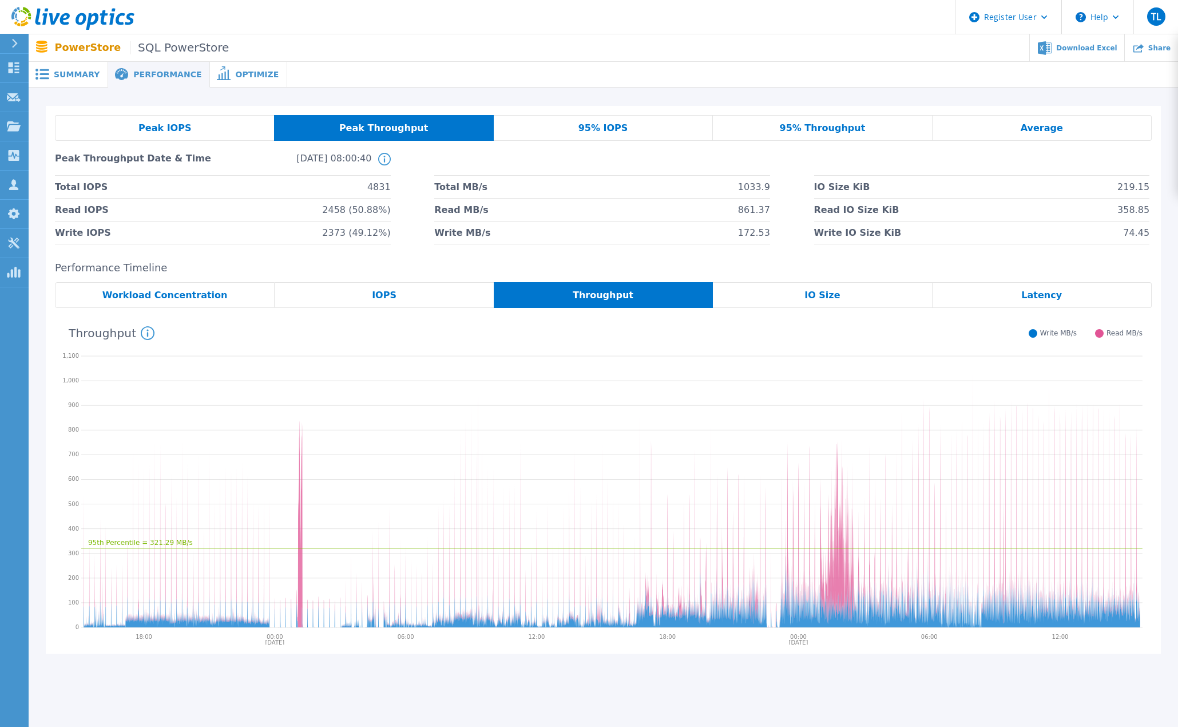
click at [1057, 291] on span "Latency" at bounding box center [1041, 295] width 41 height 9
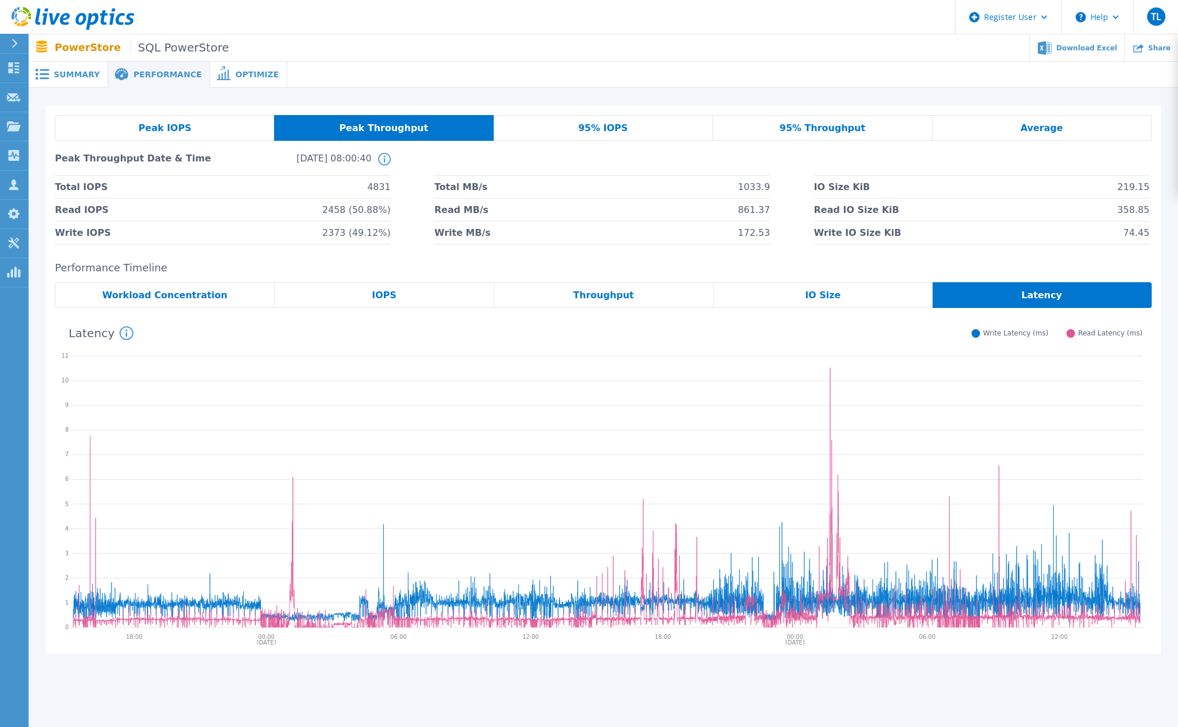
click at [600, 291] on span "Throughput" at bounding box center [603, 295] width 61 height 9
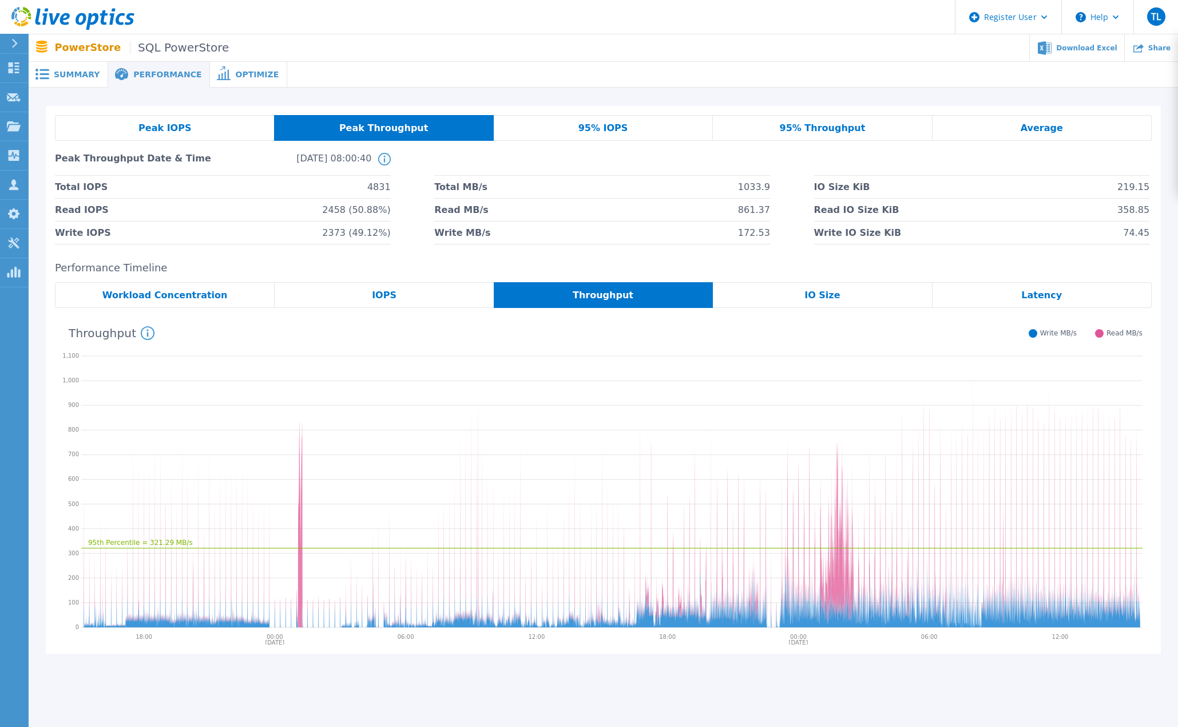
click at [375, 295] on span "IOPS" at bounding box center [384, 295] width 25 height 9
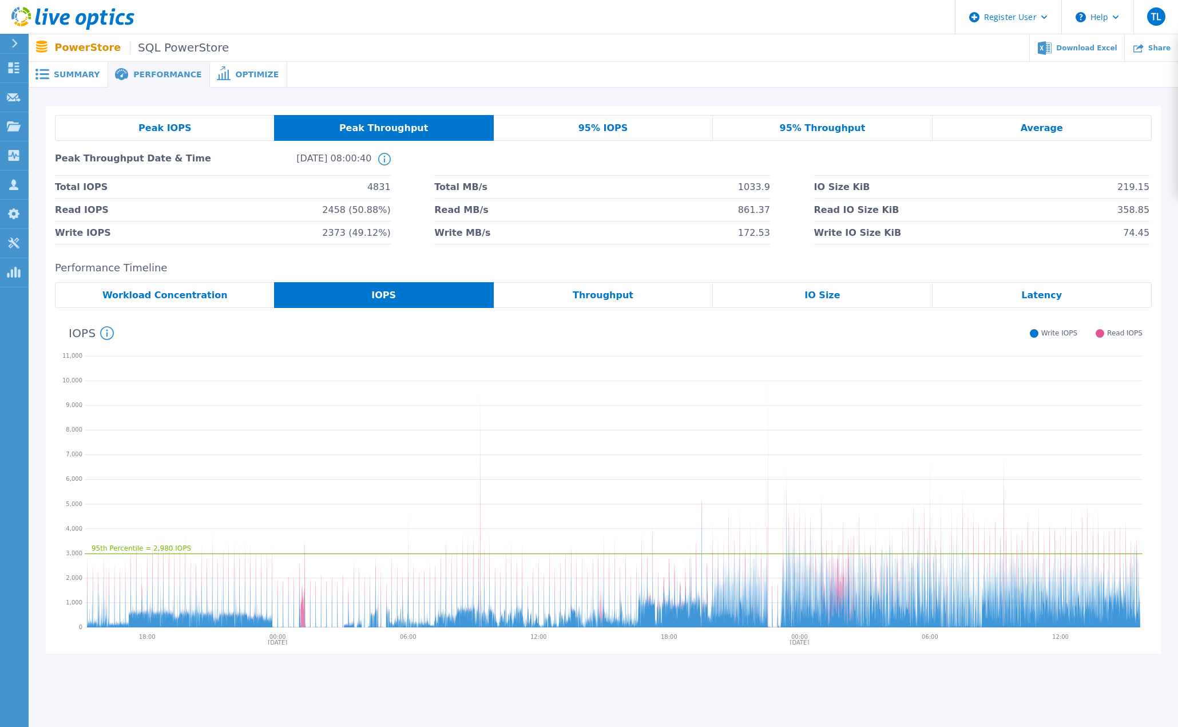
click at [632, 289] on div "Throughput" at bounding box center [603, 295] width 219 height 26
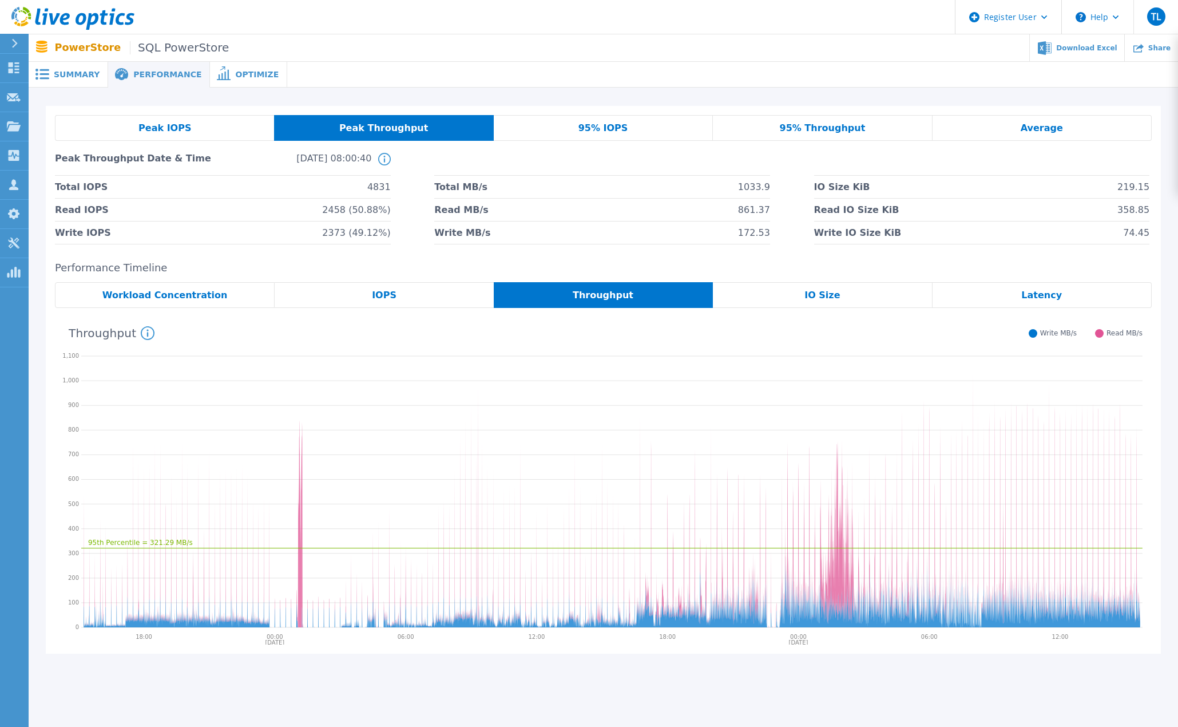
click at [1046, 296] on span "Latency" at bounding box center [1041, 295] width 41 height 9
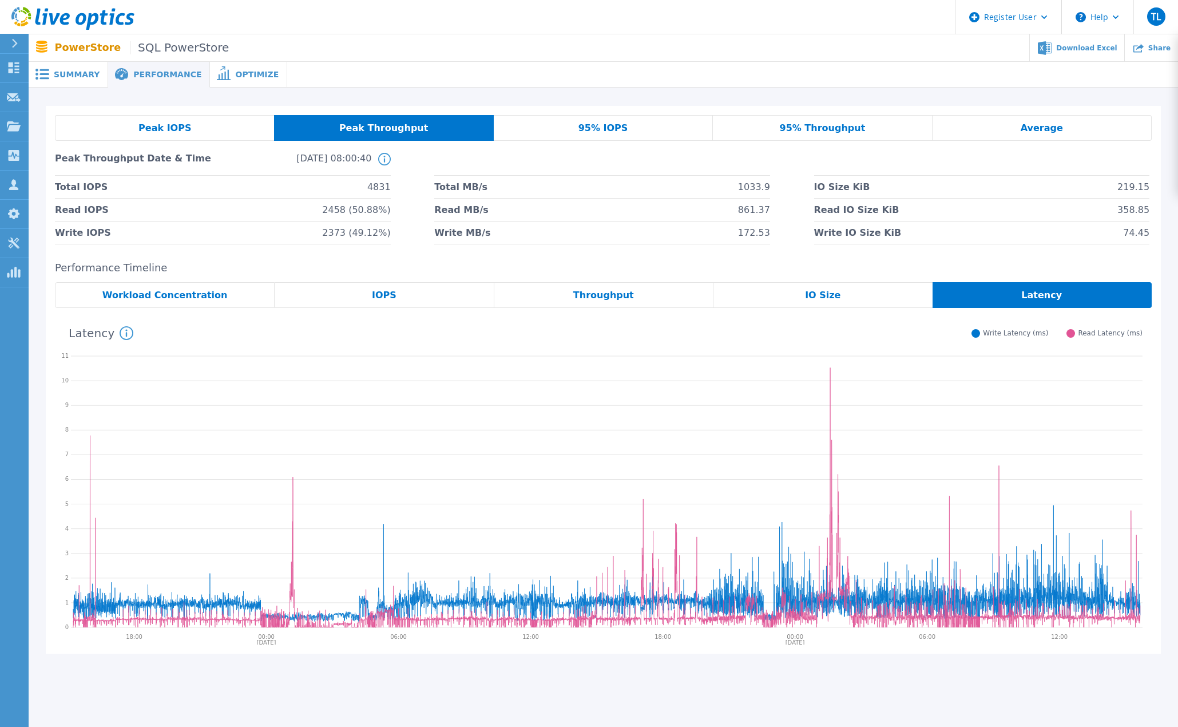
click at [823, 291] on span "IO Size" at bounding box center [822, 295] width 35 height 9
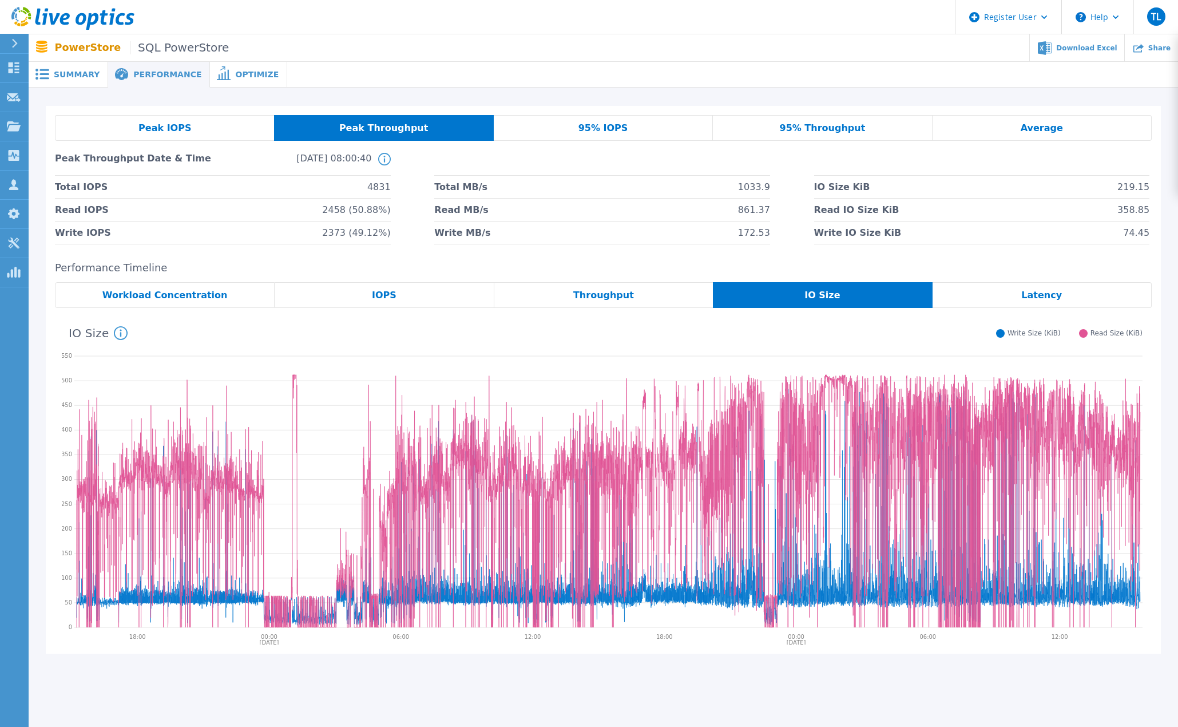
click at [1043, 292] on span "Latency" at bounding box center [1041, 295] width 41 height 9
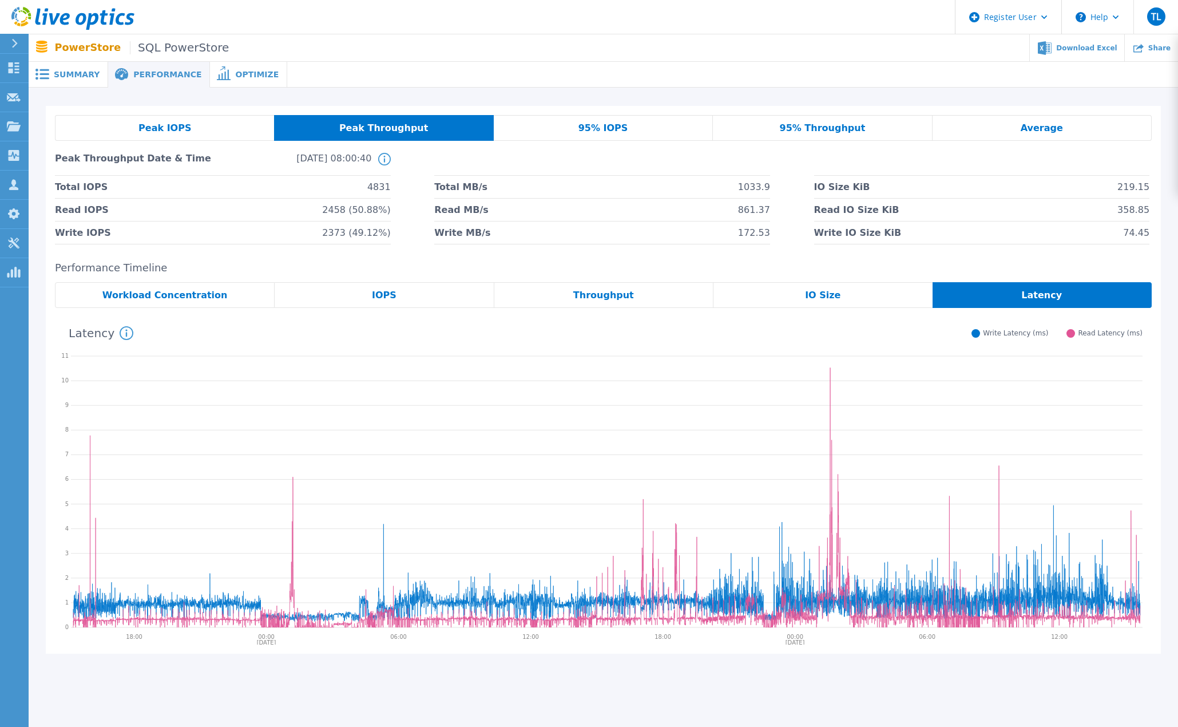
click at [61, 68] on div "Summary" at bounding box center [69, 75] width 80 height 26
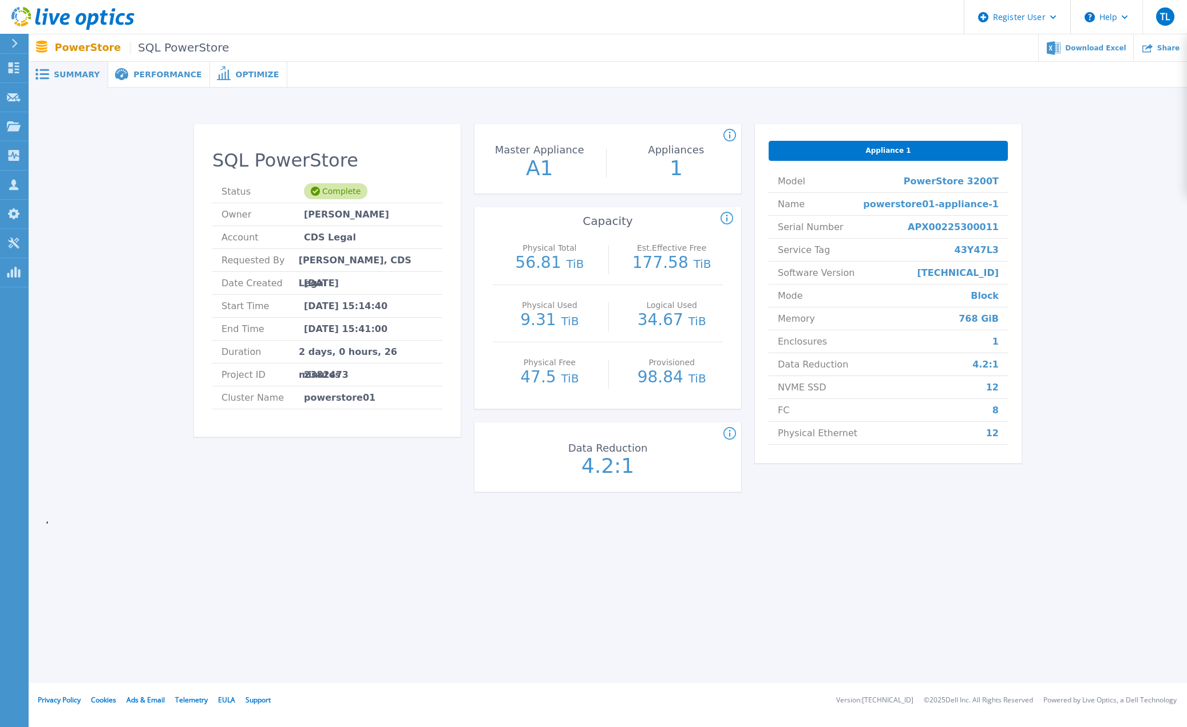
click at [157, 72] on span "Performance" at bounding box center [167, 74] width 68 height 8
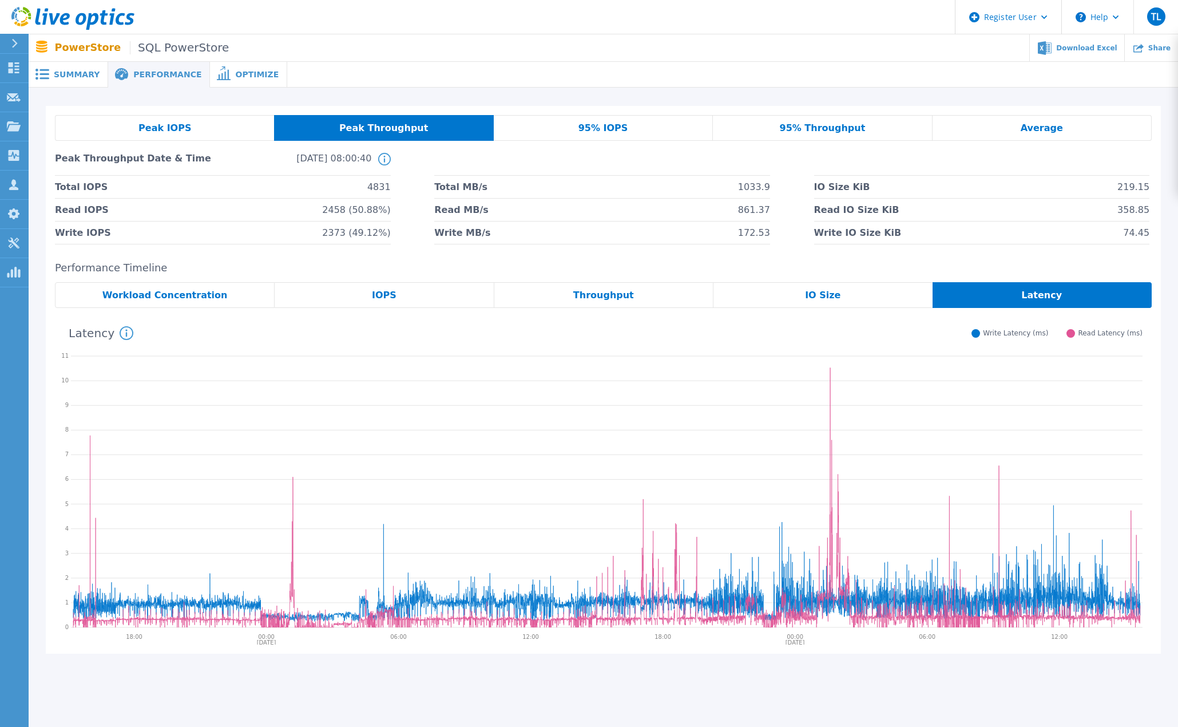
click at [175, 291] on span "Workload Concentration" at bounding box center [164, 295] width 125 height 9
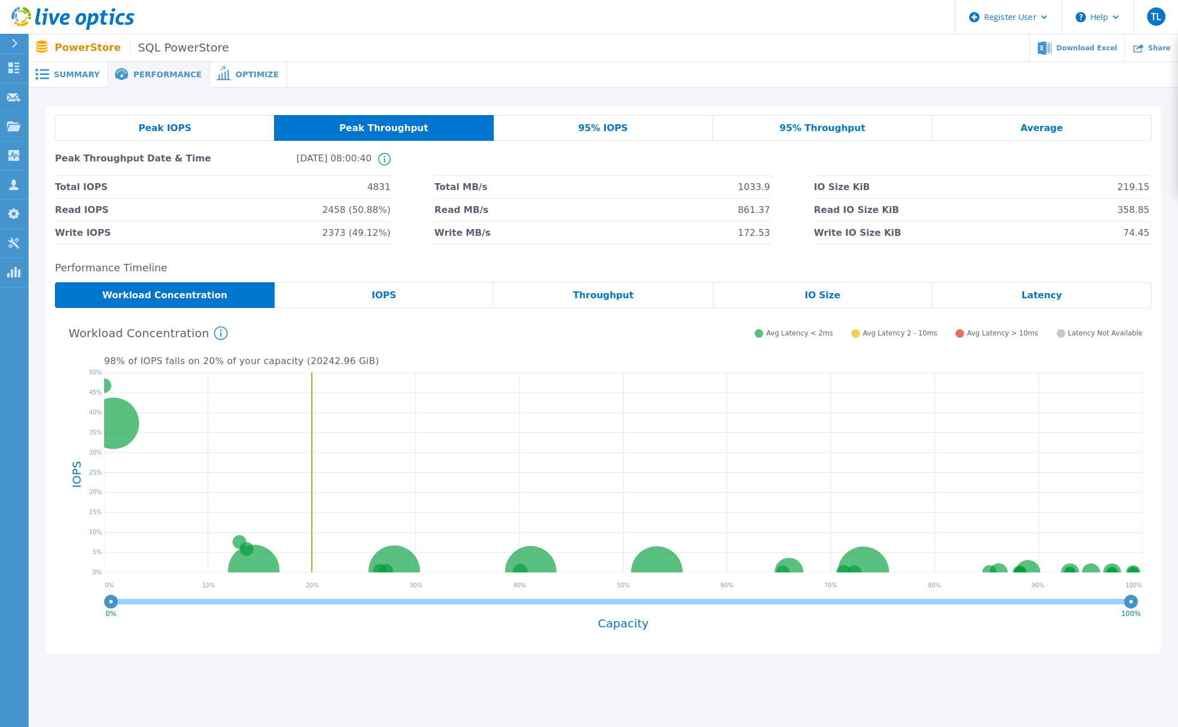
click at [394, 288] on div "IOPS" at bounding box center [384, 295] width 219 height 26
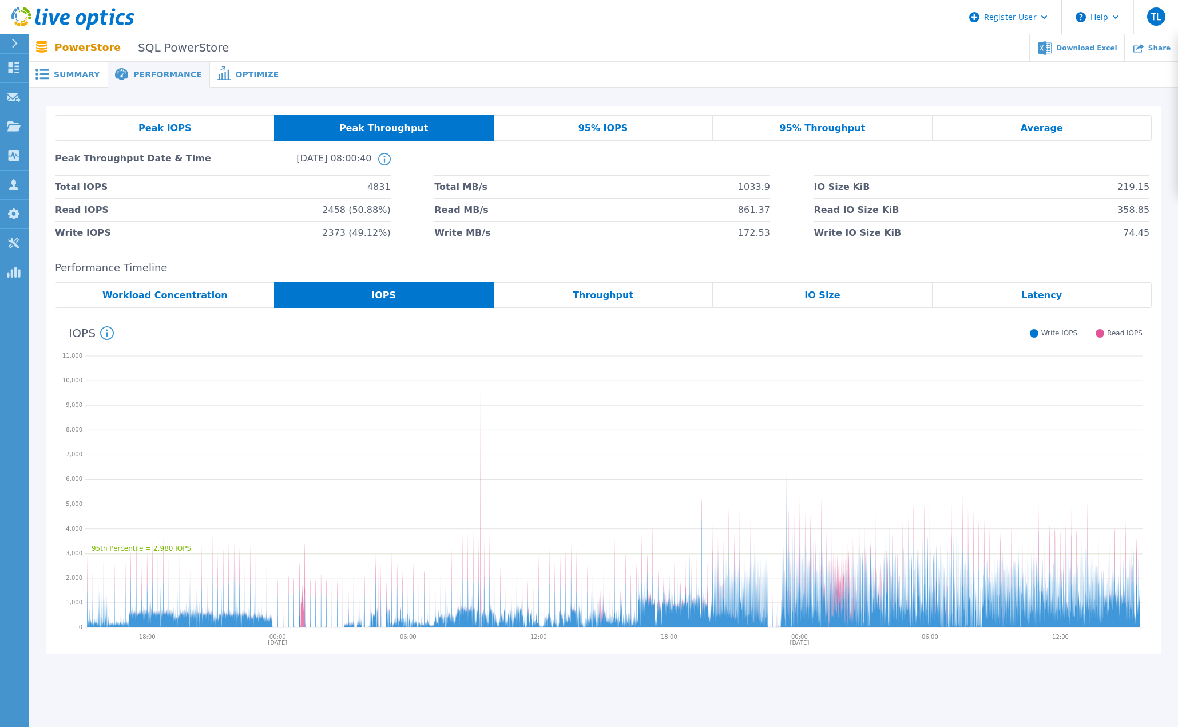
click at [596, 291] on span "Throughput" at bounding box center [603, 295] width 61 height 9
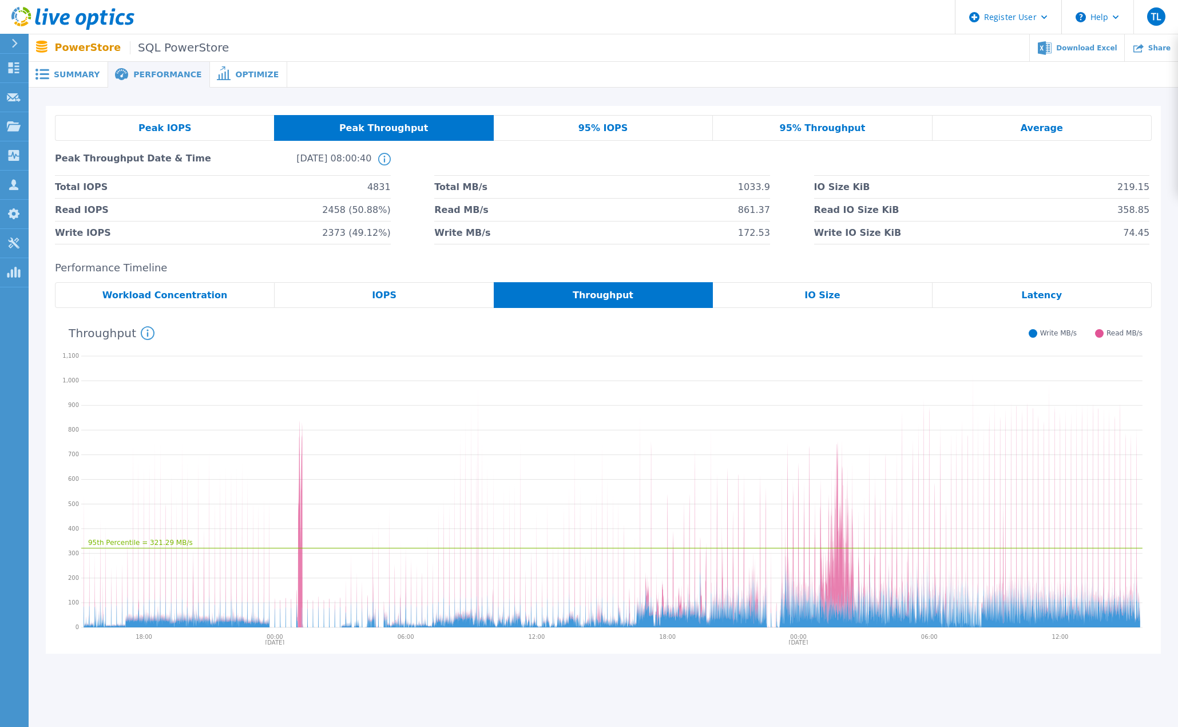
click at [847, 297] on div "IO Size" at bounding box center [822, 295] width 219 height 26
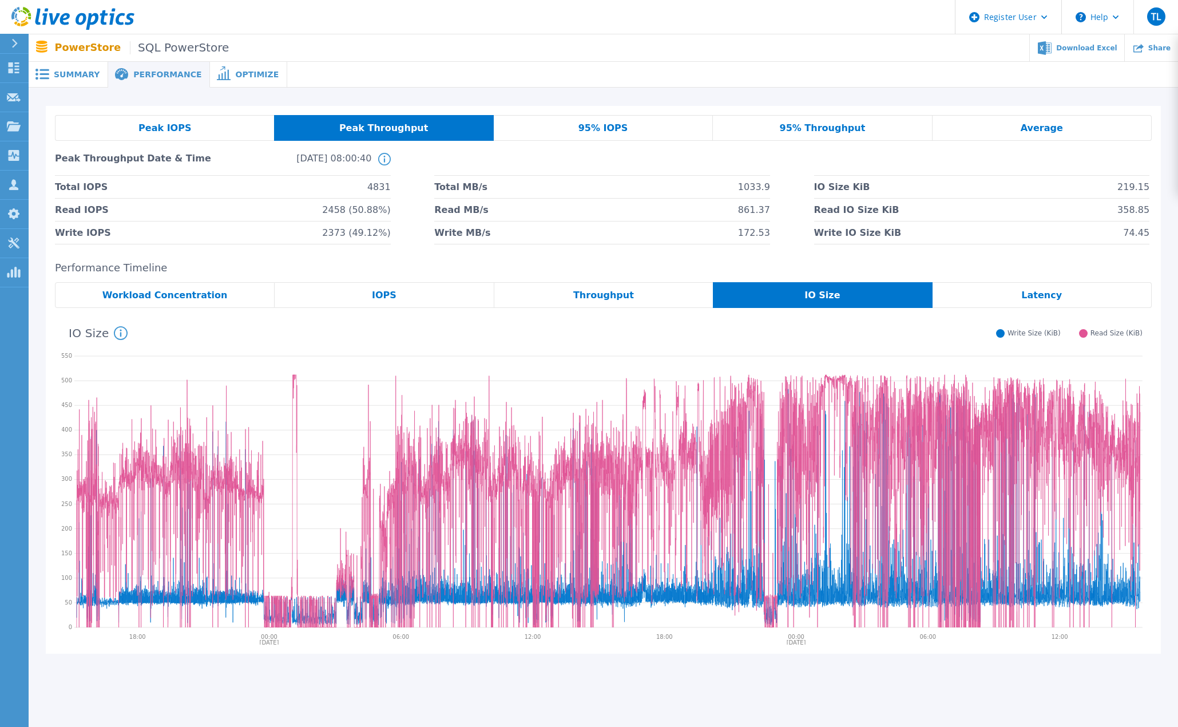
click at [1056, 292] on span "Latency" at bounding box center [1041, 295] width 41 height 9
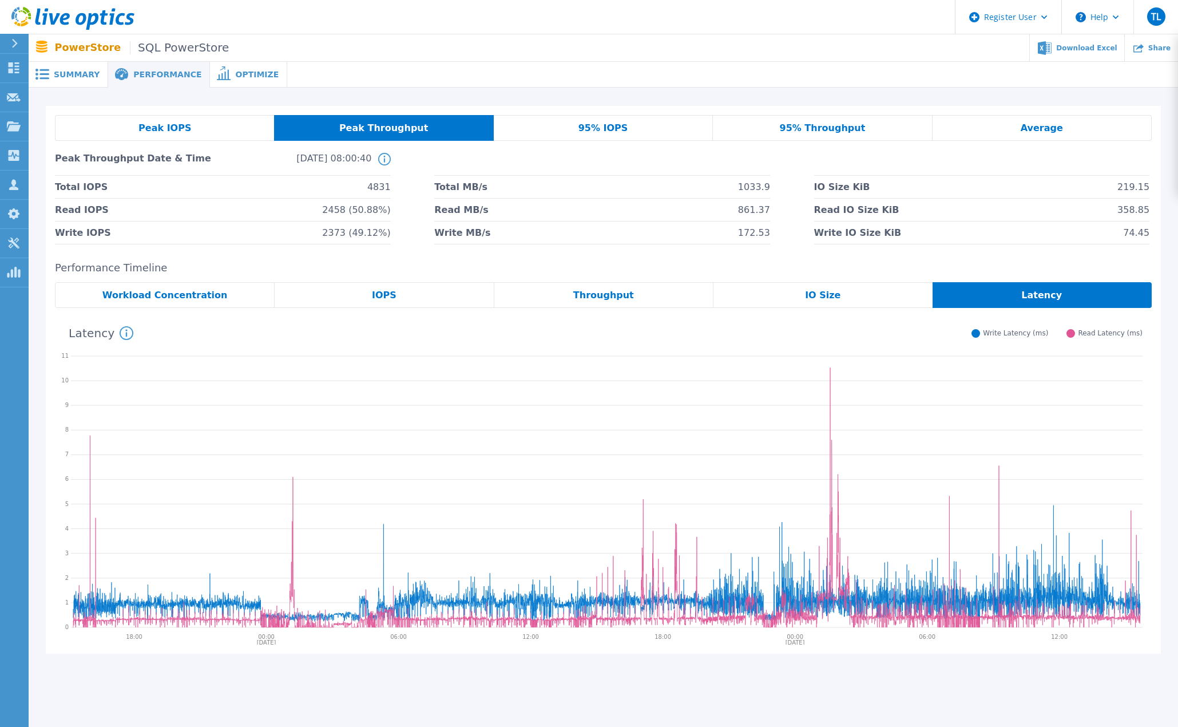
click at [207, 130] on div "Peak IOPS" at bounding box center [164, 128] width 219 height 26
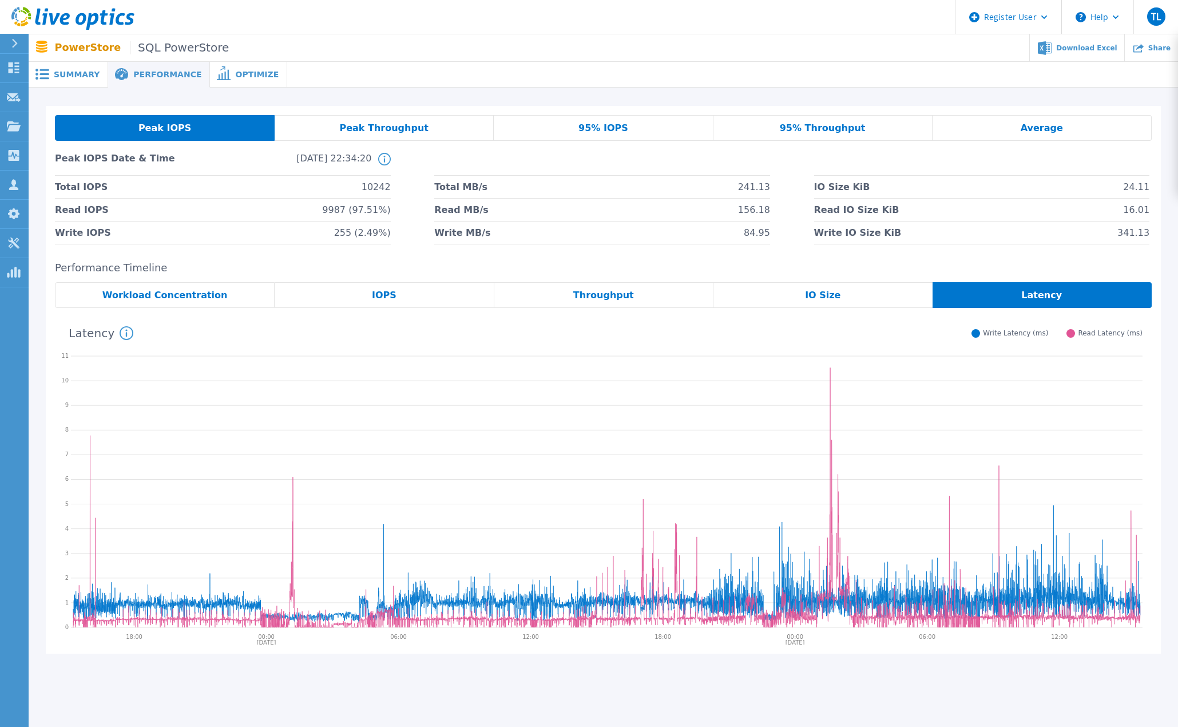
click at [72, 71] on span "Summary" at bounding box center [77, 74] width 46 height 8
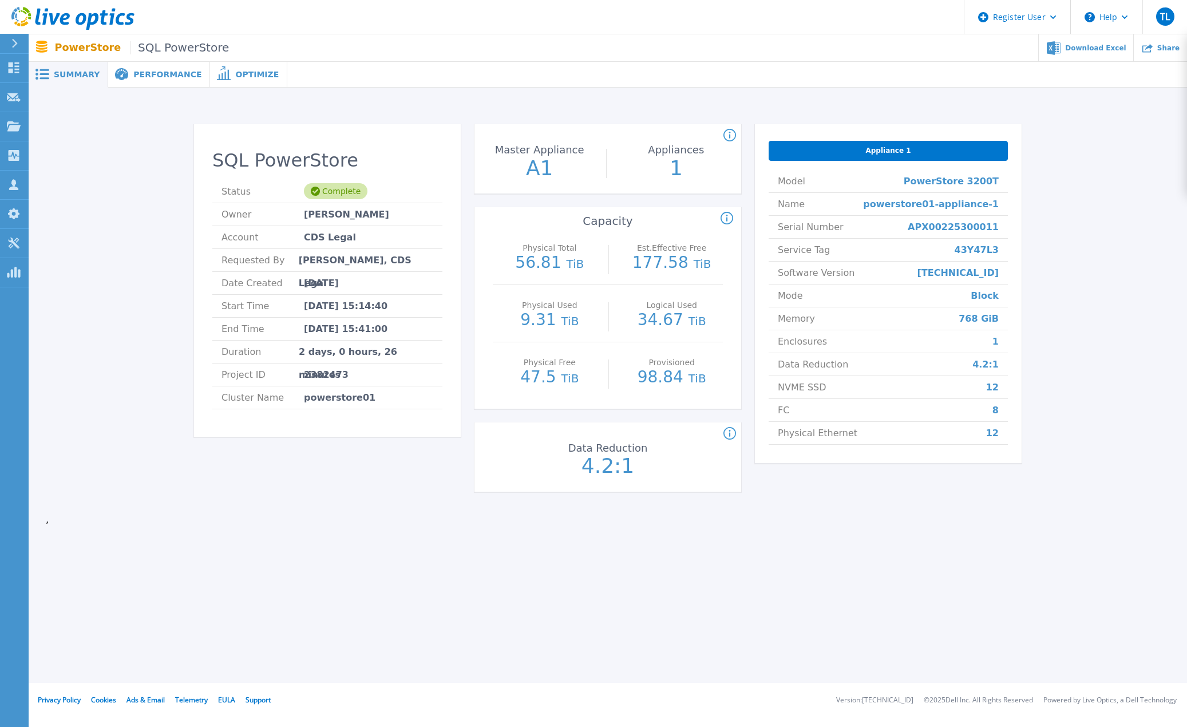
click at [156, 71] on span "Performance" at bounding box center [167, 74] width 68 height 8
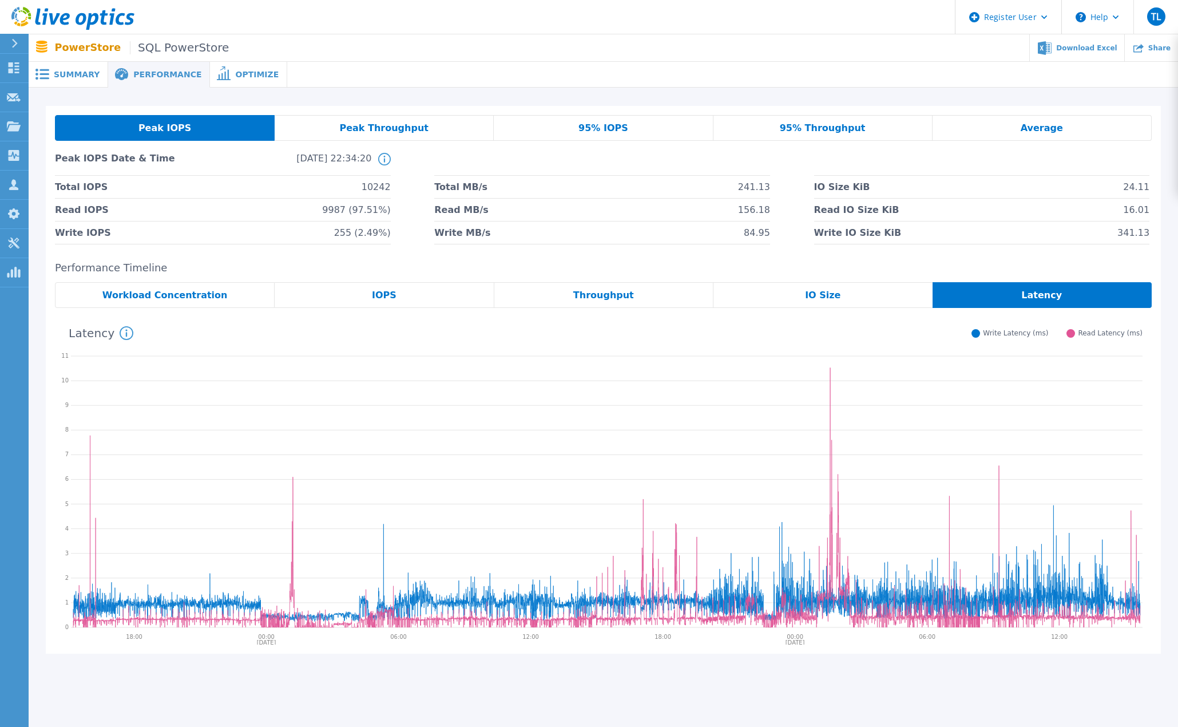
click at [244, 70] on span "Optimize" at bounding box center [256, 74] width 43 height 8
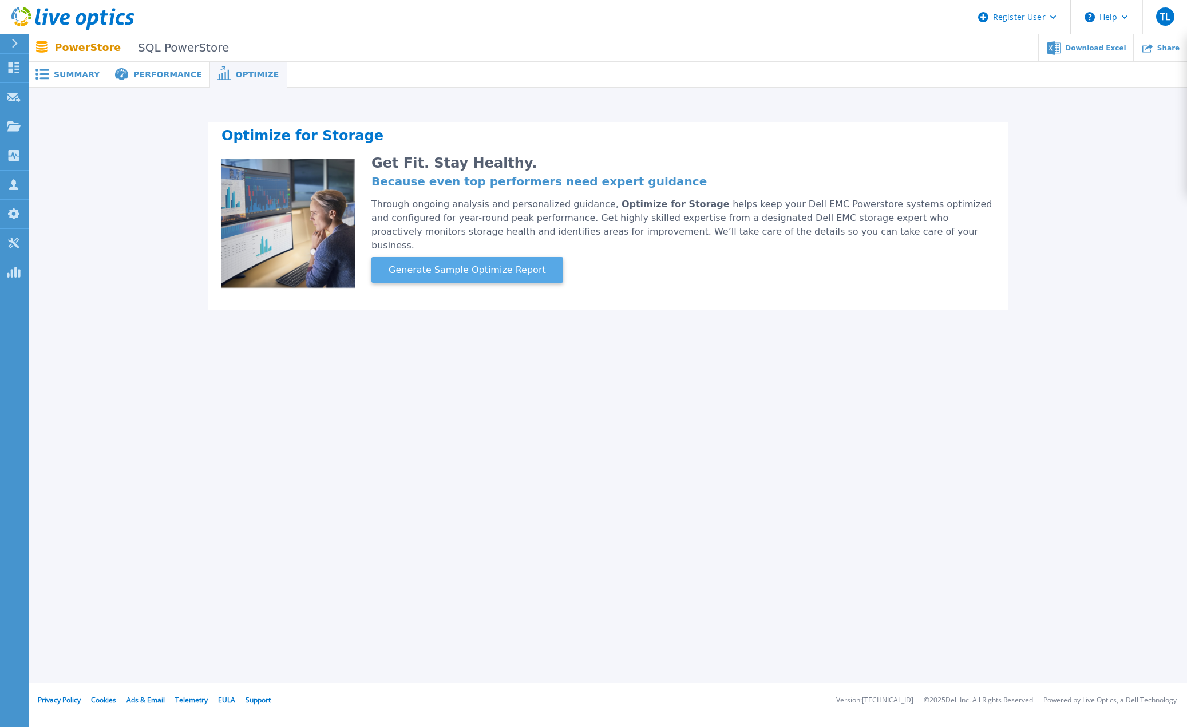
click at [504, 263] on span "Generate Sample Optimize Report" at bounding box center [467, 270] width 166 height 14
click at [155, 70] on span "Performance" at bounding box center [167, 74] width 68 height 8
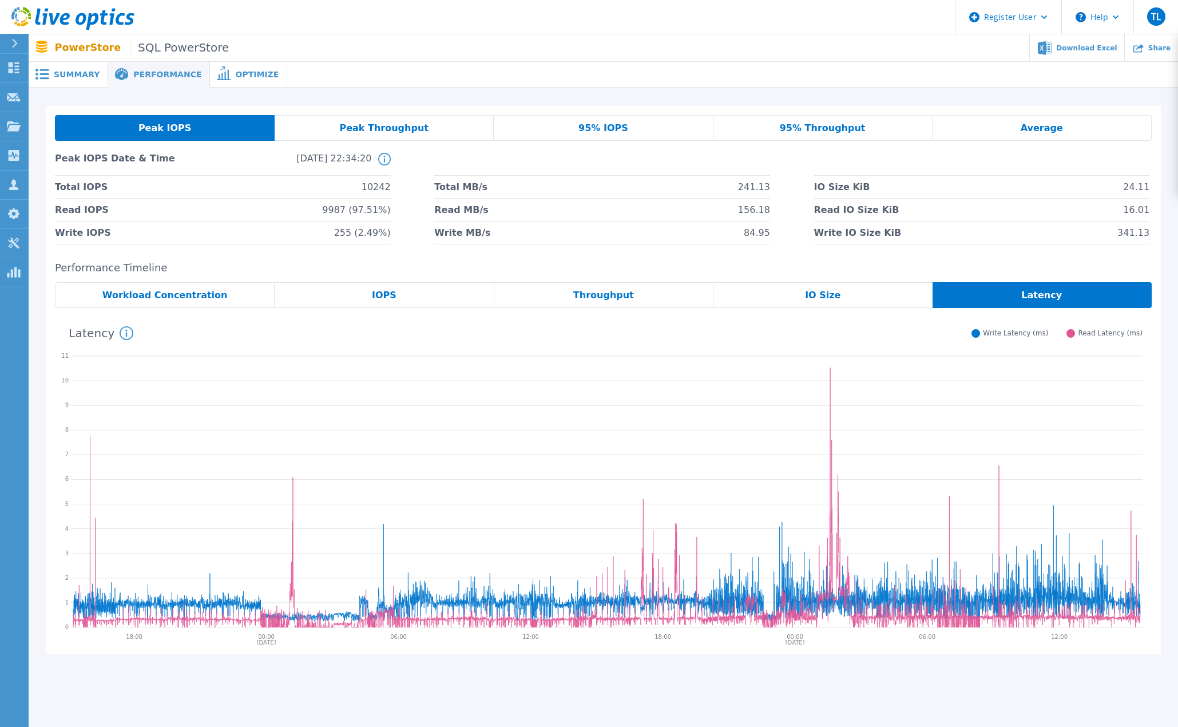
click at [618, 288] on div "Throughput" at bounding box center [603, 295] width 219 height 26
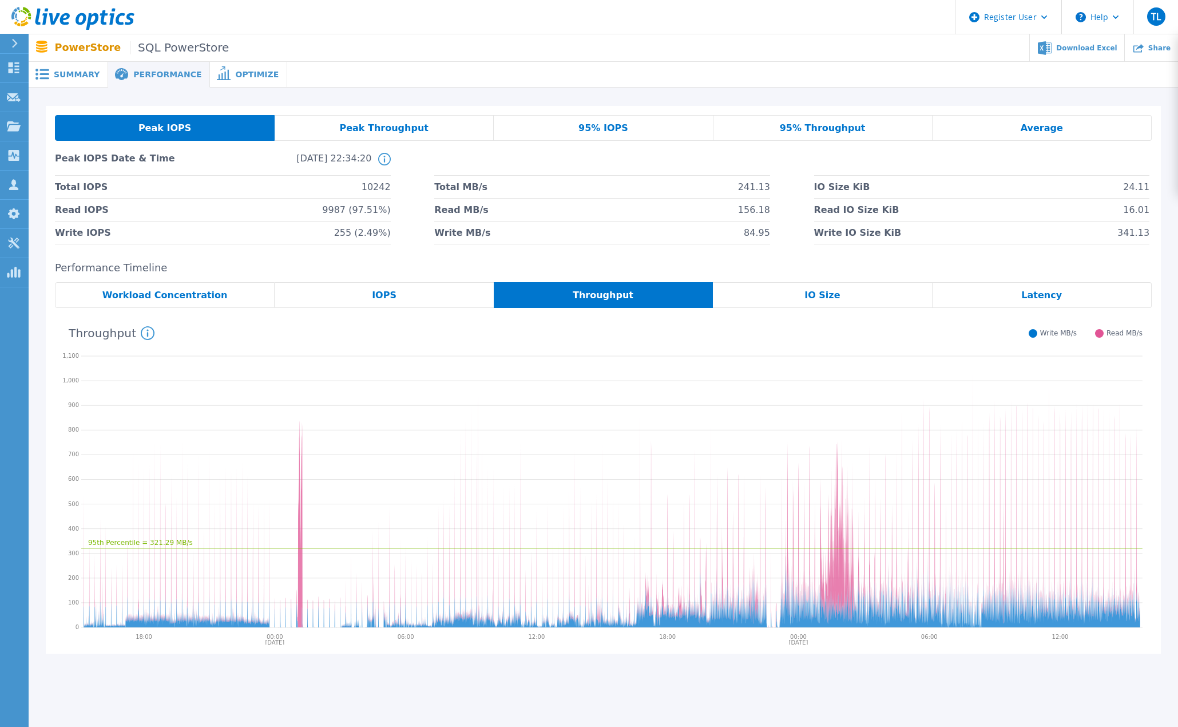
click at [66, 68] on div "Summary" at bounding box center [69, 75] width 80 height 26
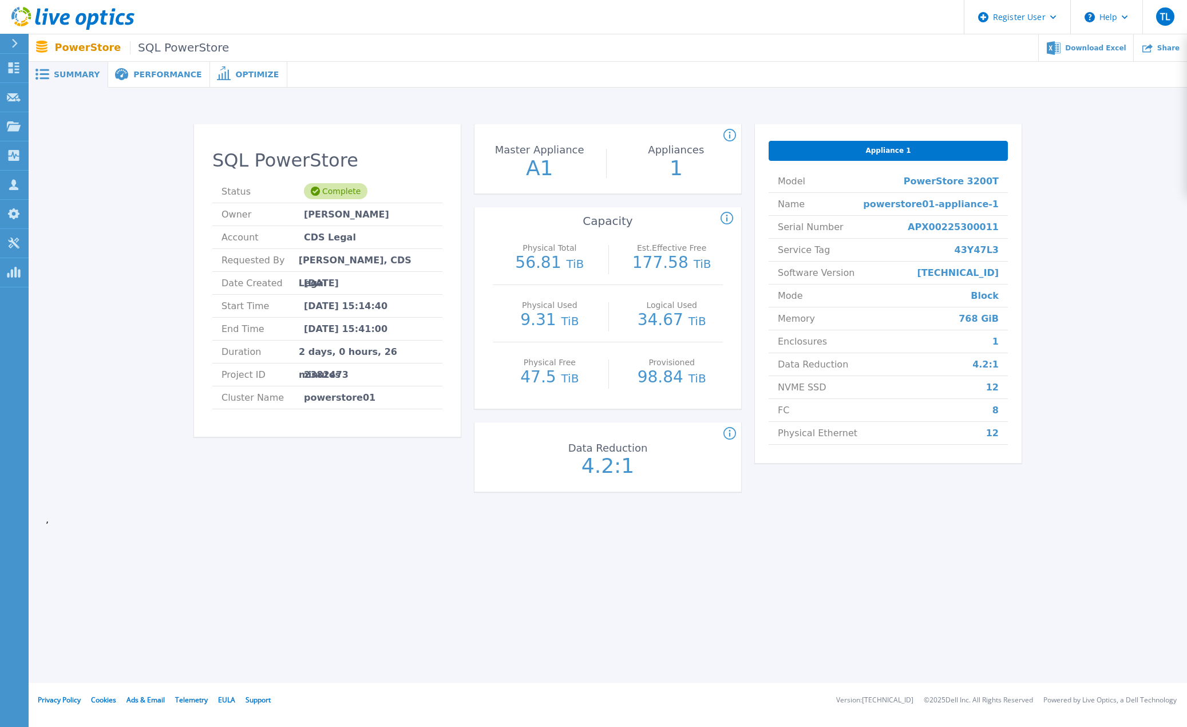
click at [974, 225] on span "APX00225300011" at bounding box center [952, 227] width 91 height 22
copy span "APX00225300011"
click at [983, 249] on span "43Y47L3" at bounding box center [976, 250] width 44 height 22
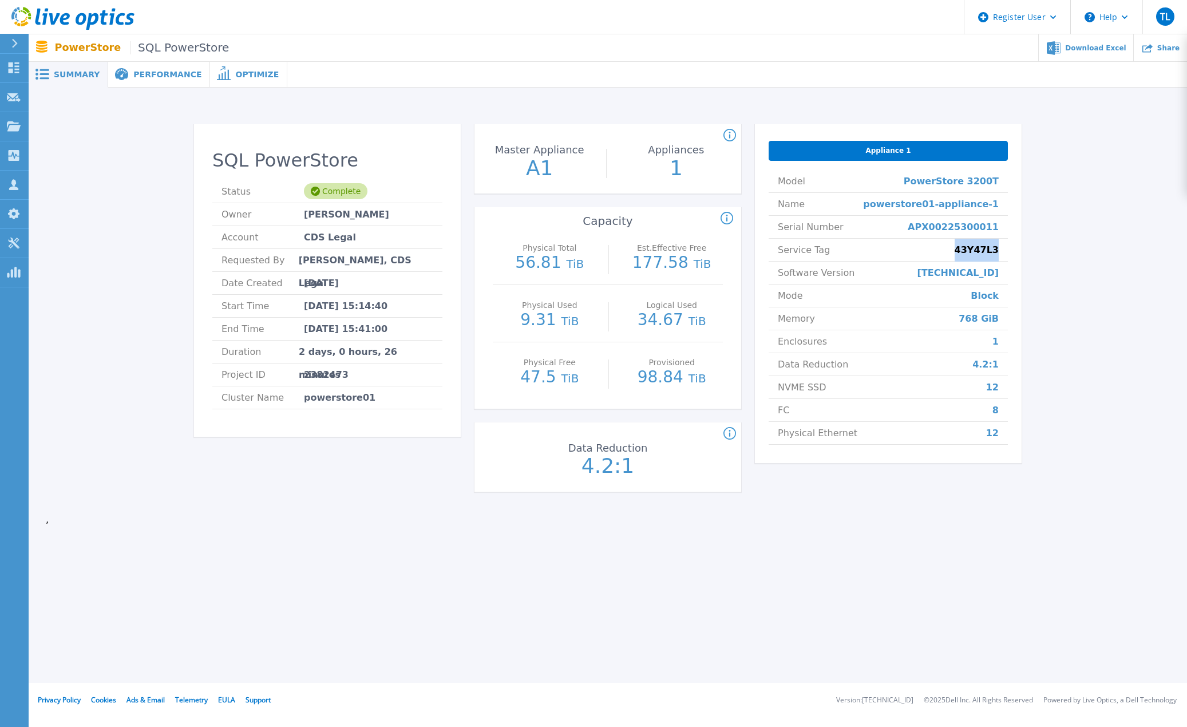
copy span "43Y47L3"
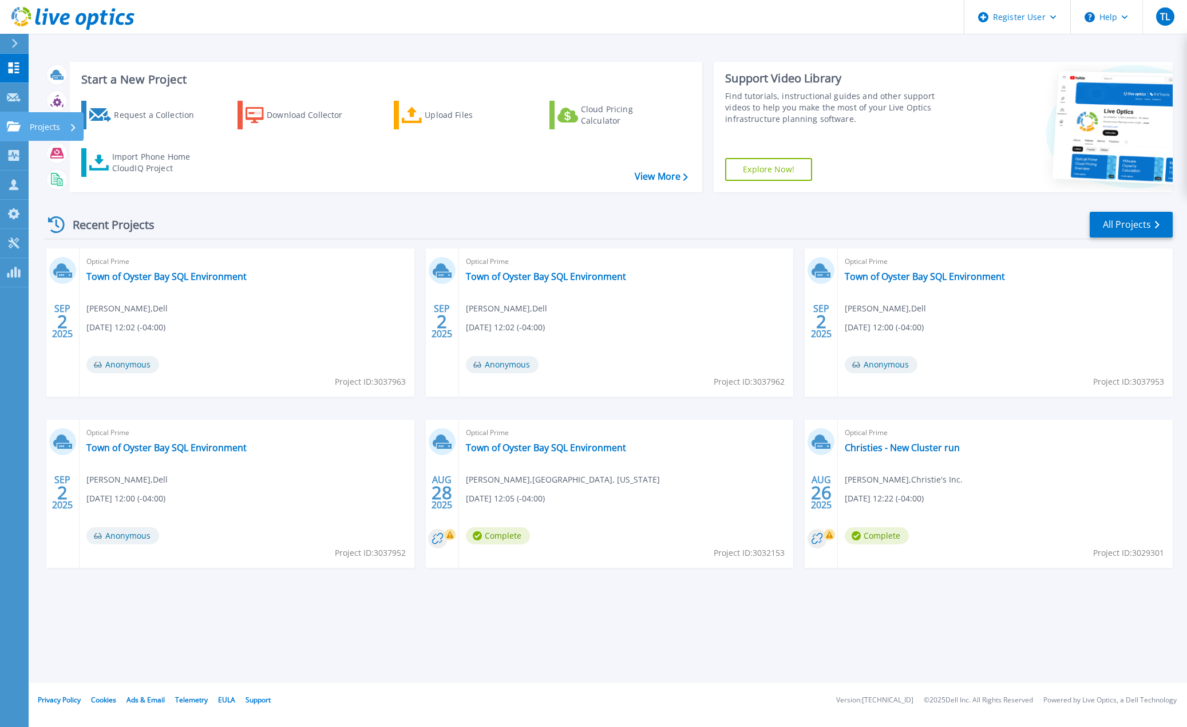
click at [11, 123] on icon at bounding box center [14, 126] width 14 height 10
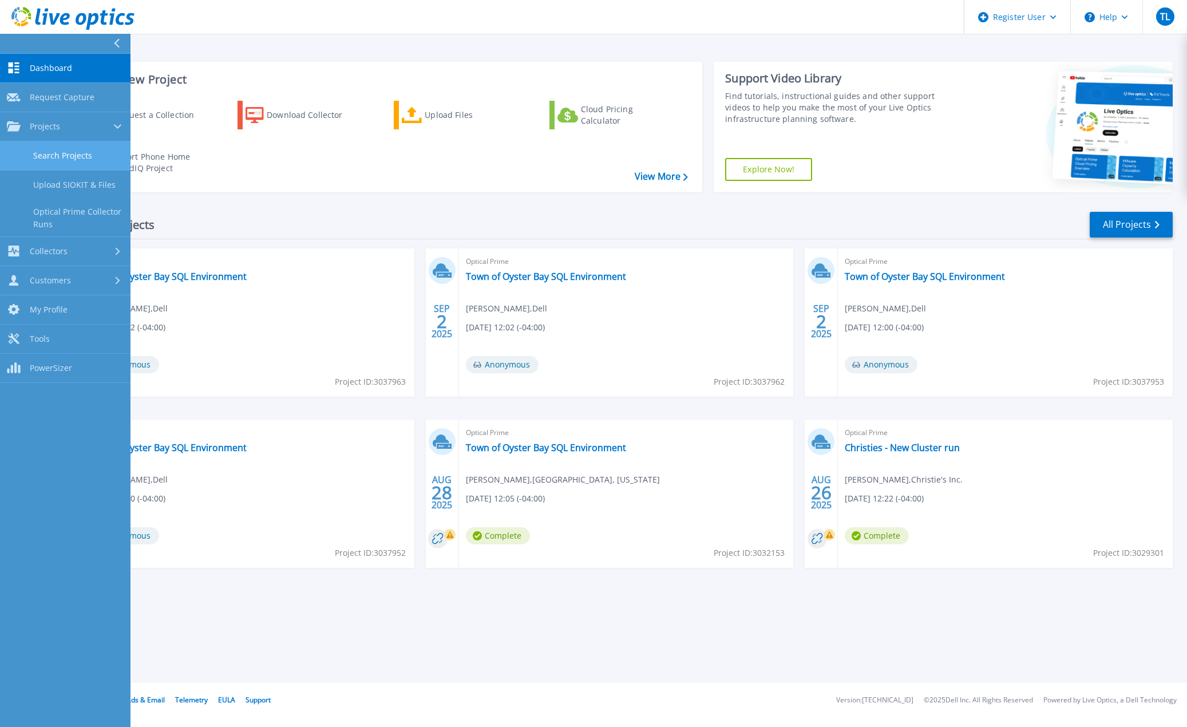
click at [47, 158] on link "Search Projects" at bounding box center [65, 155] width 130 height 29
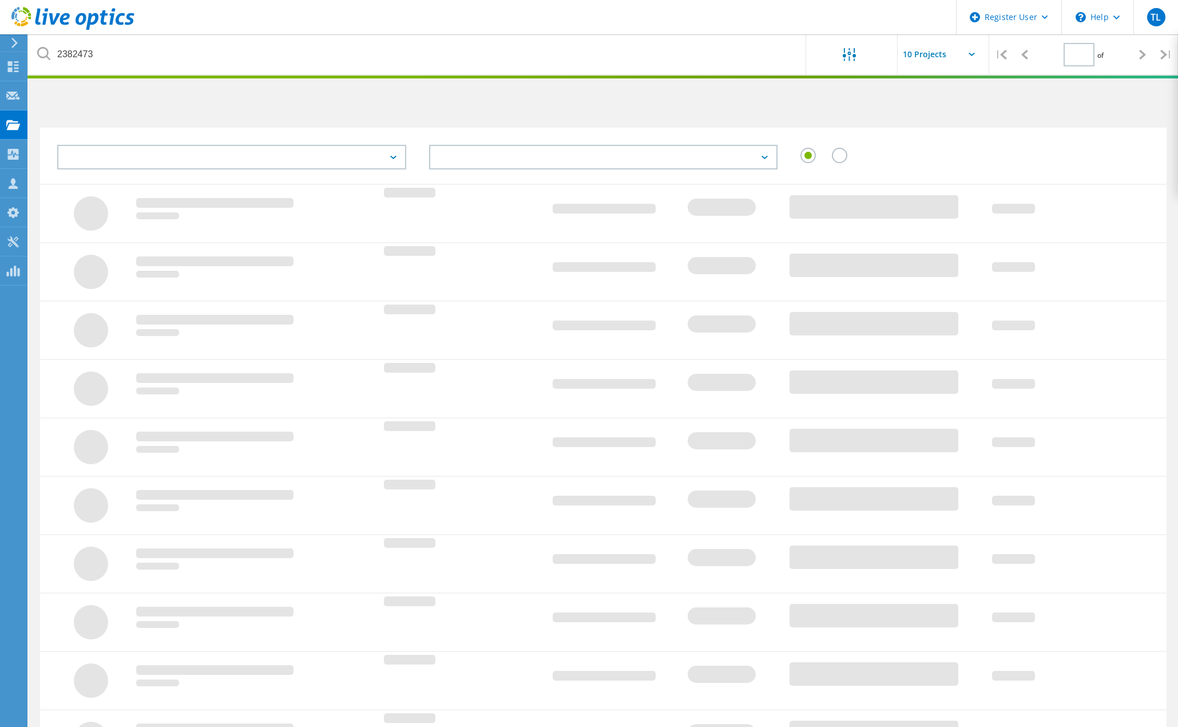
type input "1"
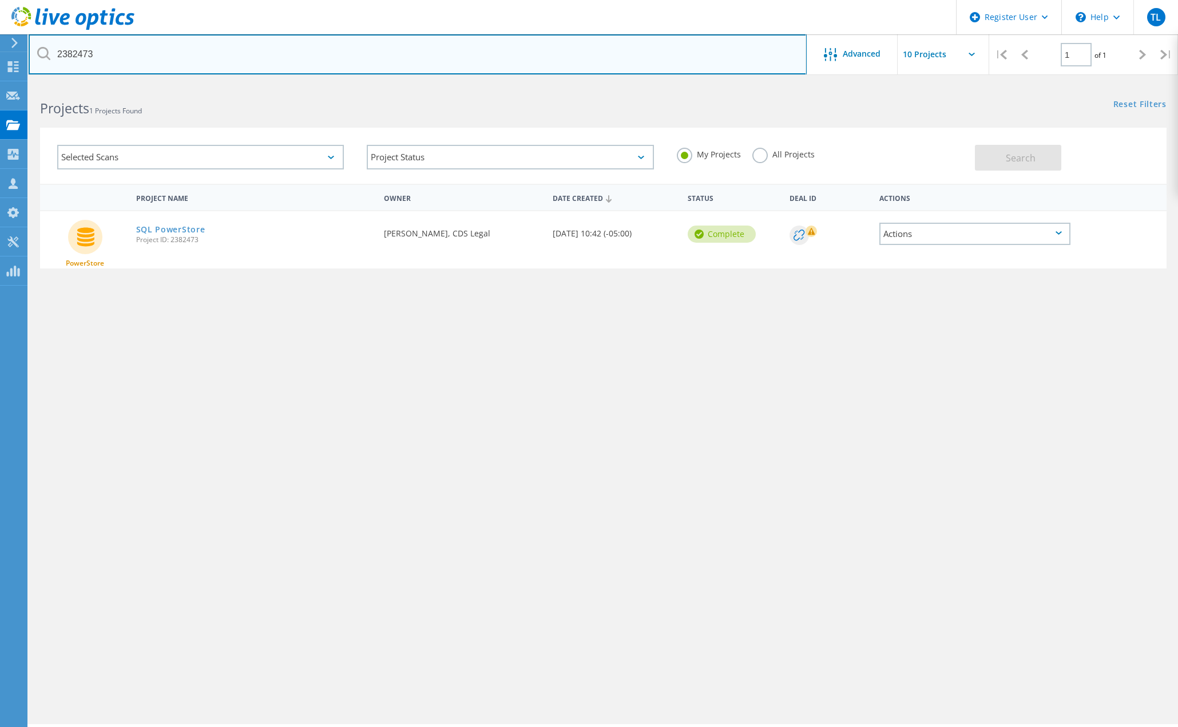
drag, startPoint x: 126, startPoint y: 59, endPoint x: -352, endPoint y: 55, distance: 478.3
click at [0, 55] on html "Register User \n Help Explore Helpful Articles Contact Support TL Dell User [PE…" at bounding box center [589, 379] width 1178 height 758
paste input "507"
type input "2382507"
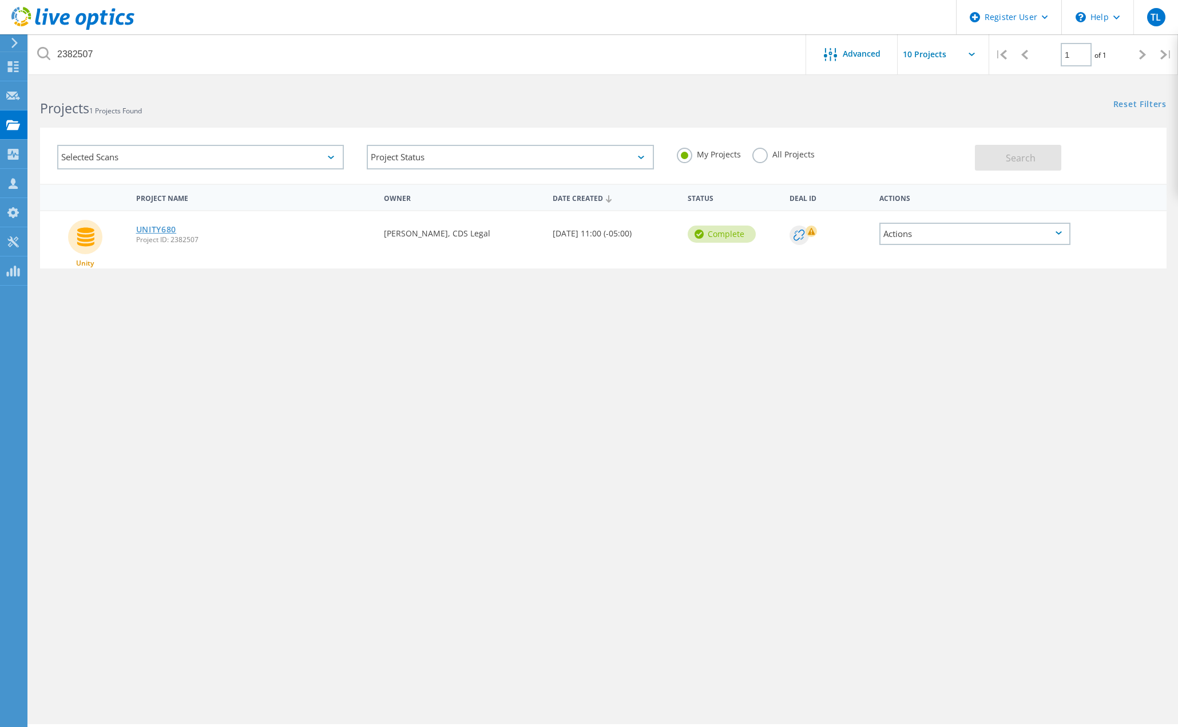
click at [166, 232] on link "UNITY680" at bounding box center [156, 229] width 41 height 8
